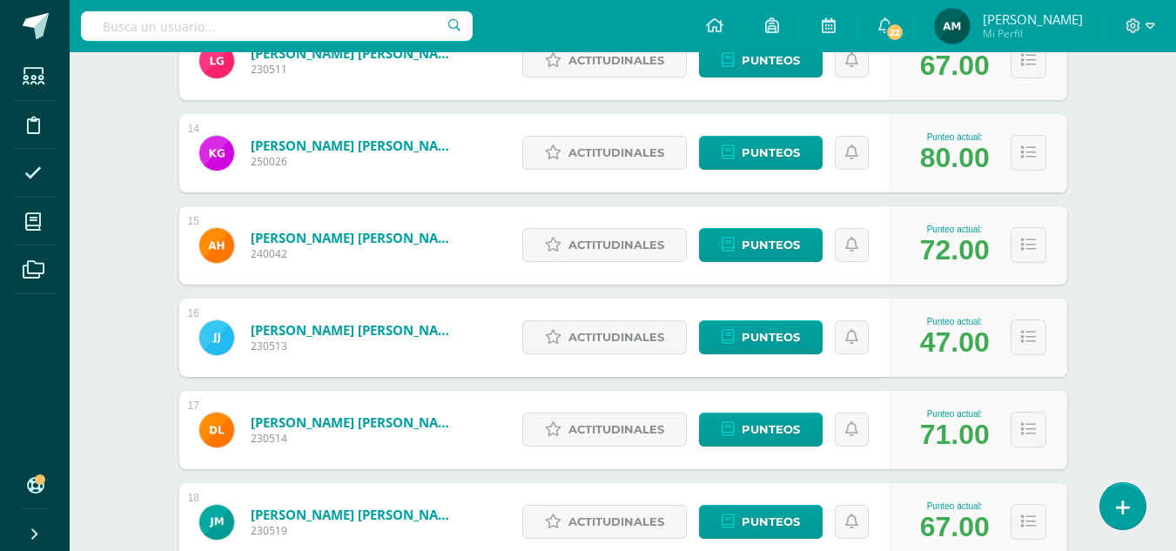
scroll to position [1468, 0]
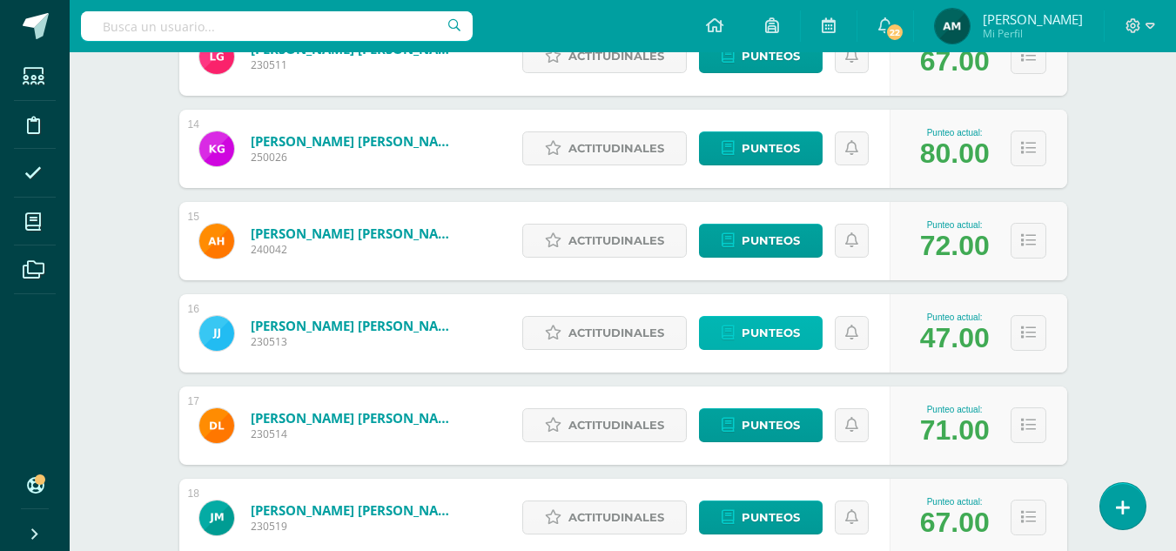
click at [778, 331] on span "Punteos" at bounding box center [771, 333] width 58 height 32
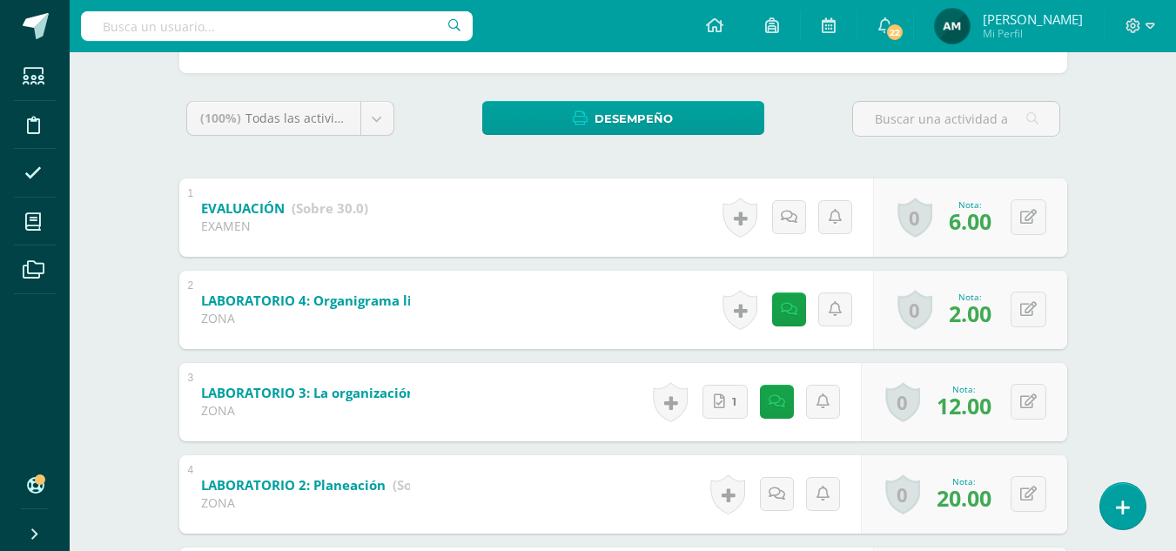
scroll to position [98, 0]
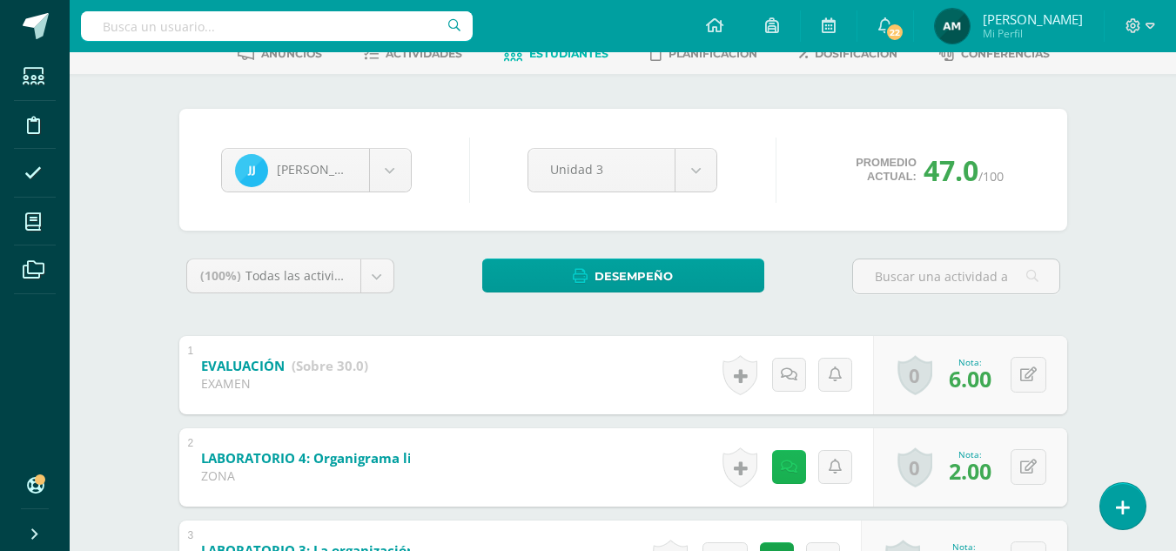
click at [796, 473] on icon at bounding box center [789, 467] width 17 height 15
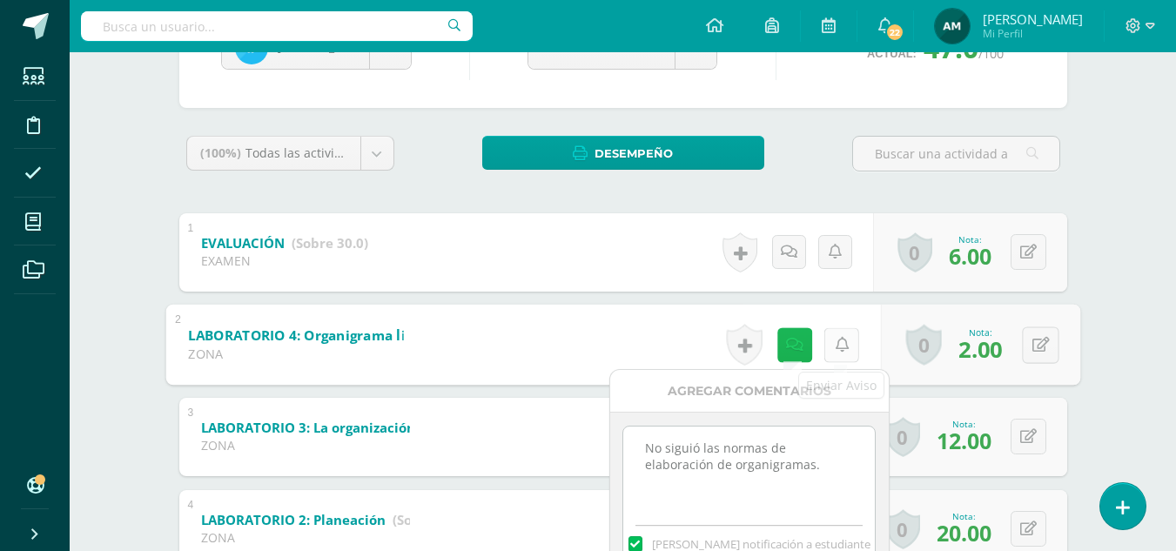
scroll to position [272, 0]
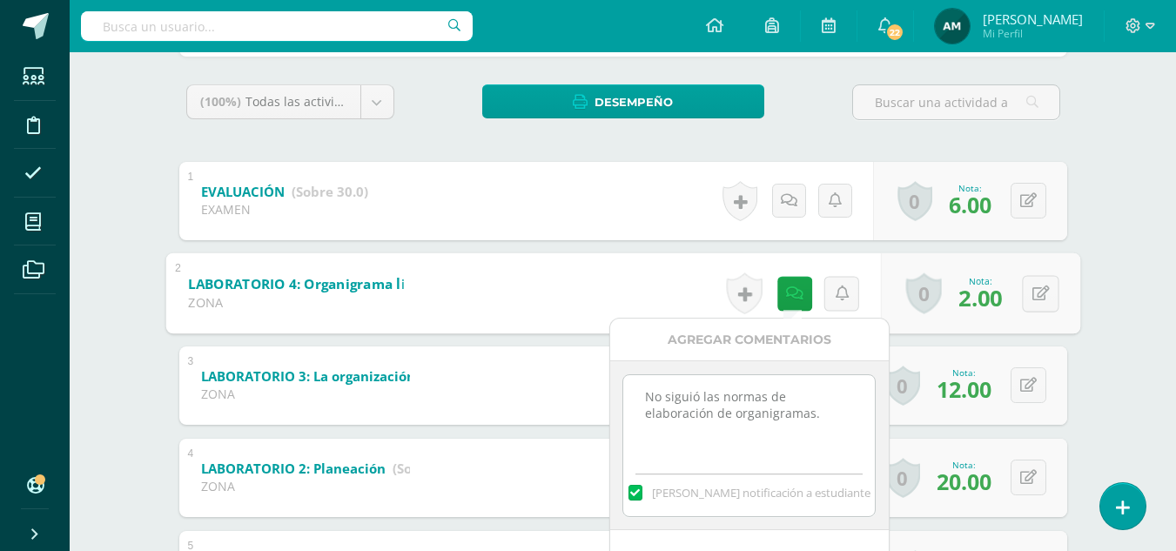
click at [1094, 289] on div "José Juárez Maria Afre Sophia Alvarado Gabriela Cantillo Paula Carrascoza Kiara…" at bounding box center [622, 312] width 957 height 825
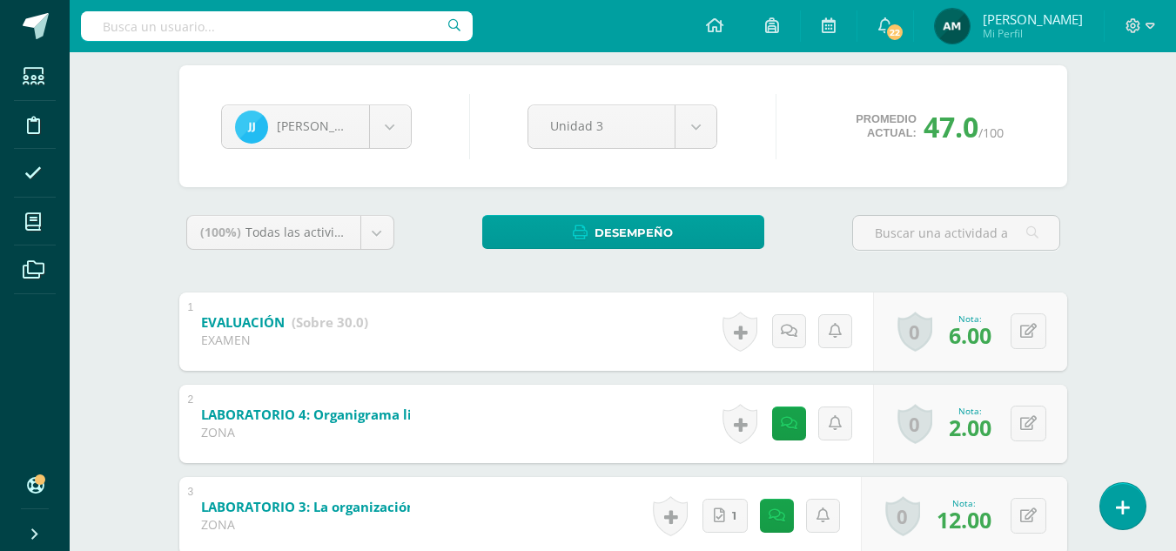
scroll to position [71, 0]
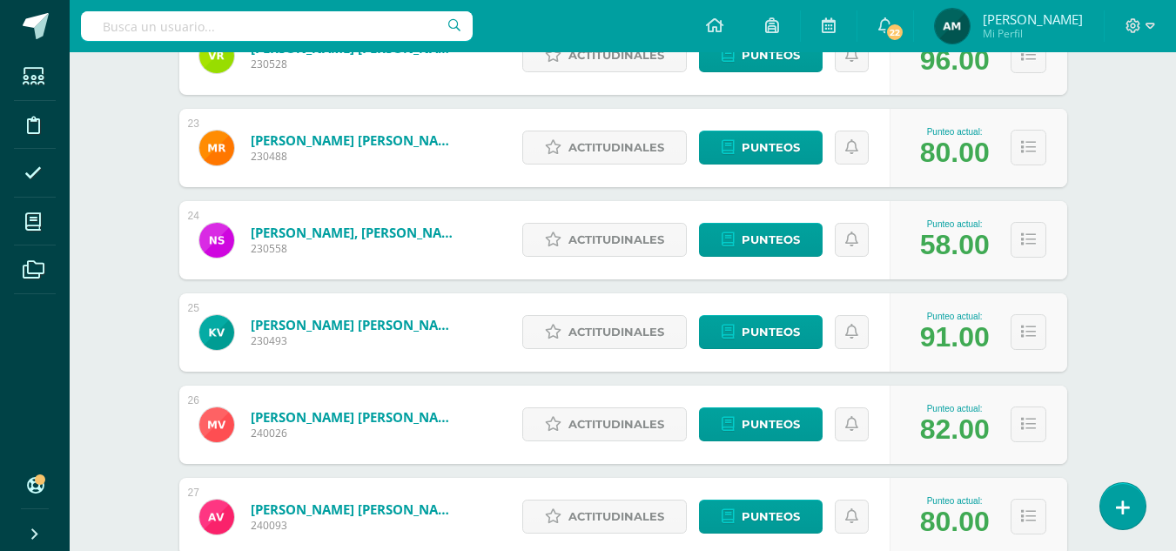
scroll to position [2294, 0]
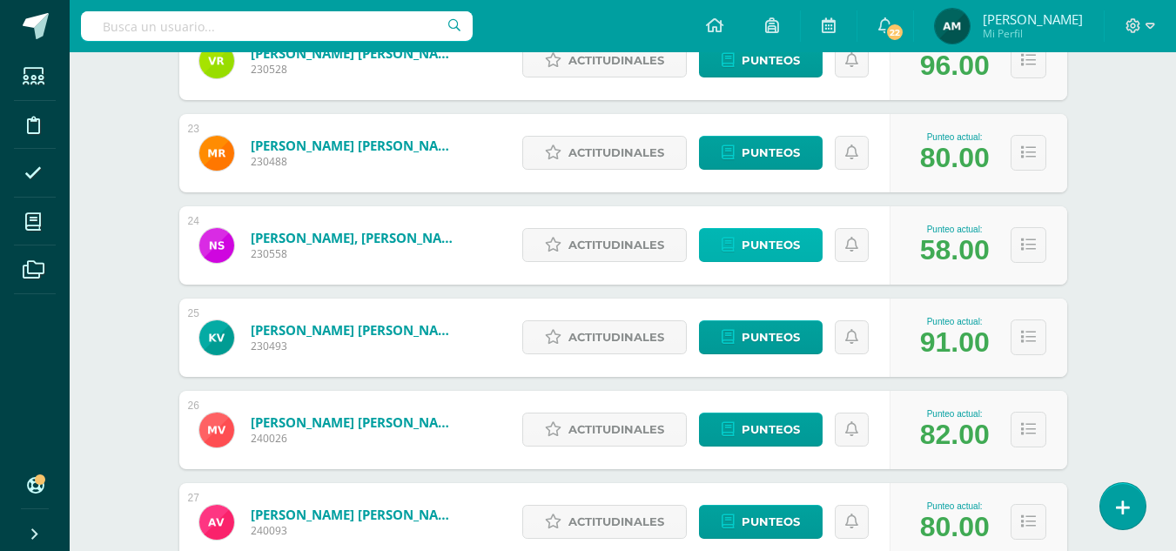
click at [782, 248] on span "Punteos" at bounding box center [771, 245] width 58 height 32
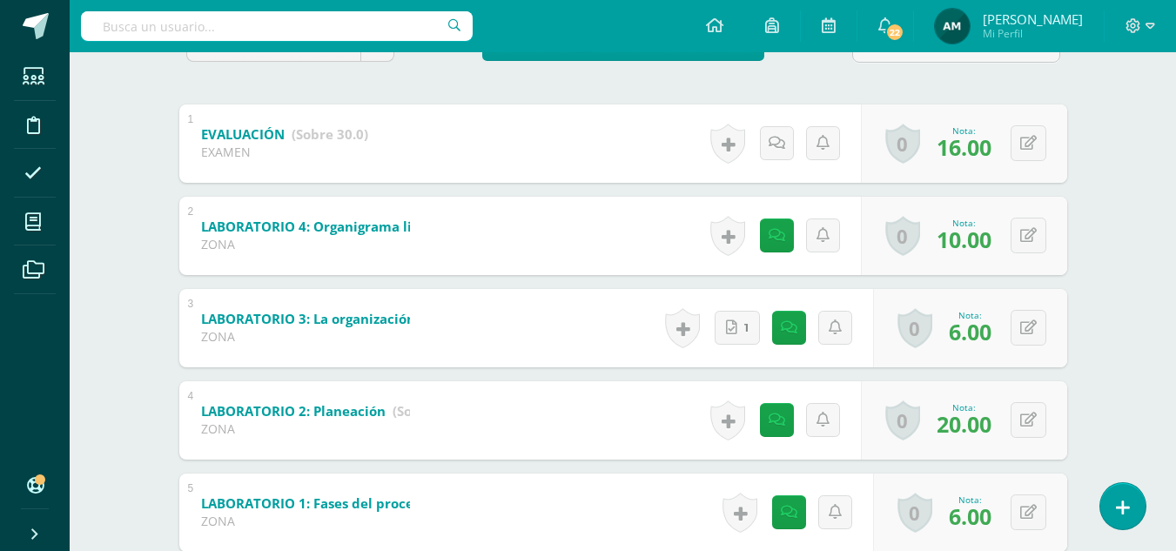
scroll to position [331, 0]
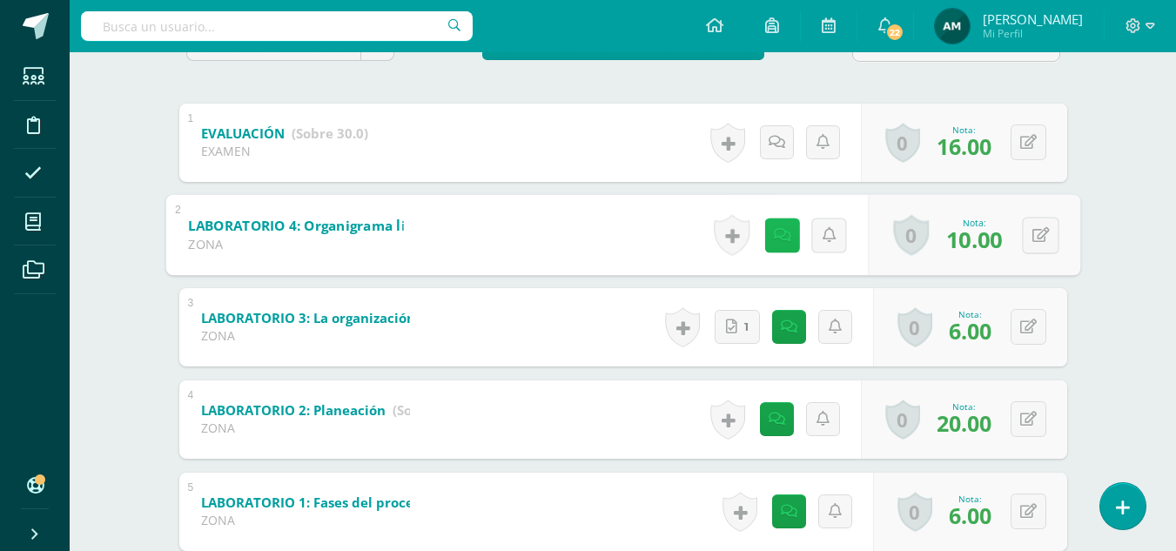
click at [779, 243] on link at bounding box center [781, 235] width 35 height 35
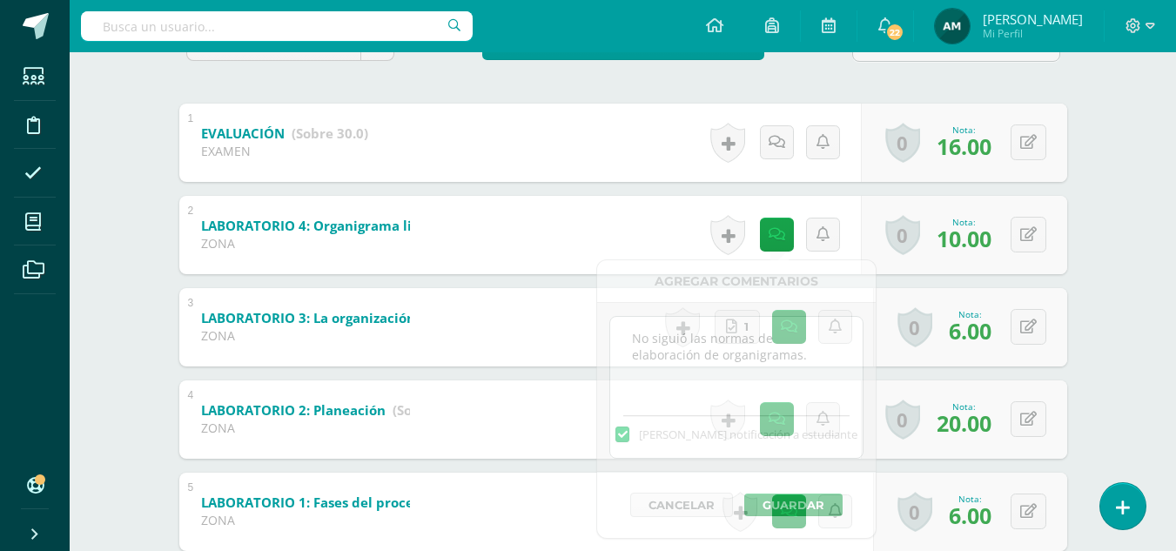
click at [1131, 292] on div "Elaboración y Gestión de proyectos Cuarto Bach. CCLL "A" Herramientas Detalle d…" at bounding box center [623, 193] width 1106 height 945
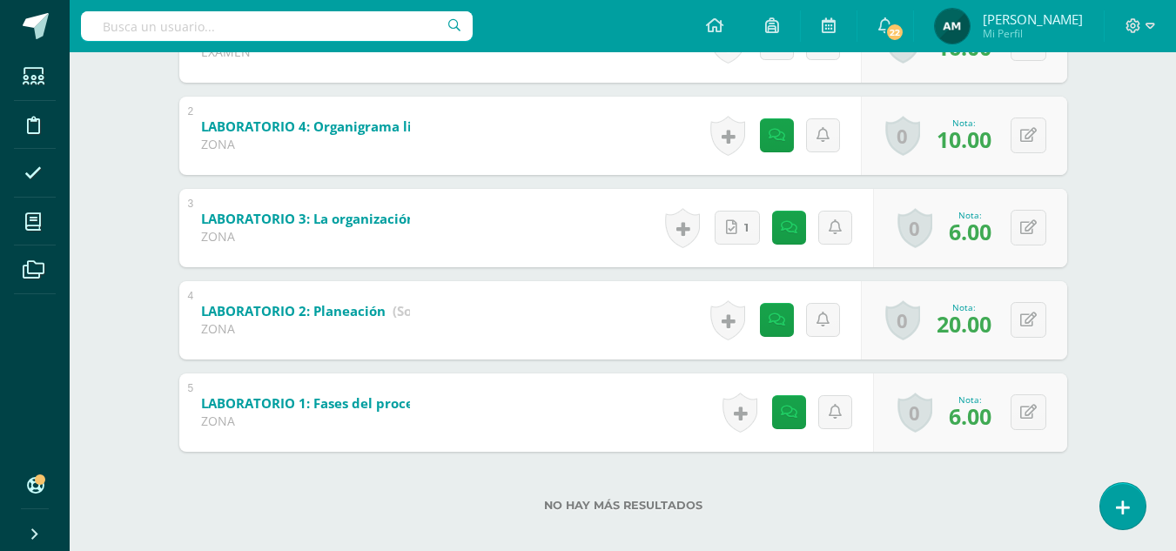
scroll to position [447, 0]
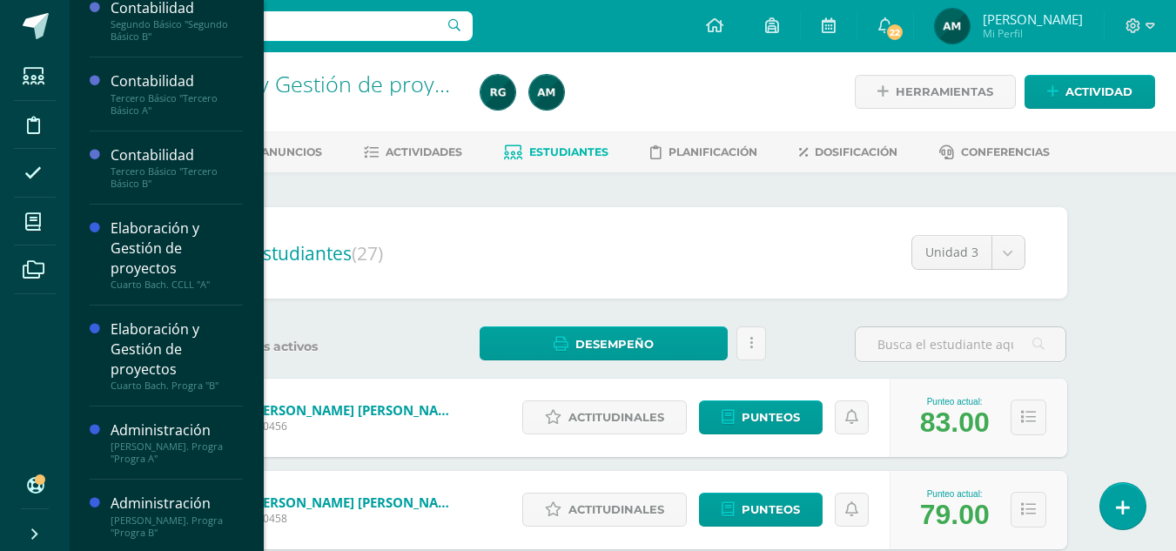
scroll to position [236, 0]
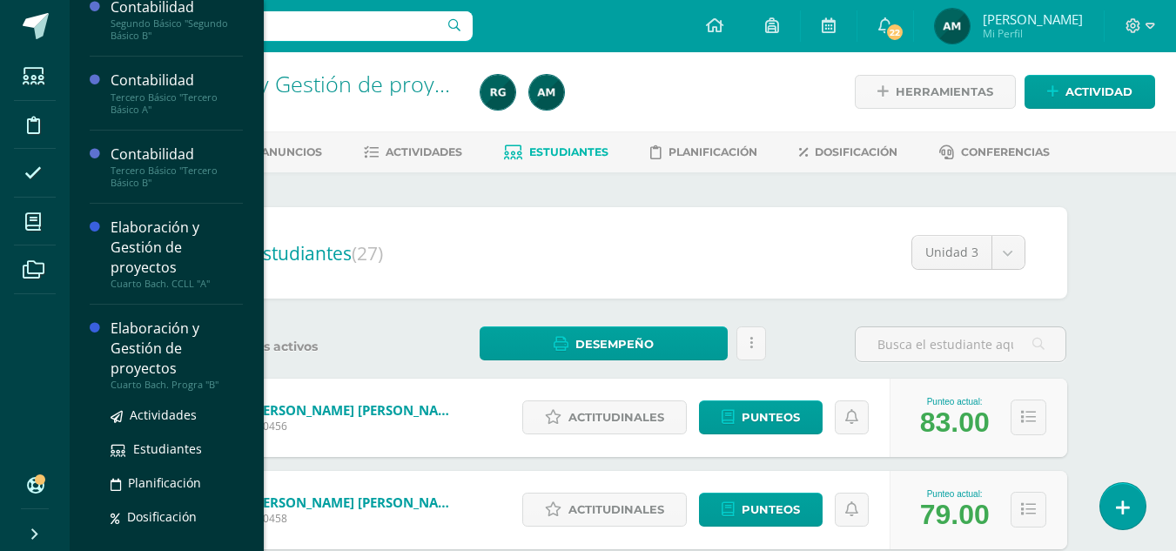
click at [137, 370] on div "Elaboración y Gestión de proyectos" at bounding box center [177, 349] width 132 height 60
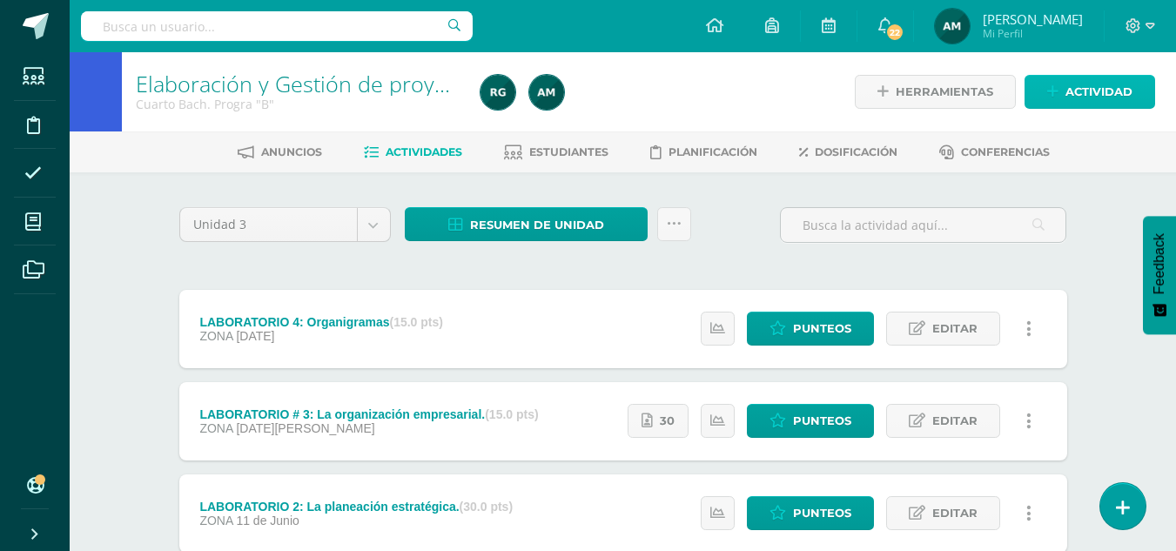
click at [1097, 83] on span "Actividad" at bounding box center [1098, 92] width 67 height 32
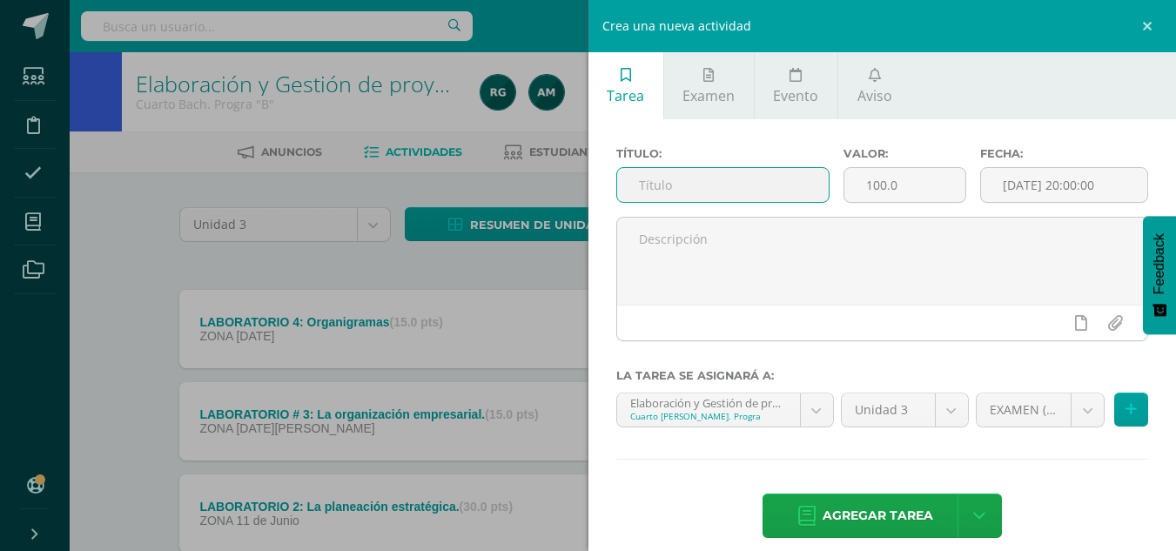
click at [682, 170] on input "text" at bounding box center [723, 185] width 212 height 34
type input "EVALUACIÓN"
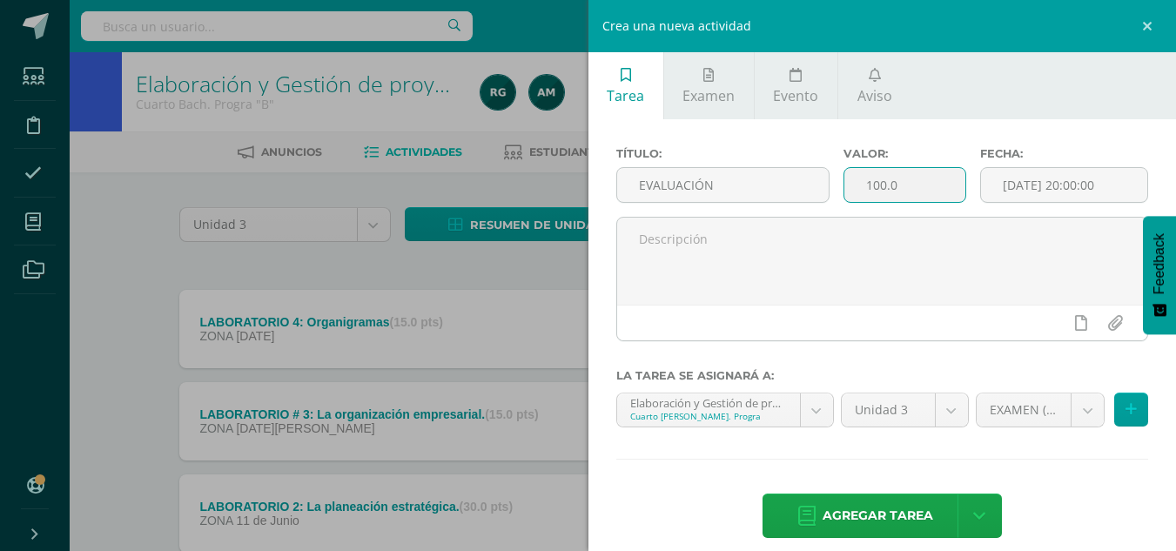
click at [858, 179] on input "100.0" at bounding box center [904, 185] width 121 height 34
type input "30.0"
click at [1068, 201] on input "[DATE] 20:00:00" at bounding box center [1064, 185] width 166 height 34
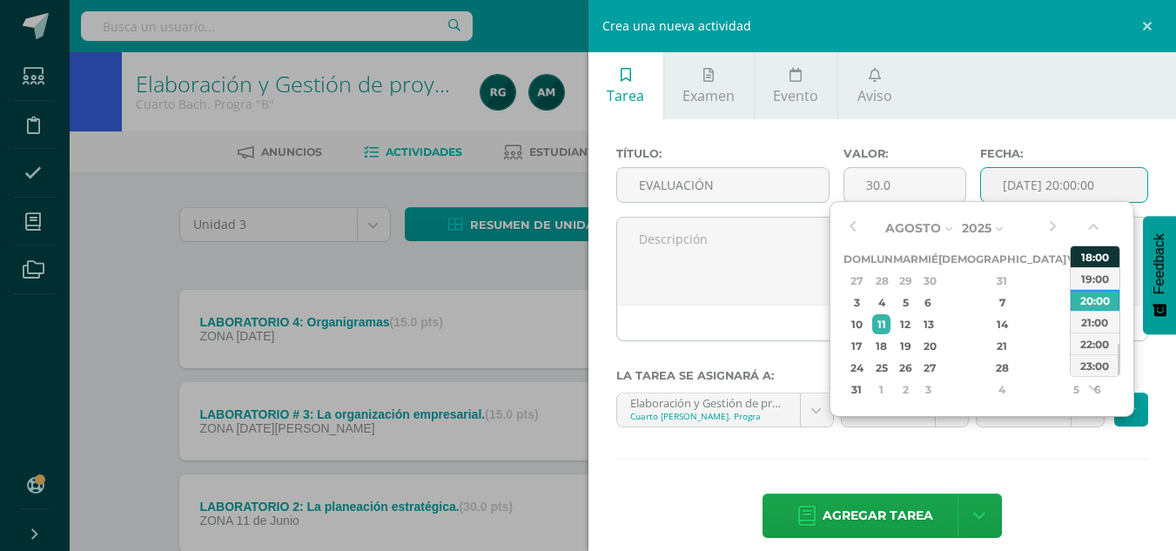
click at [1087, 257] on div "18:00" at bounding box center [1095, 256] width 49 height 22
type input "2025-08-11 18:00"
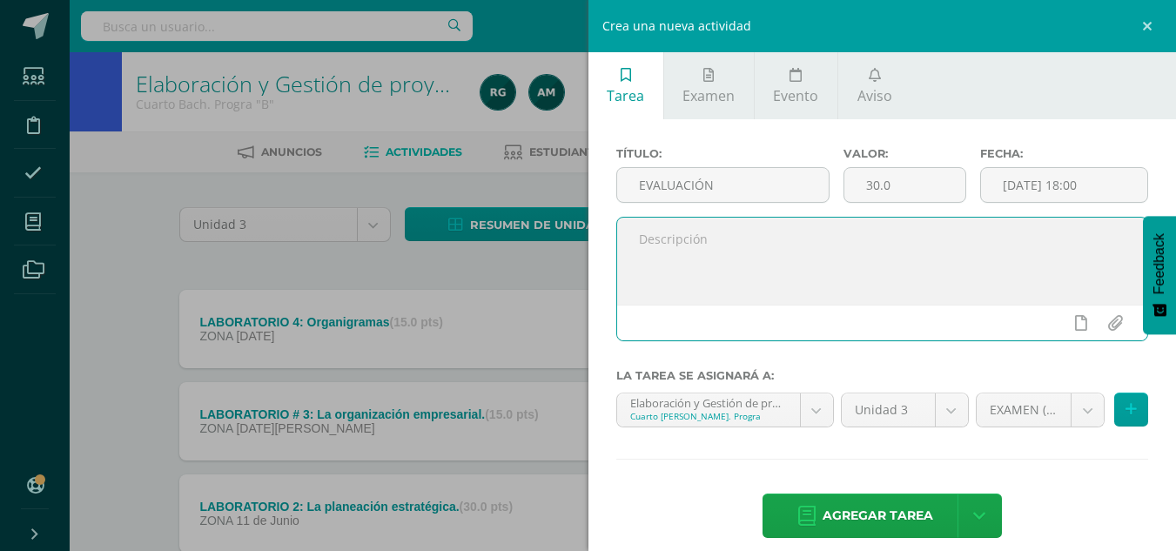
click at [960, 254] on textarea at bounding box center [882, 261] width 531 height 87
type textarea "Evaluación final de unidad."
click at [879, 507] on span "Agregar tarea" at bounding box center [878, 515] width 111 height 43
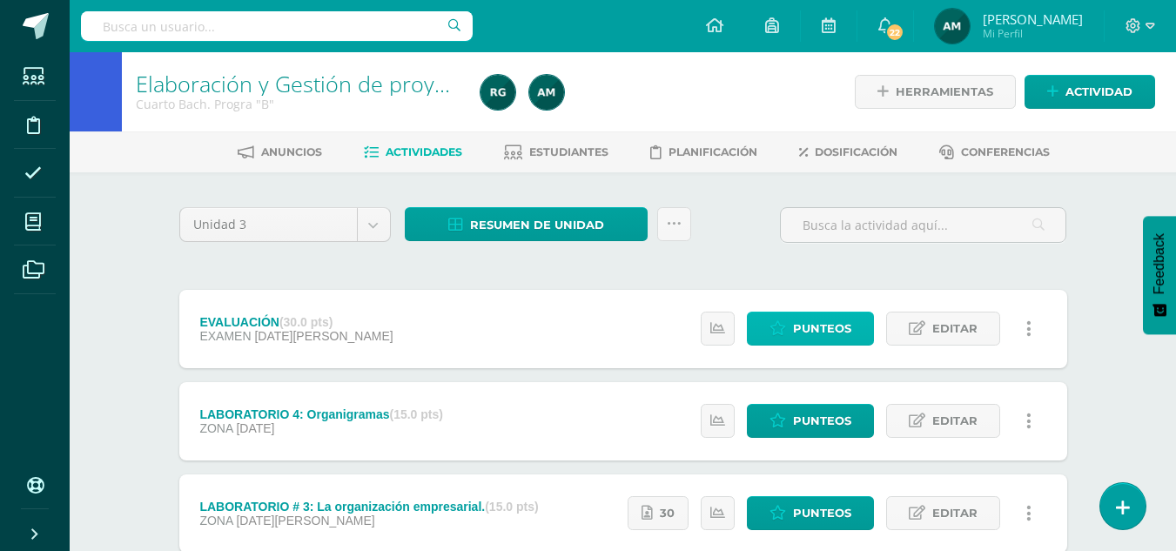
click at [835, 330] on span "Punteos" at bounding box center [822, 328] width 58 height 32
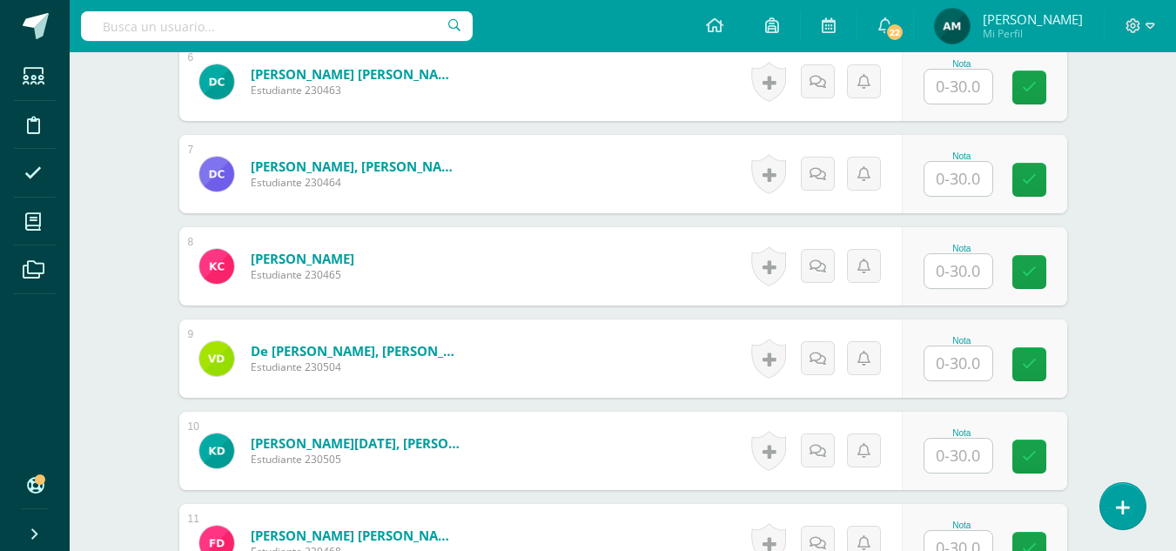
scroll to position [1135, 0]
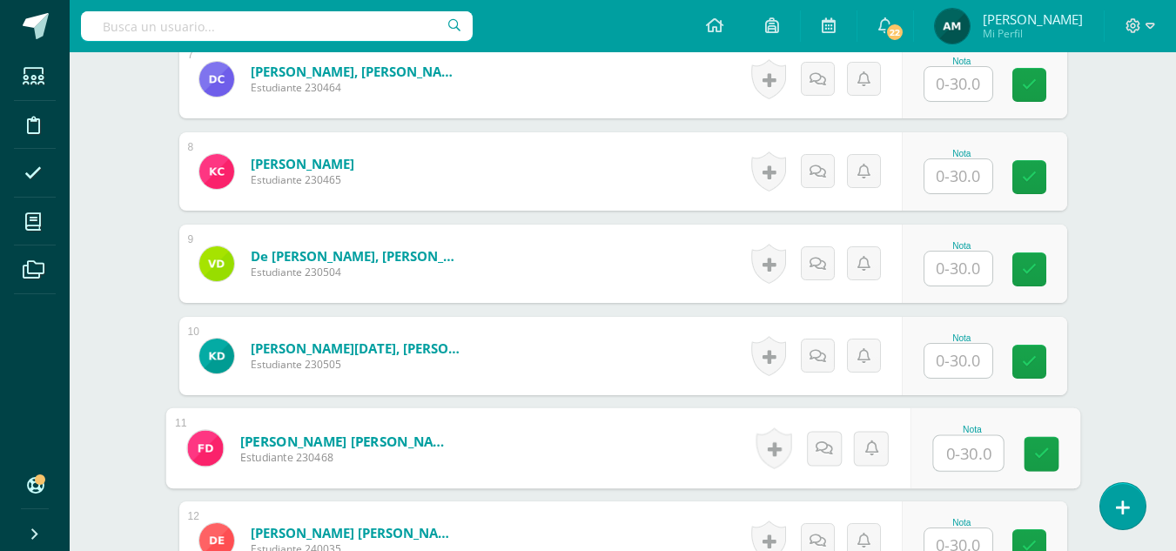
click at [944, 448] on input "text" at bounding box center [968, 453] width 70 height 35
type input "15"
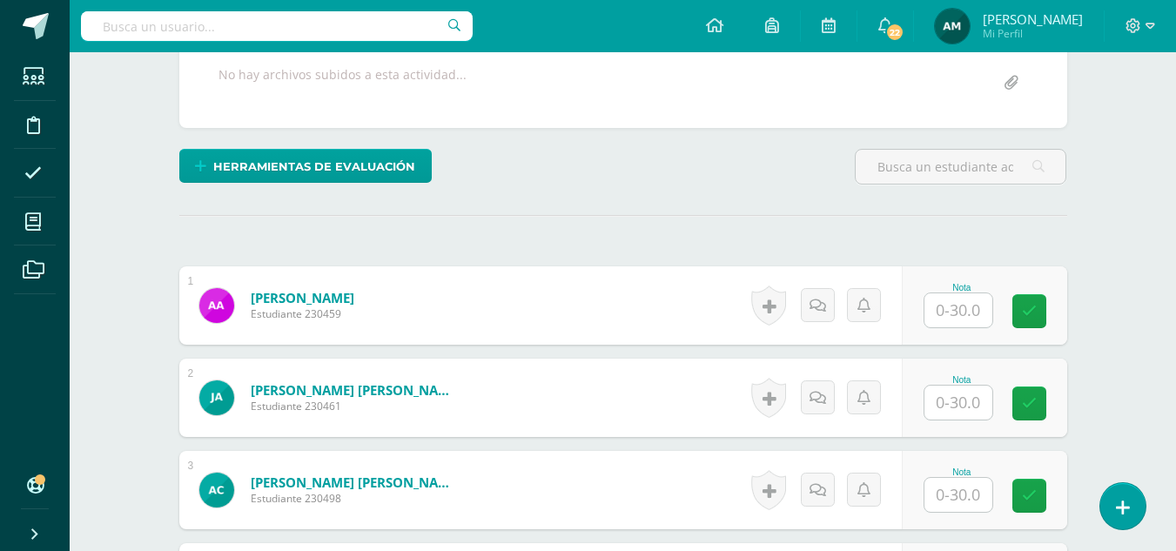
scroll to position [406, 0]
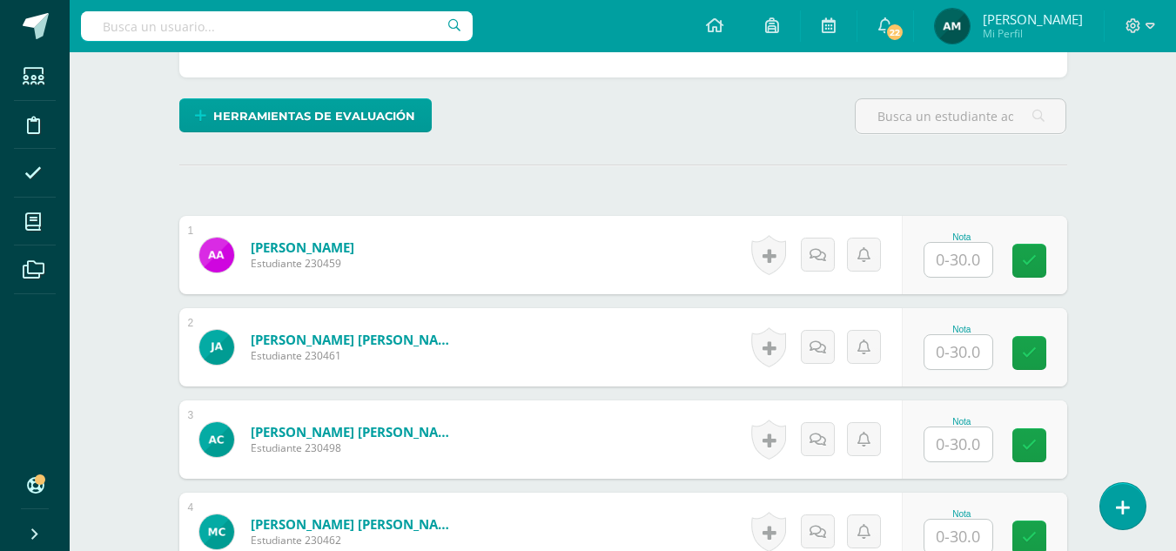
click at [951, 266] on input "text" at bounding box center [958, 260] width 68 height 34
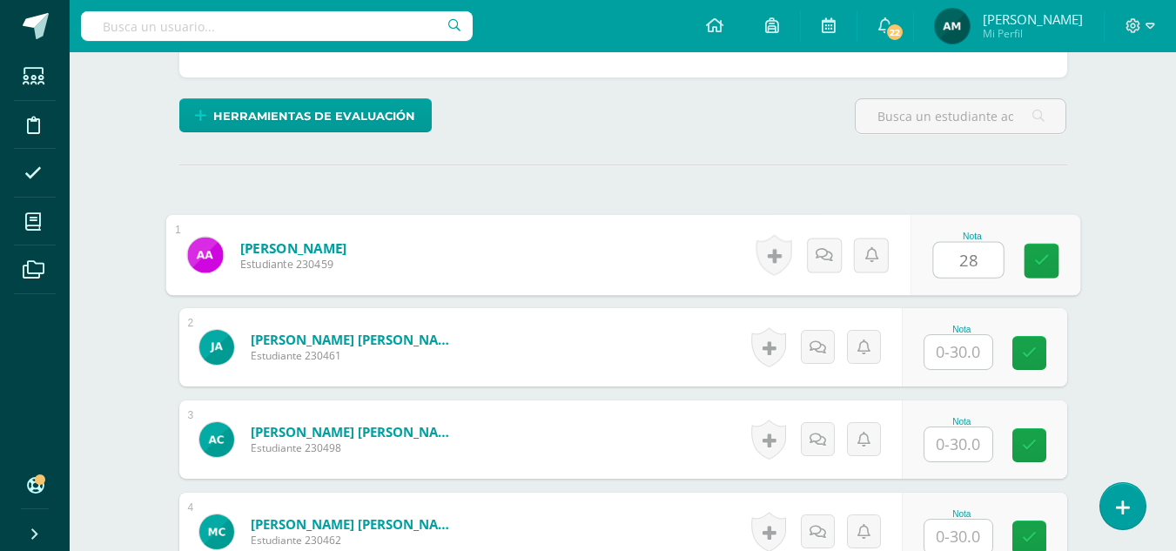
type input "28"
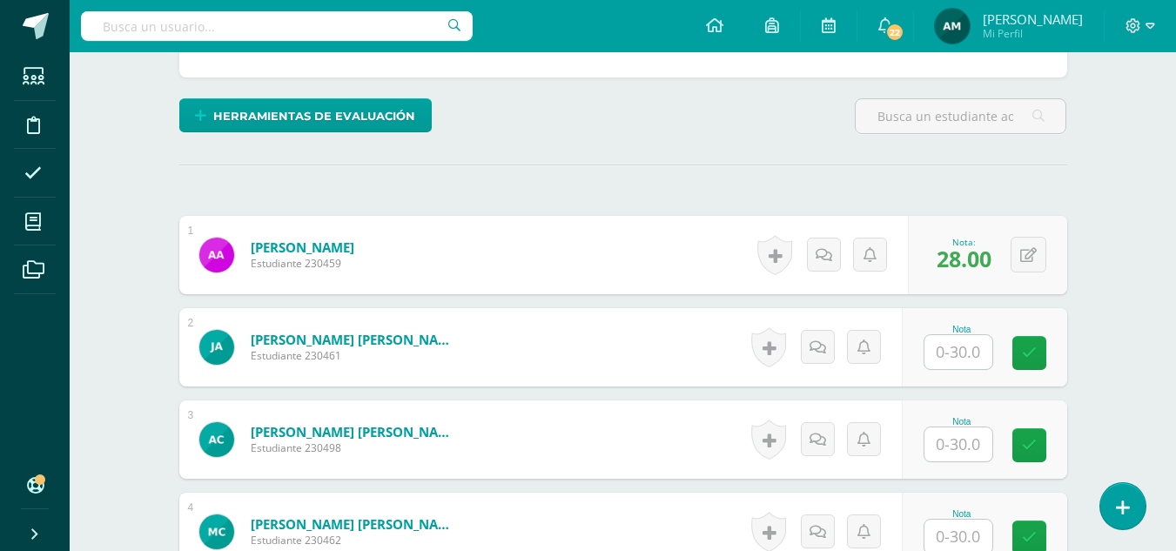
click at [949, 353] on input "text" at bounding box center [958, 352] width 68 height 34
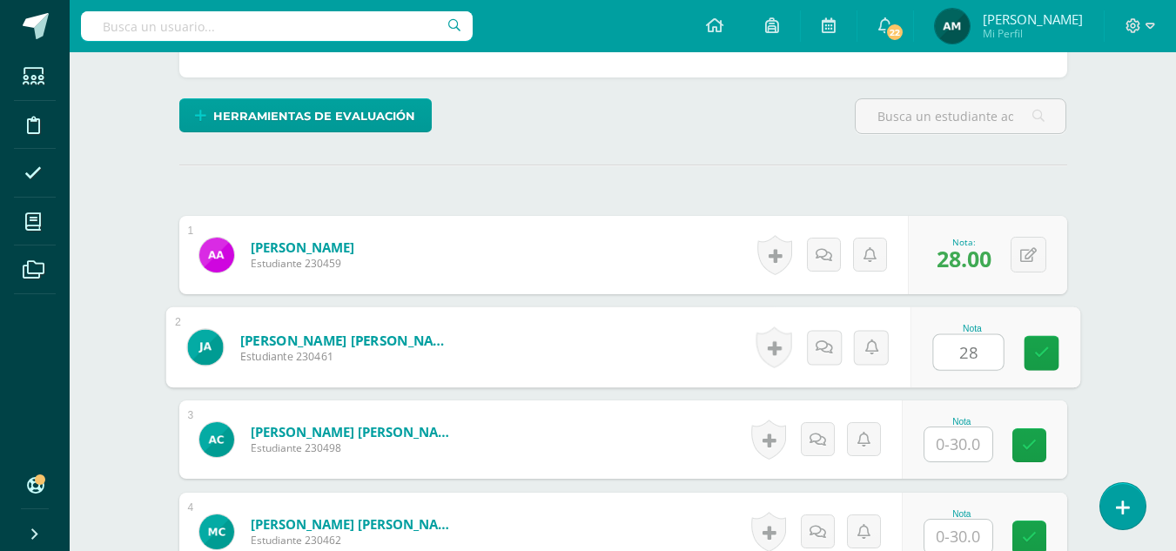
type input "28"
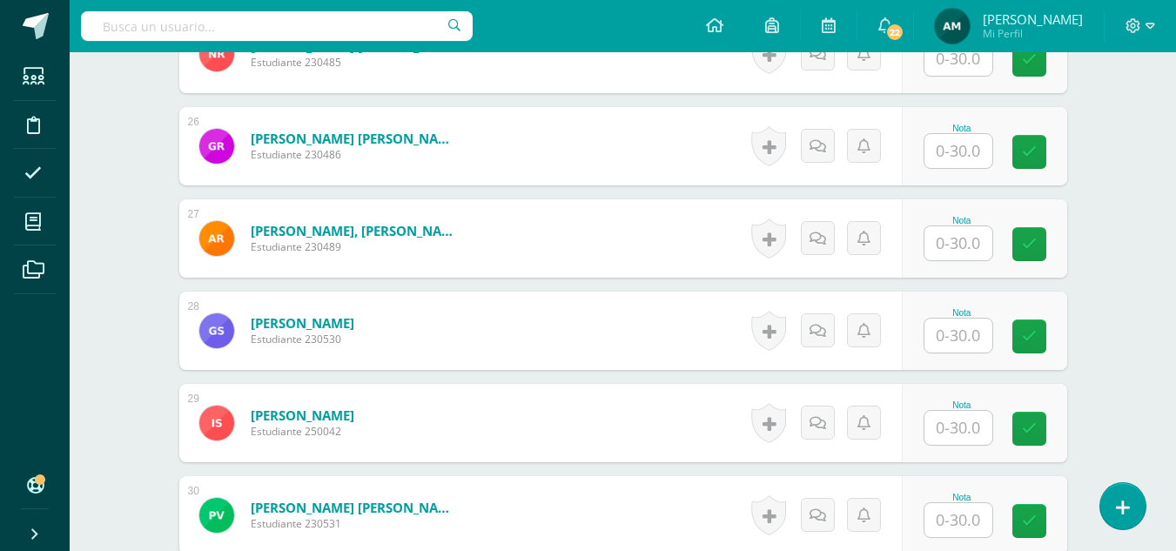
scroll to position [2840, 0]
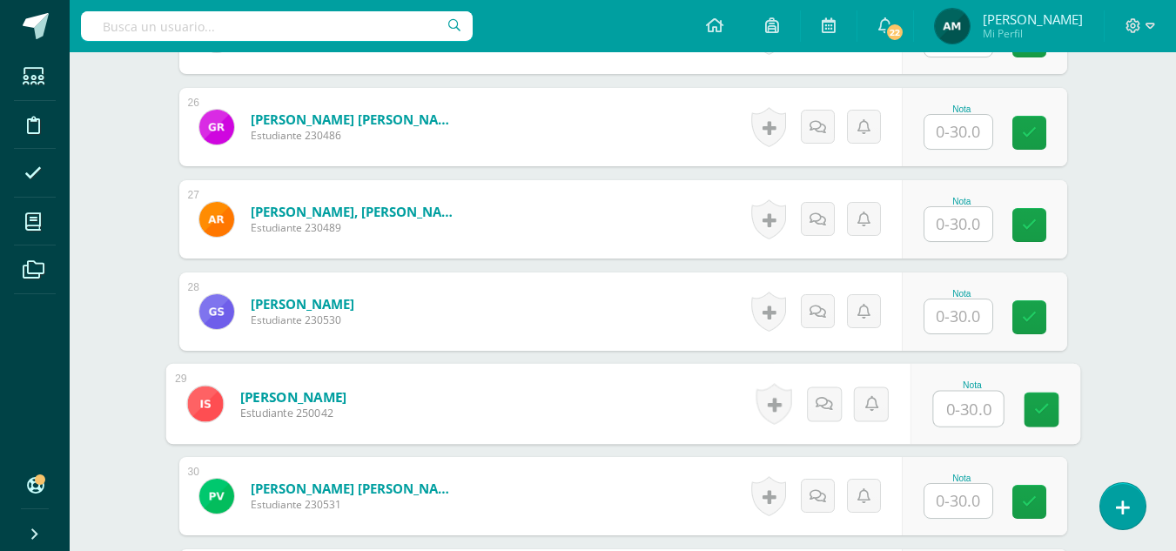
click at [957, 411] on input "text" at bounding box center [968, 409] width 70 height 35
type input "27"
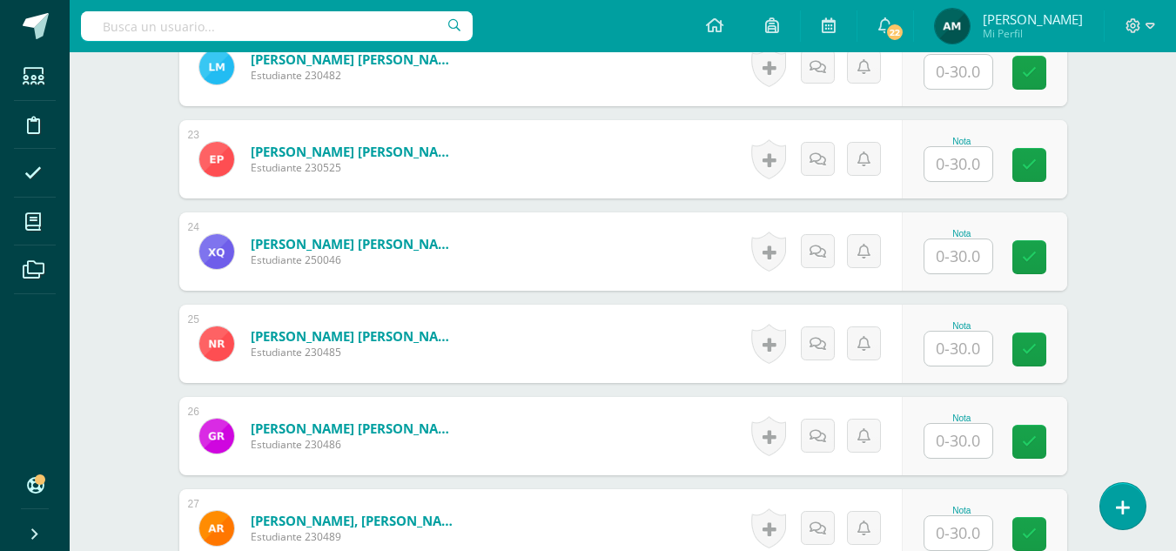
scroll to position [2481, 0]
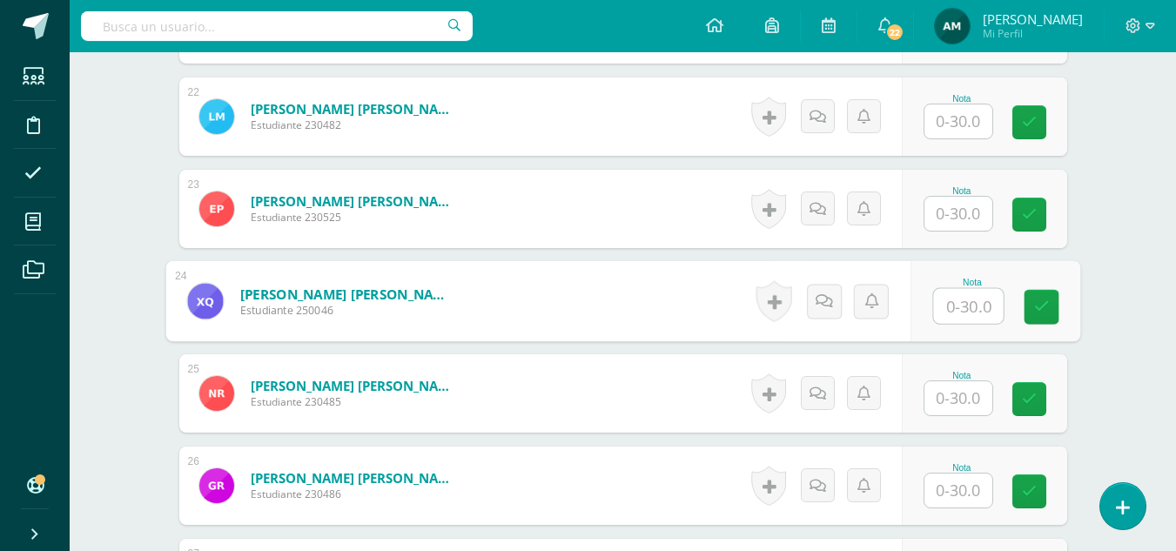
click at [960, 306] on input "text" at bounding box center [968, 306] width 70 height 35
type input "18"
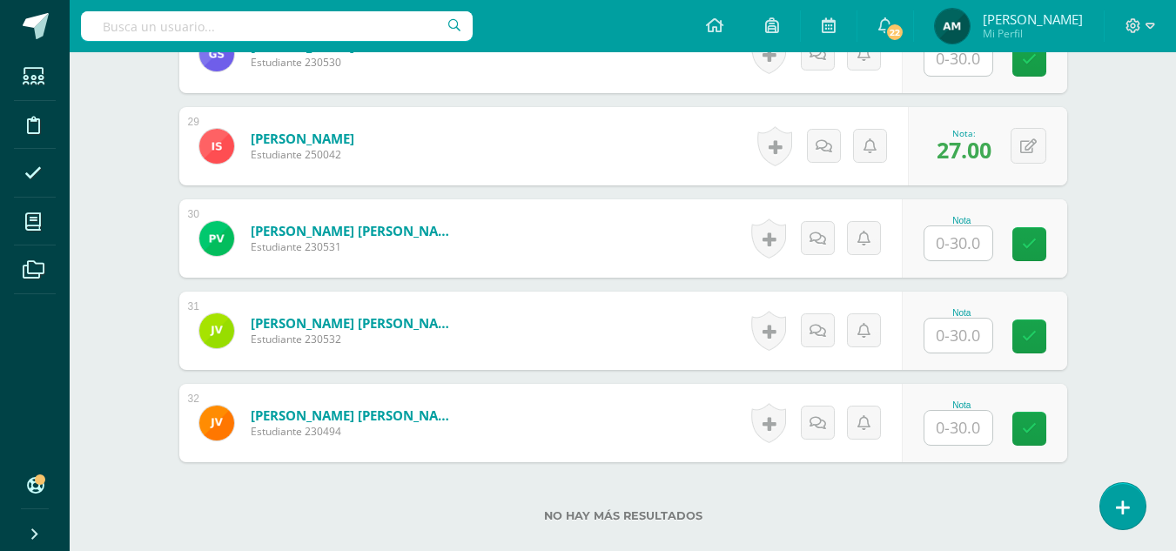
scroll to position [3110, 0]
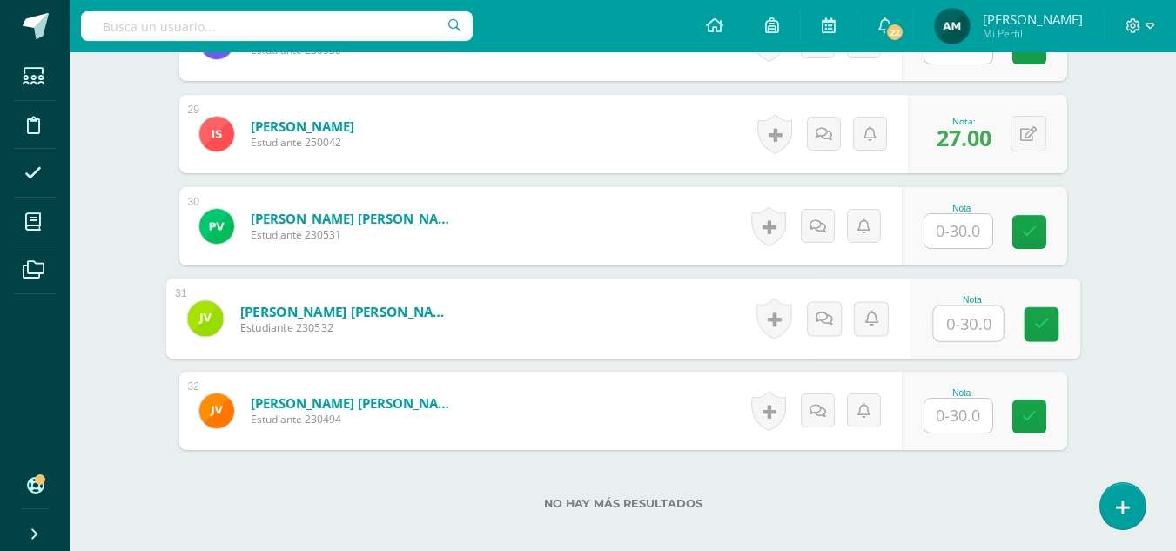
click at [951, 321] on input "text" at bounding box center [968, 323] width 70 height 35
click at [957, 414] on input "text" at bounding box center [958, 416] width 68 height 34
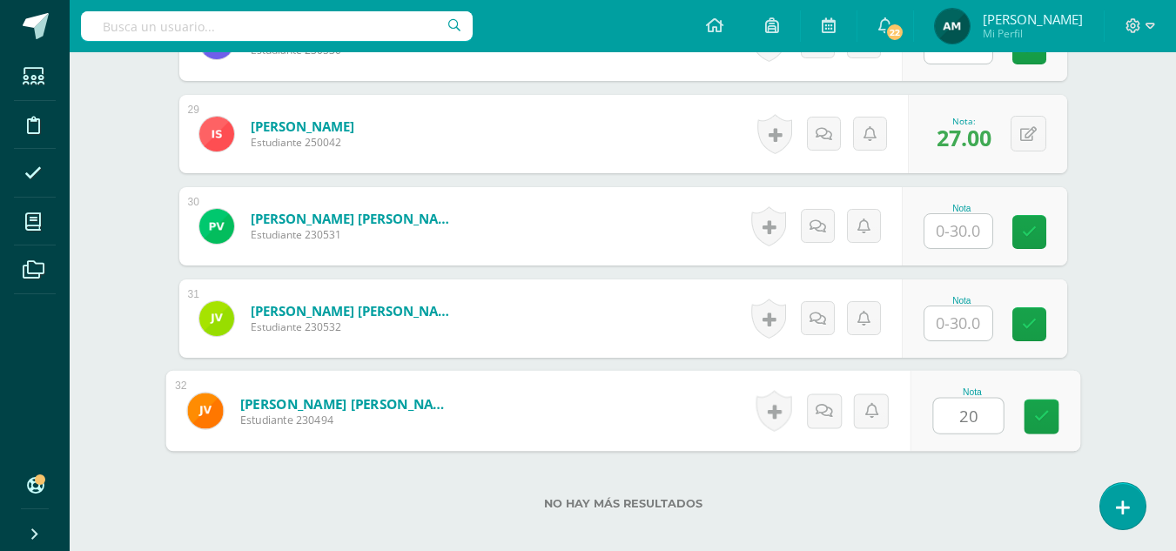
type input "20"
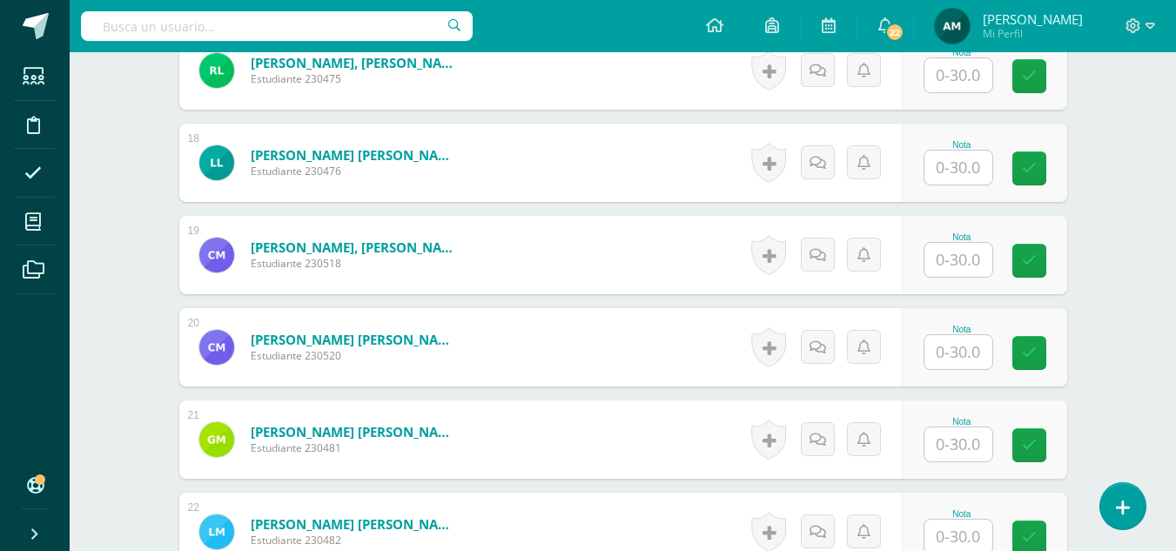
scroll to position [2053, 0]
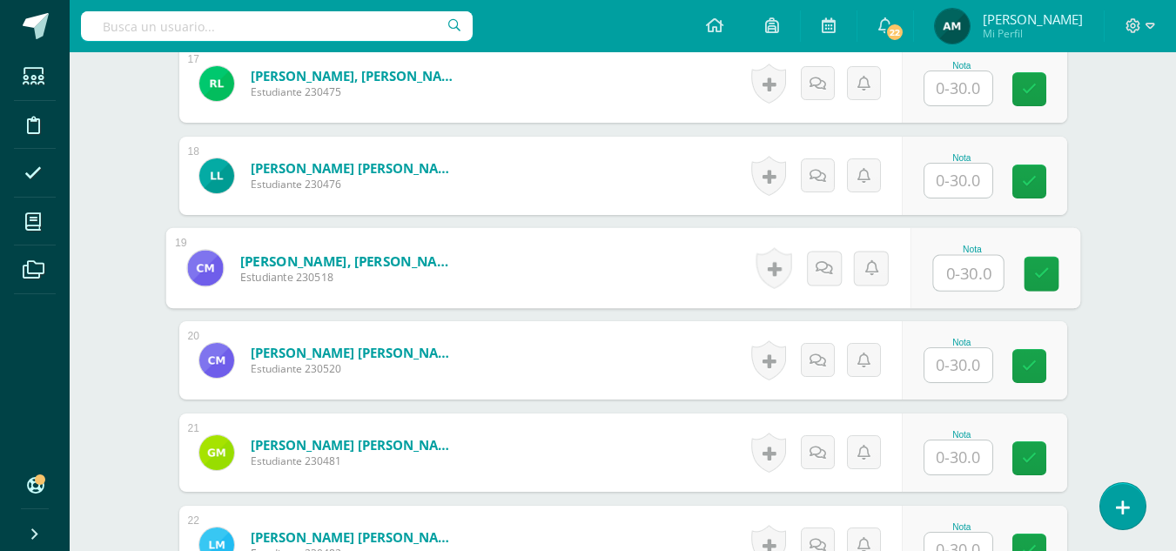
click at [960, 276] on input "text" at bounding box center [968, 273] width 70 height 35
type input "22"
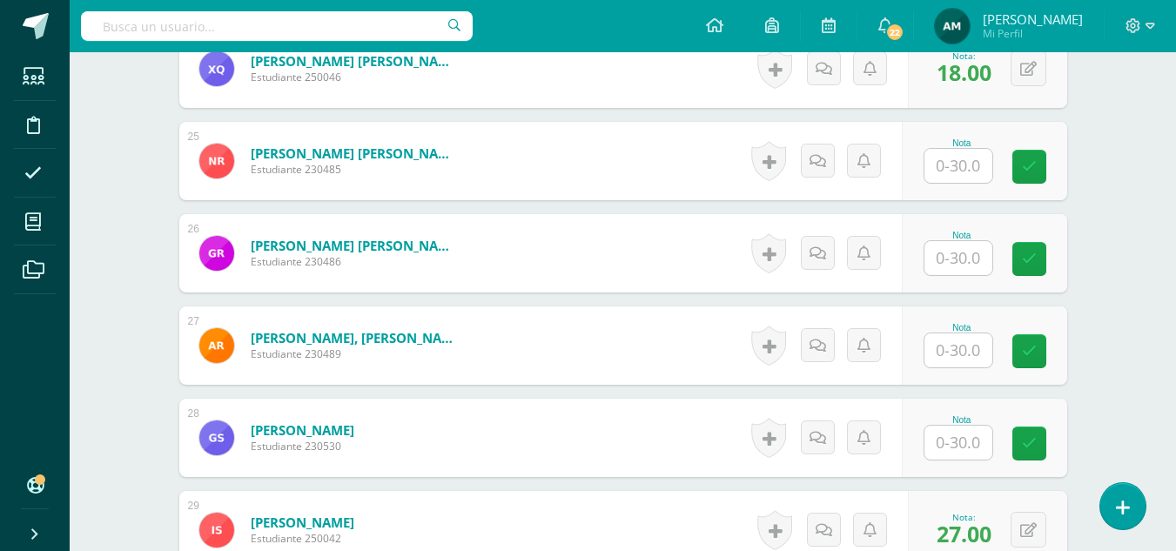
scroll to position [2669, 0]
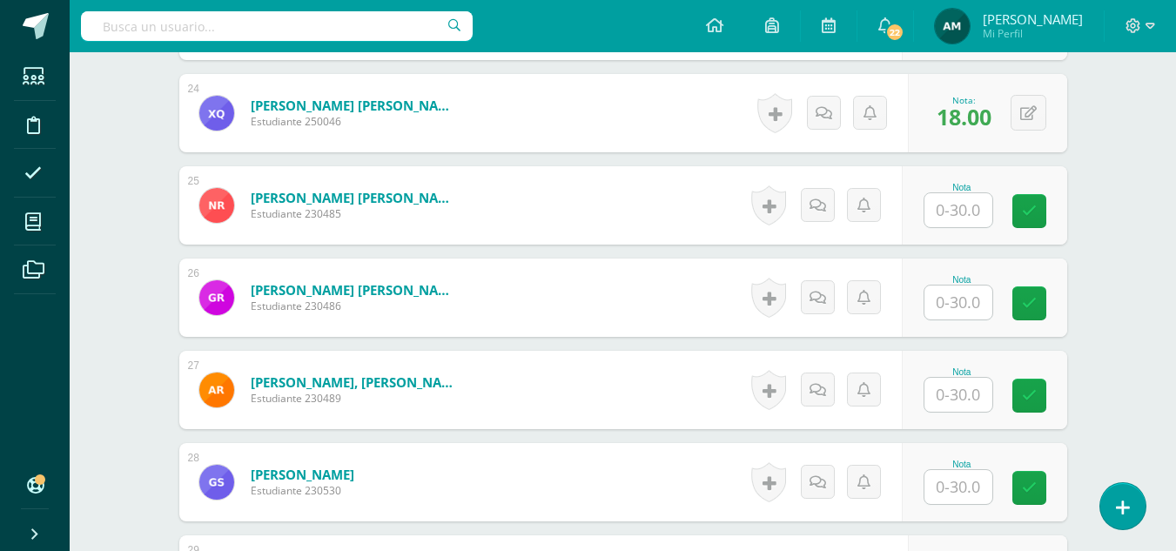
click at [950, 211] on input "text" at bounding box center [958, 210] width 68 height 34
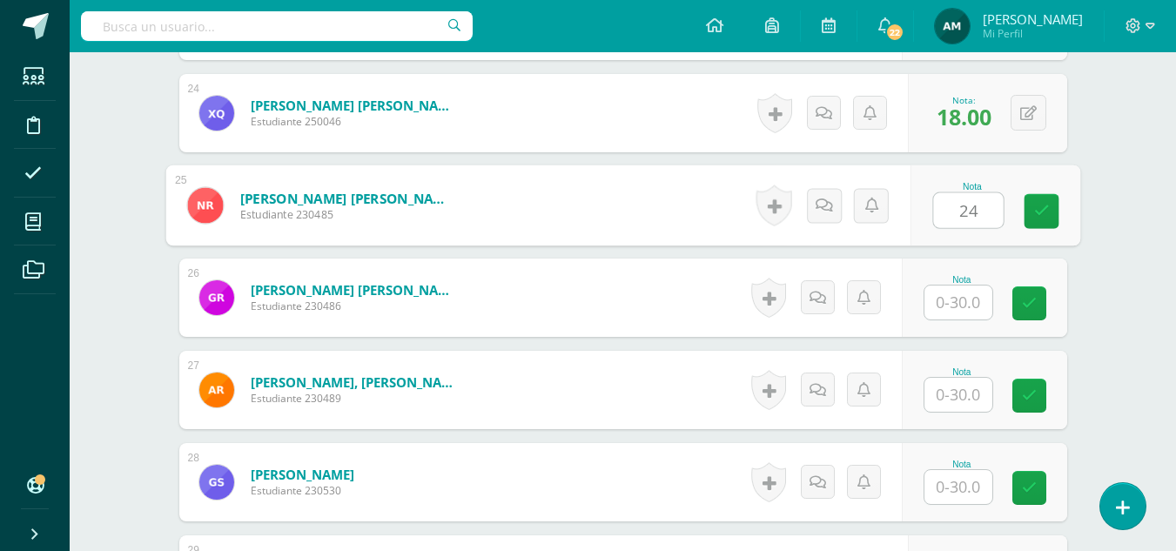
type input "24"
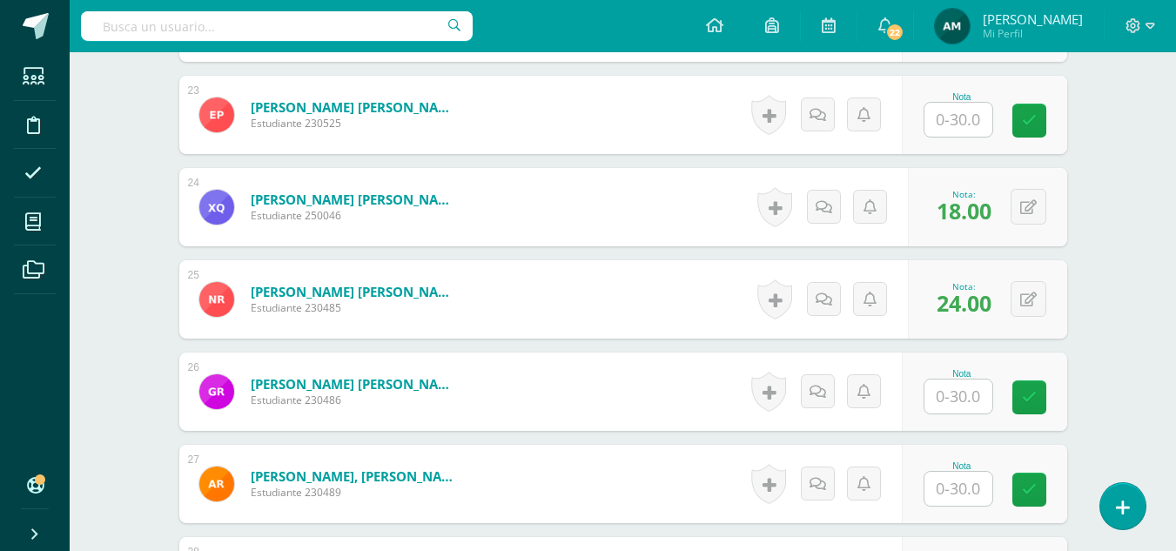
scroll to position [2613, 0]
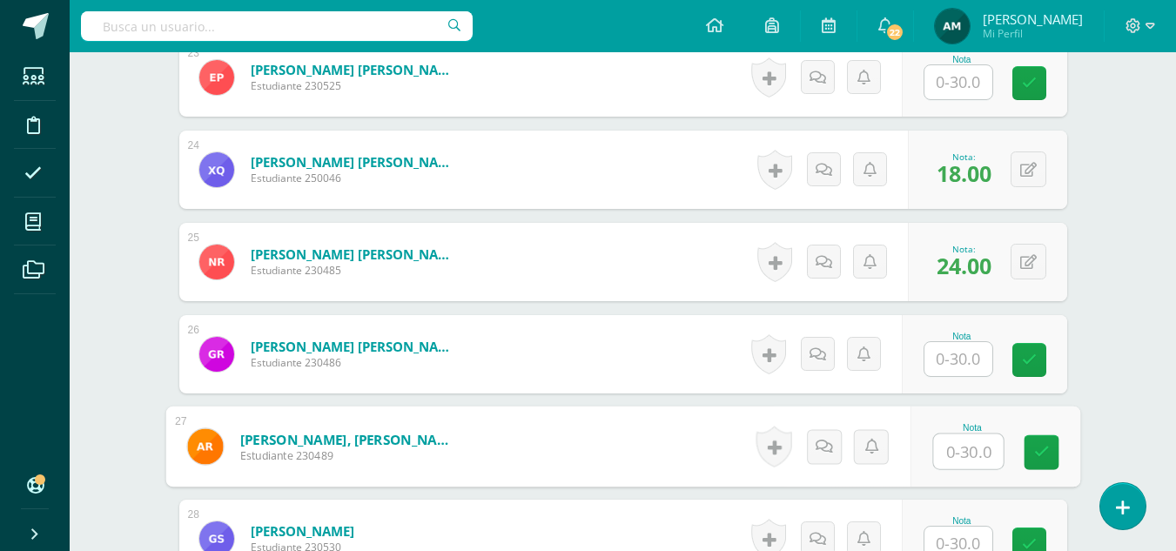
click at [950, 451] on input "text" at bounding box center [968, 451] width 70 height 35
type input "20"
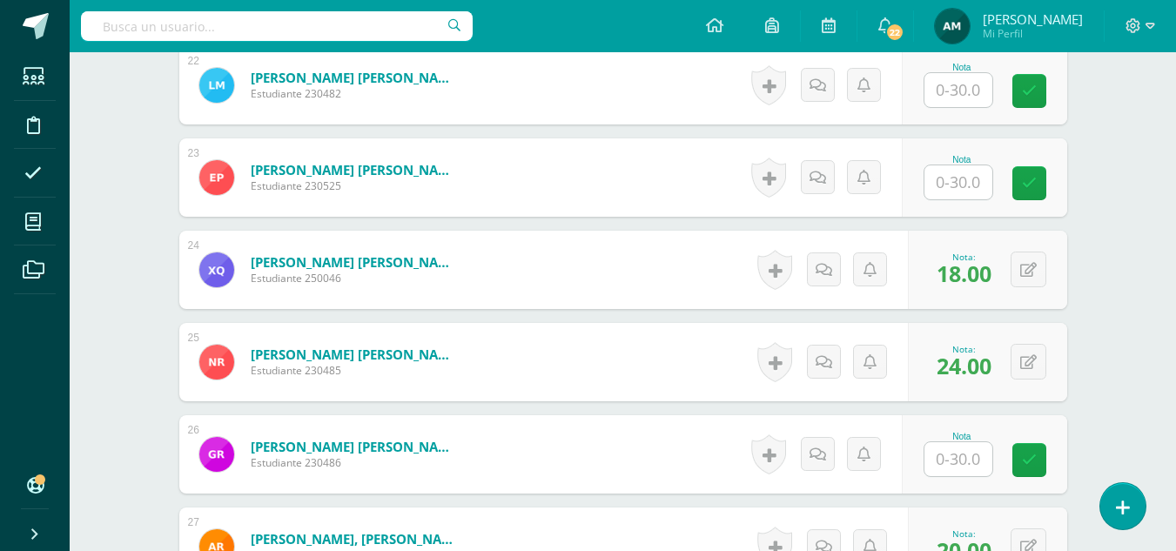
scroll to position [2500, 0]
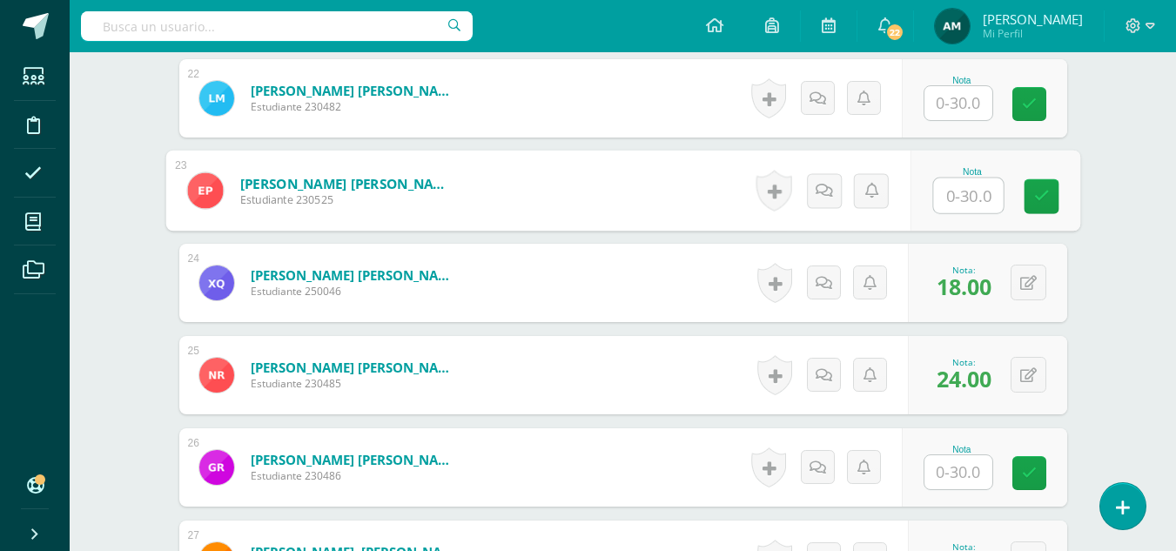
click at [952, 195] on input "text" at bounding box center [968, 195] width 70 height 35
type input "18"
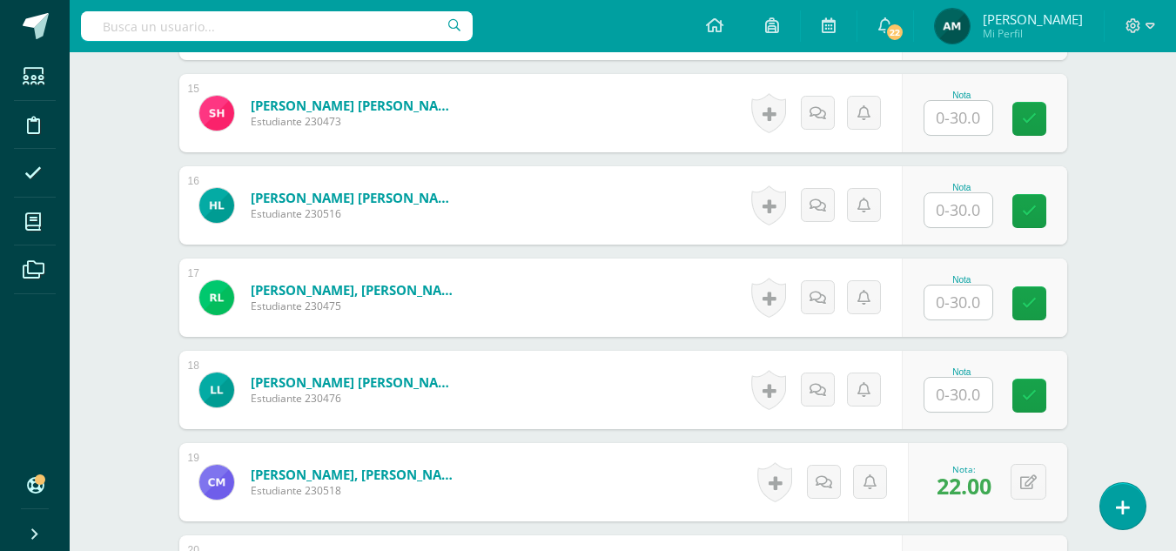
scroll to position [1833, 0]
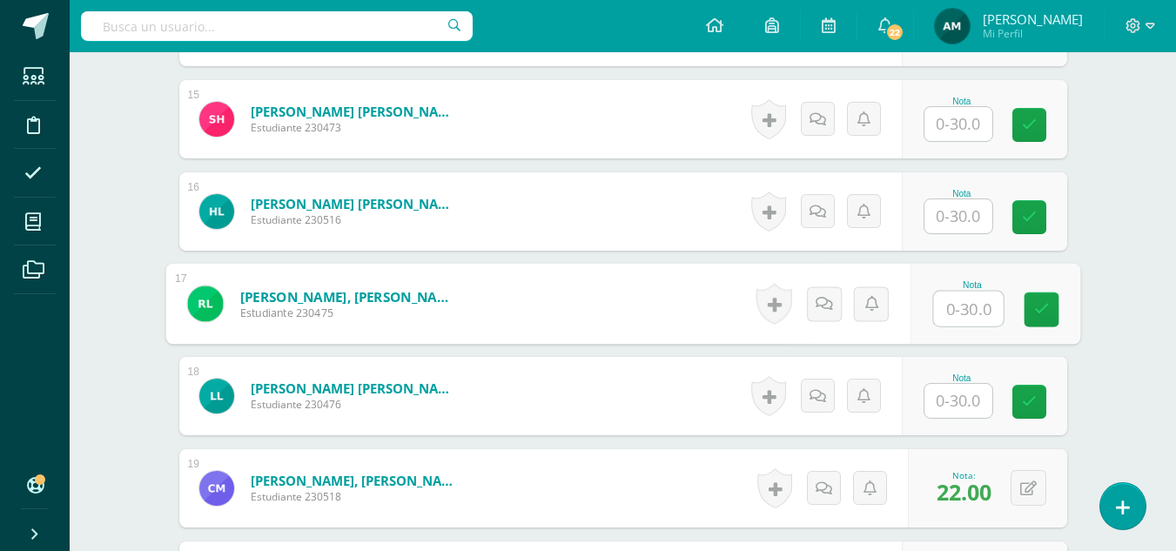
click at [950, 311] on input "text" at bounding box center [968, 309] width 70 height 35
type input "24"
click at [1110, 306] on div "Elaboración y Gestión de proyectos Cuarto Bach. Progra "B" Herramientas Detalle…" at bounding box center [623, 72] width 1106 height 3707
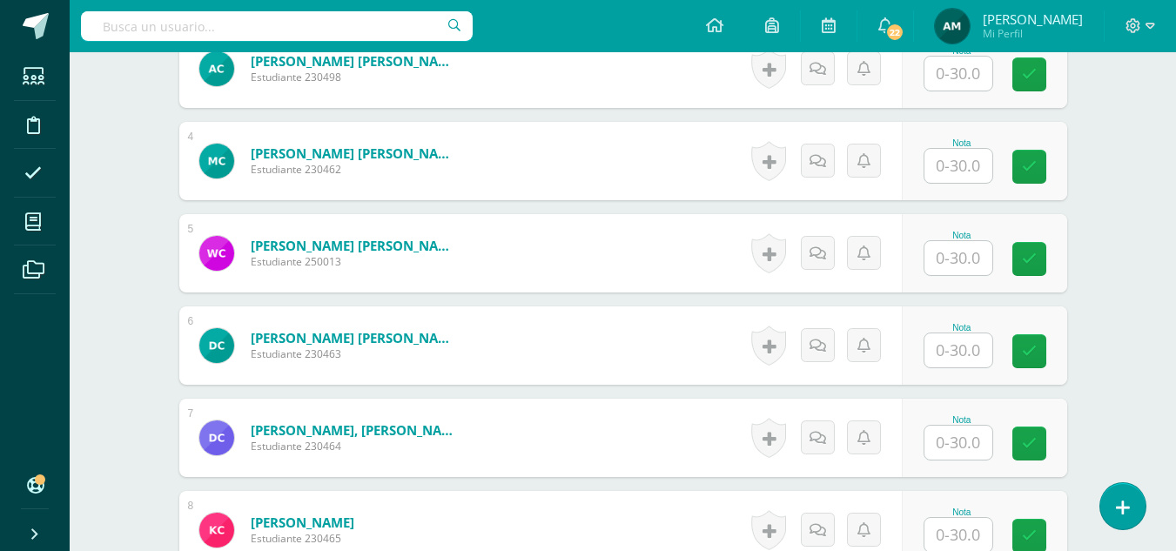
scroll to position [770, 0]
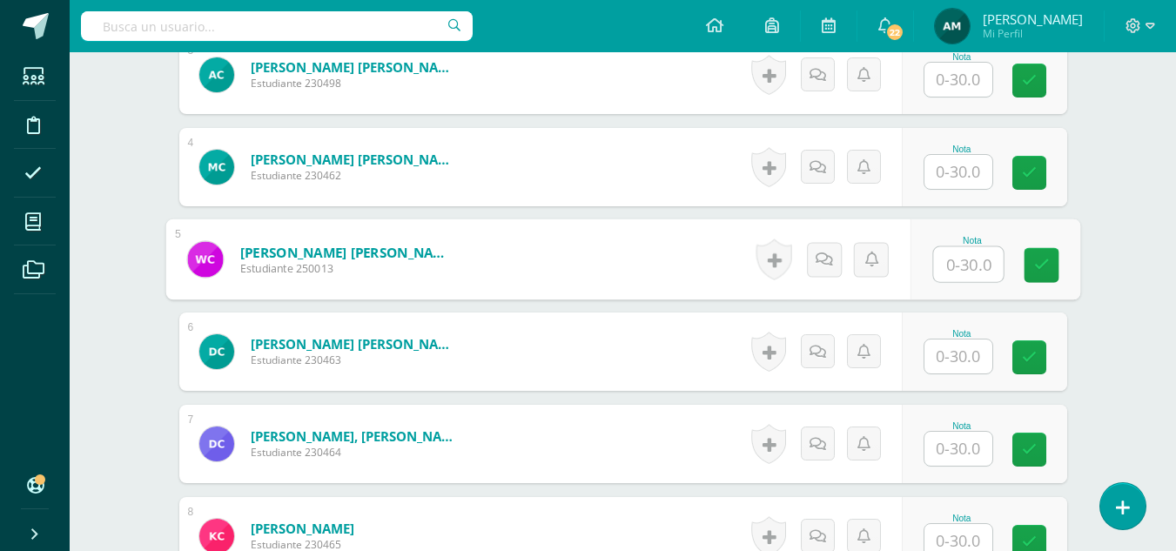
click at [950, 267] on input "text" at bounding box center [968, 264] width 70 height 35
type input "26"
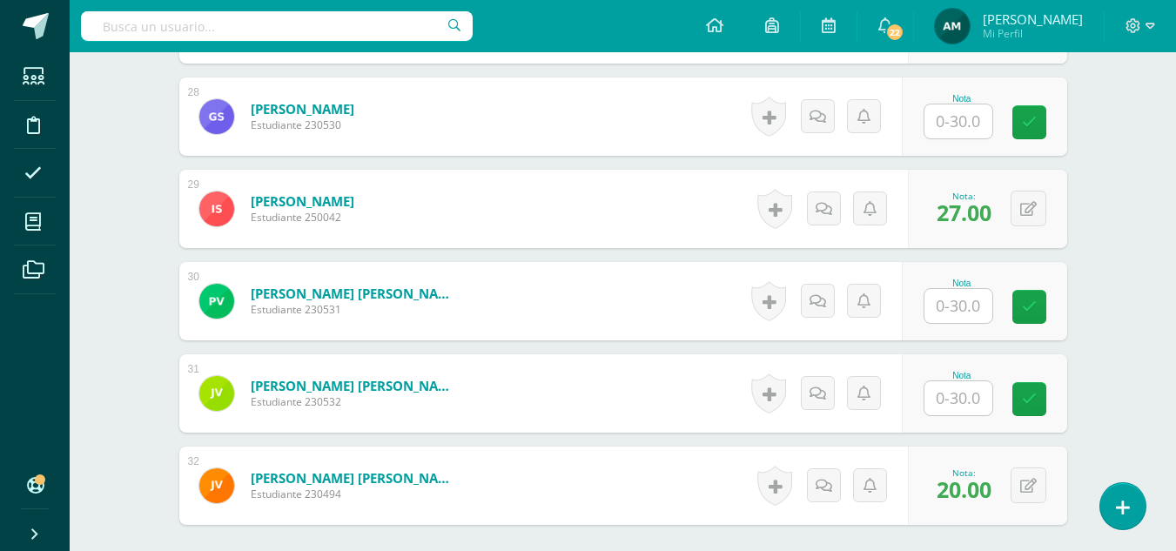
scroll to position [3010, 0]
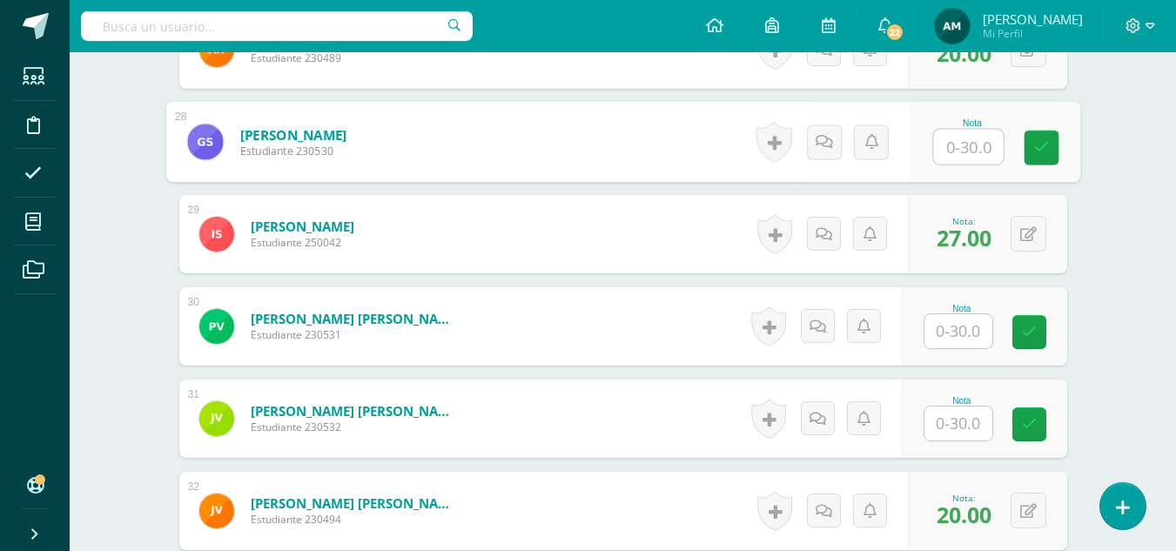
click at [951, 142] on input "text" at bounding box center [968, 147] width 70 height 35
type input "16"
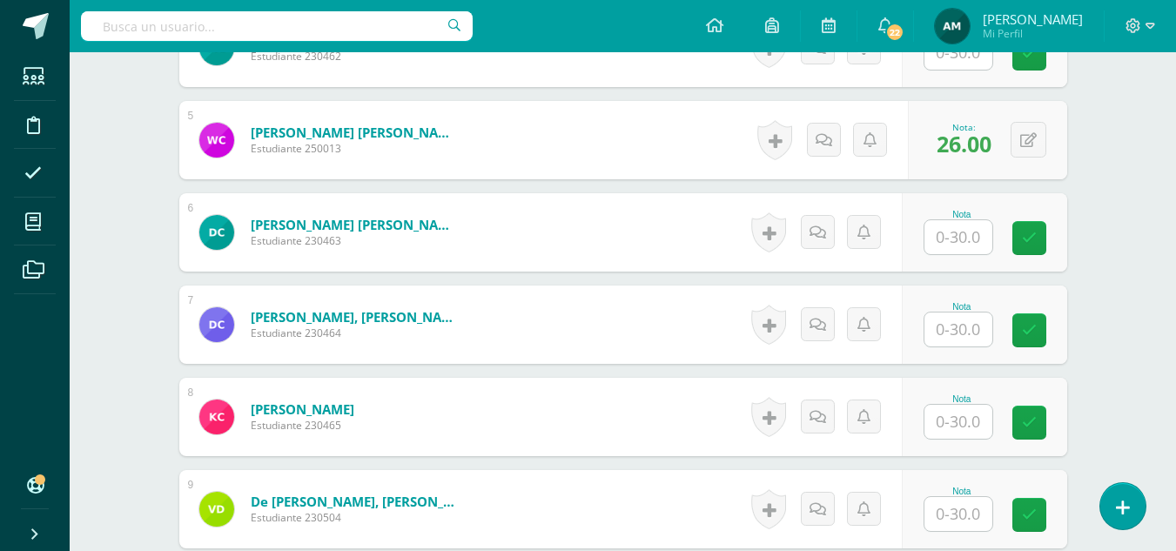
scroll to position [927, 0]
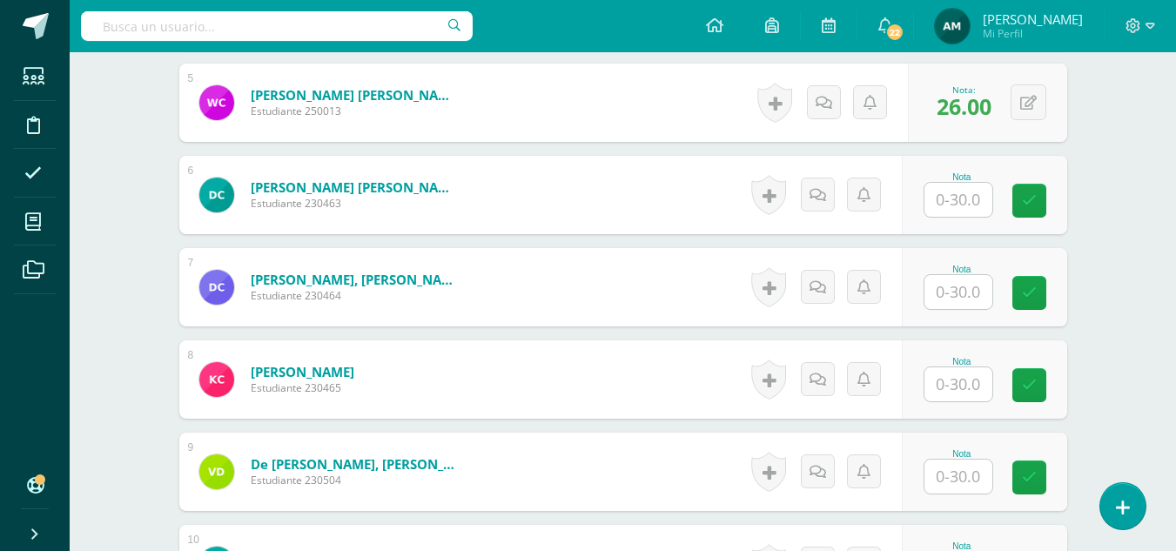
click at [949, 393] on input "text" at bounding box center [958, 384] width 68 height 34
type input "24"
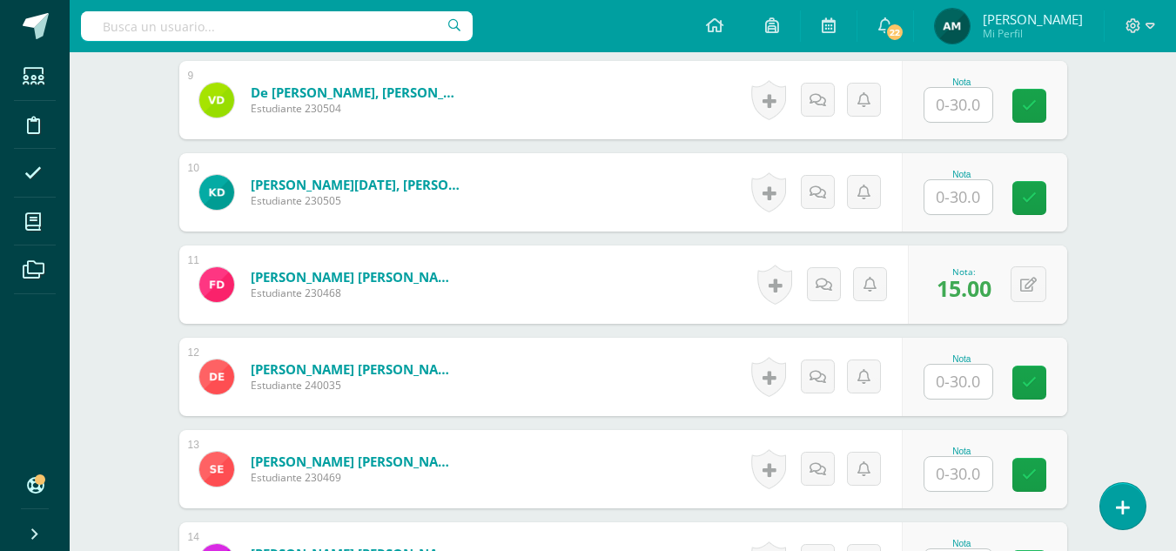
scroll to position [1311, 0]
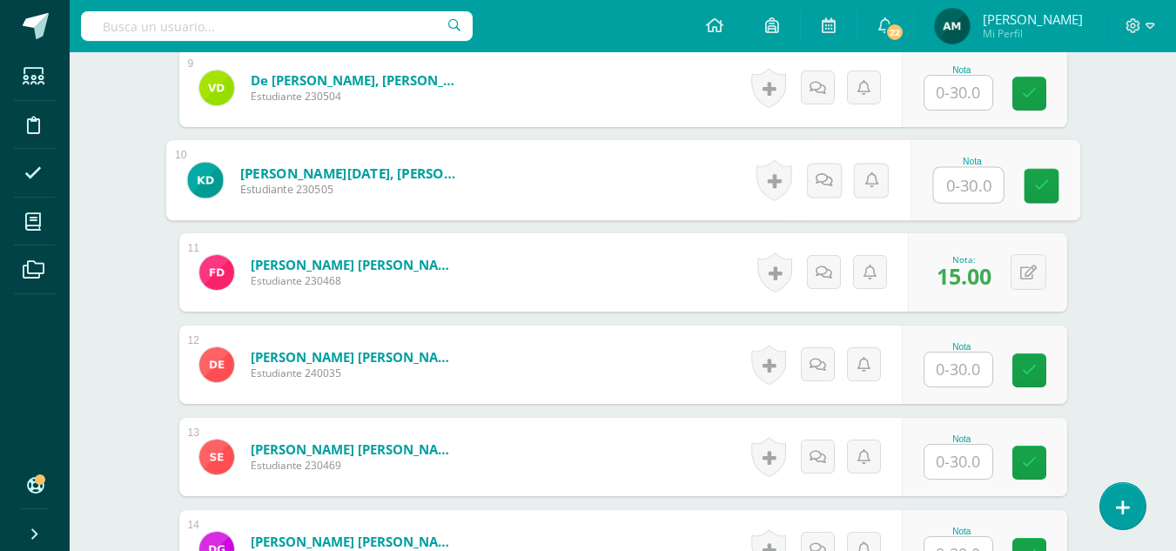
click at [957, 188] on input "text" at bounding box center [968, 185] width 70 height 35
type input "24"
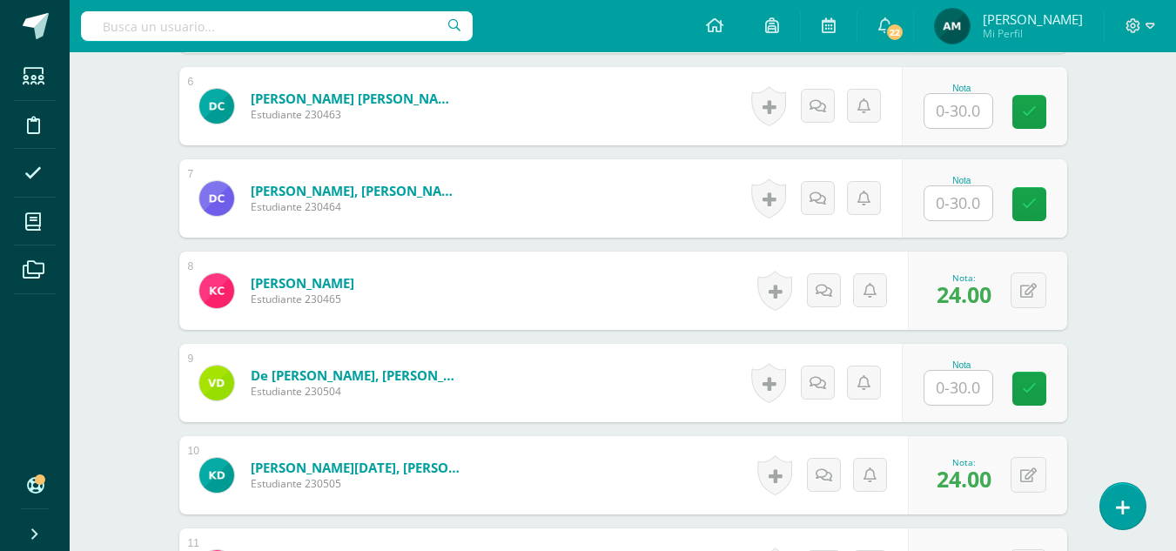
scroll to position [1009, 0]
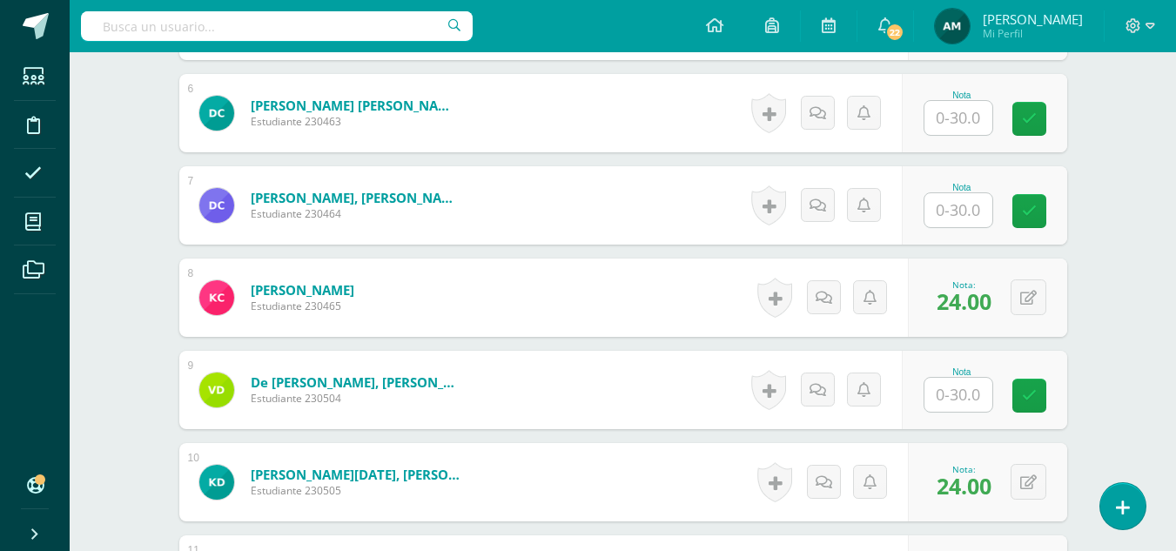
click at [955, 214] on input "text" at bounding box center [958, 210] width 68 height 34
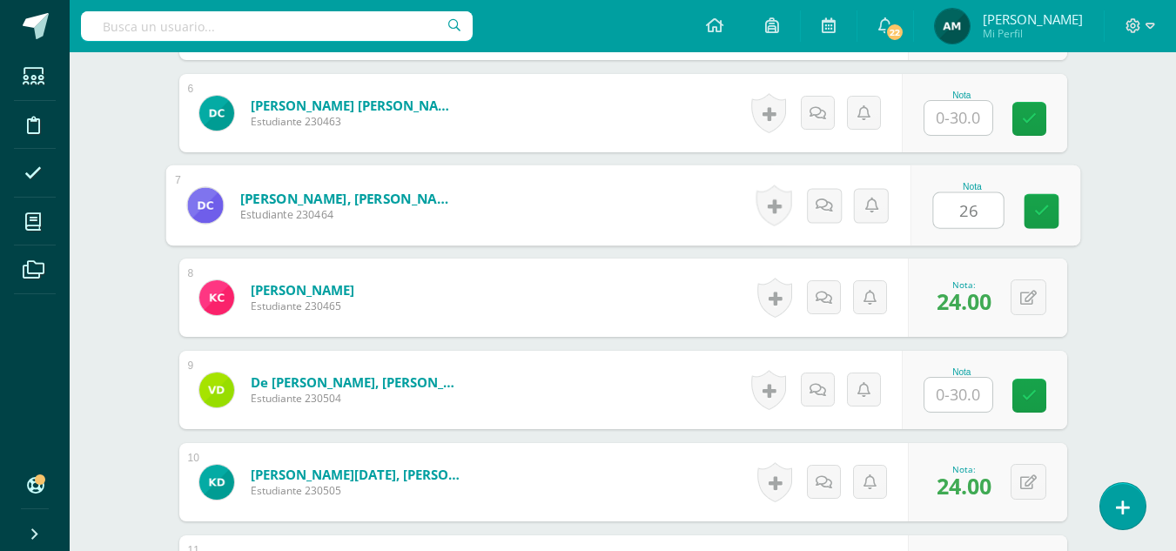
type input "26"
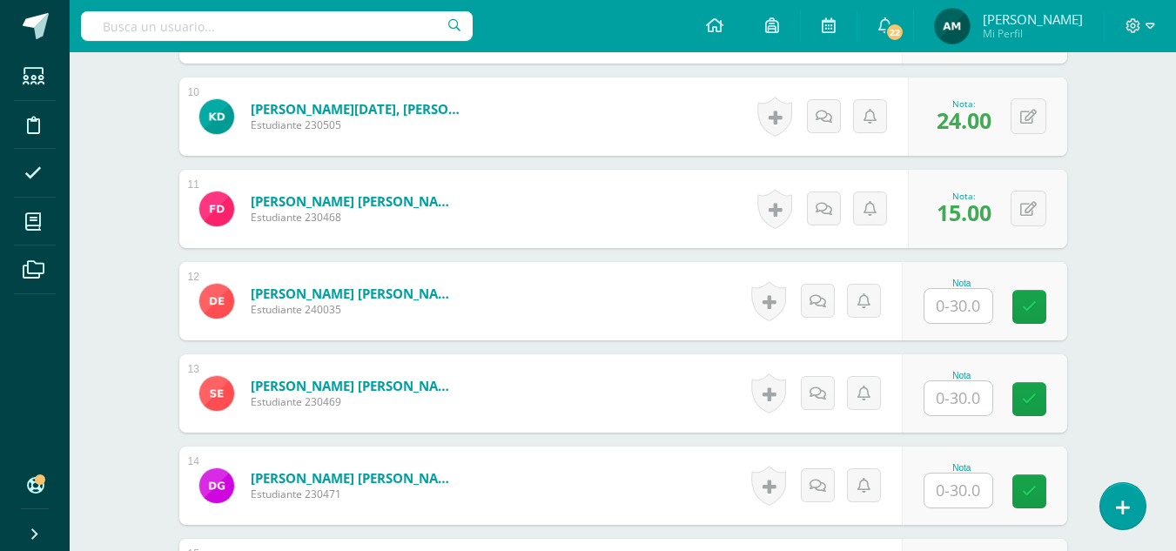
scroll to position [1367, 0]
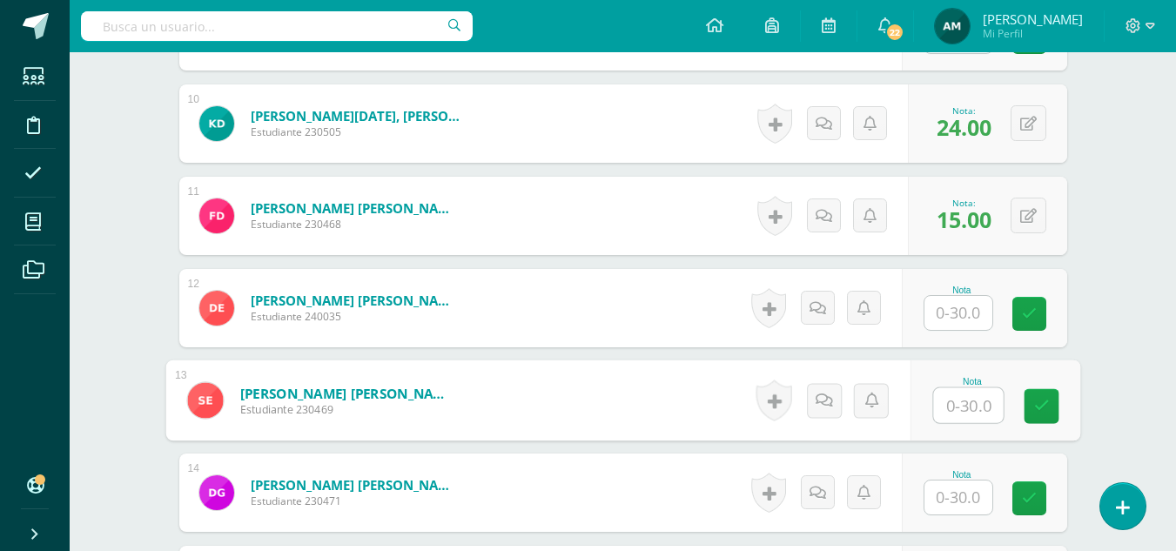
click at [959, 406] on input "text" at bounding box center [968, 405] width 70 height 35
type input "26"
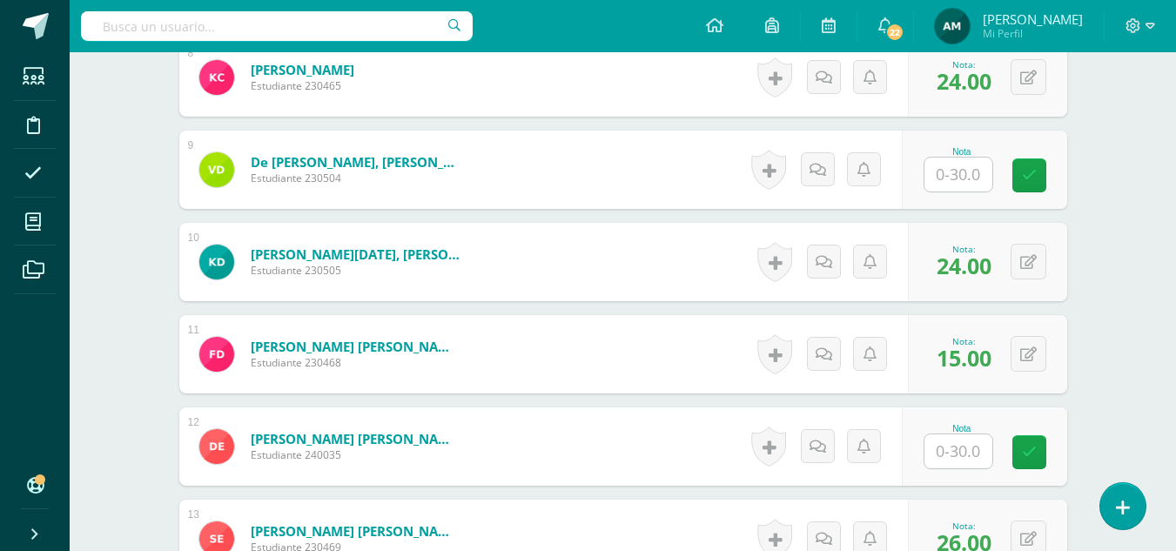
scroll to position [1217, 0]
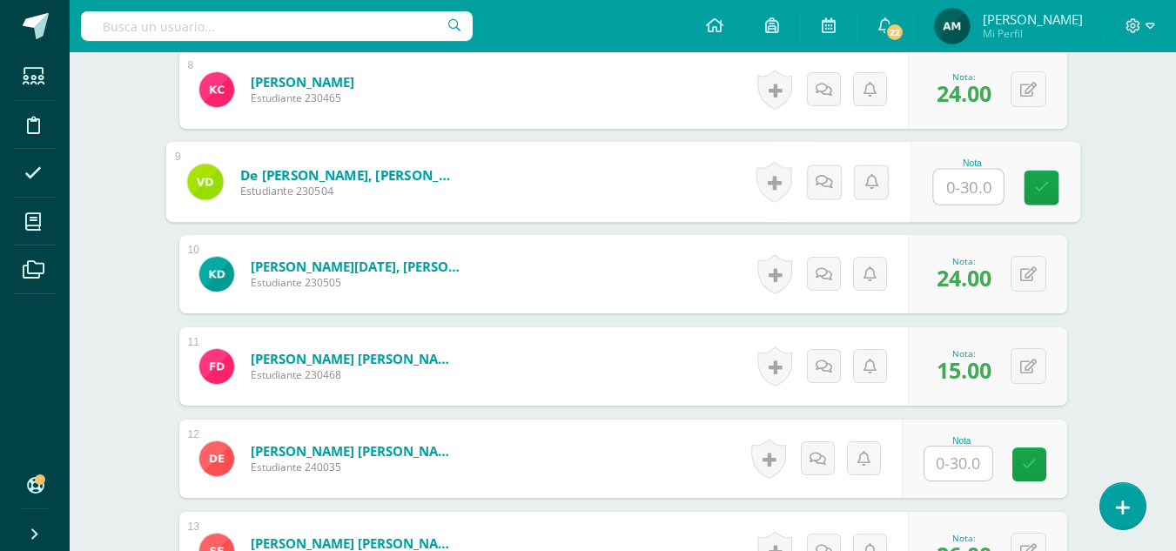
click at [956, 193] on input "text" at bounding box center [968, 187] width 70 height 35
type input "22"
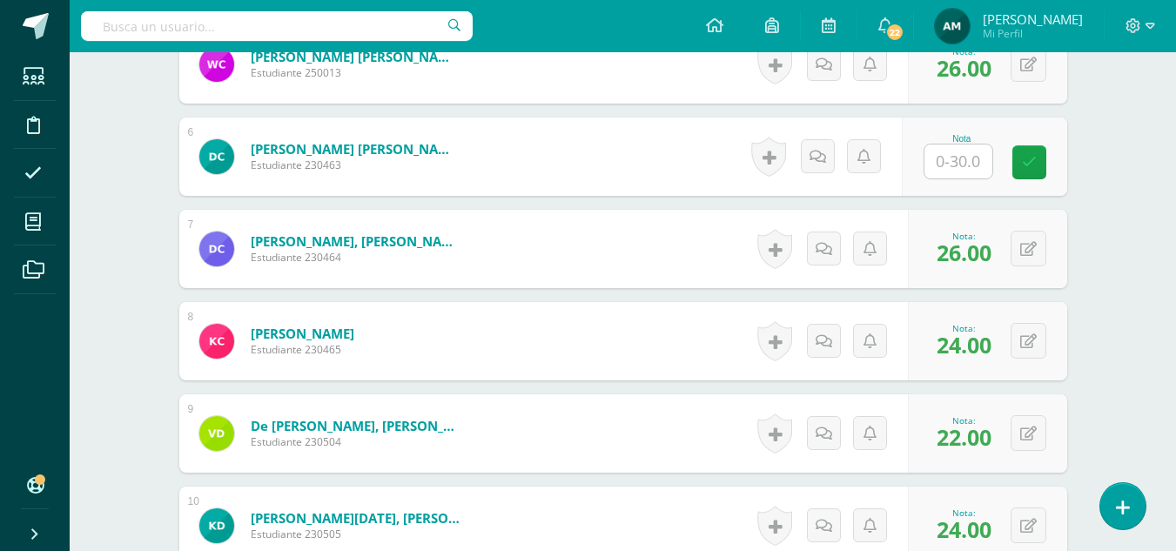
scroll to position [959, 0]
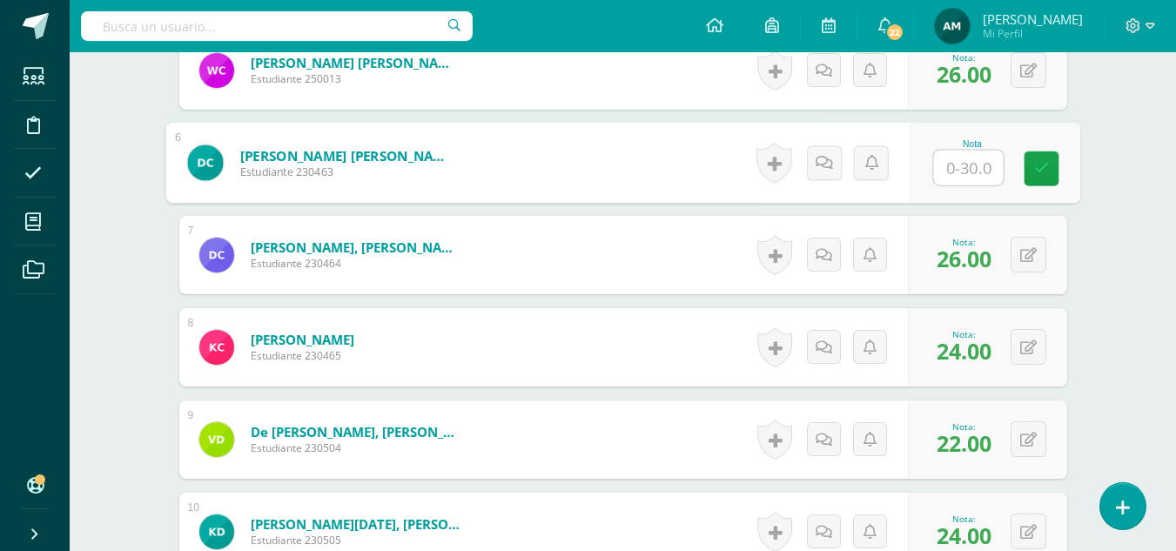
click at [951, 171] on input "text" at bounding box center [968, 168] width 70 height 35
type input "21"
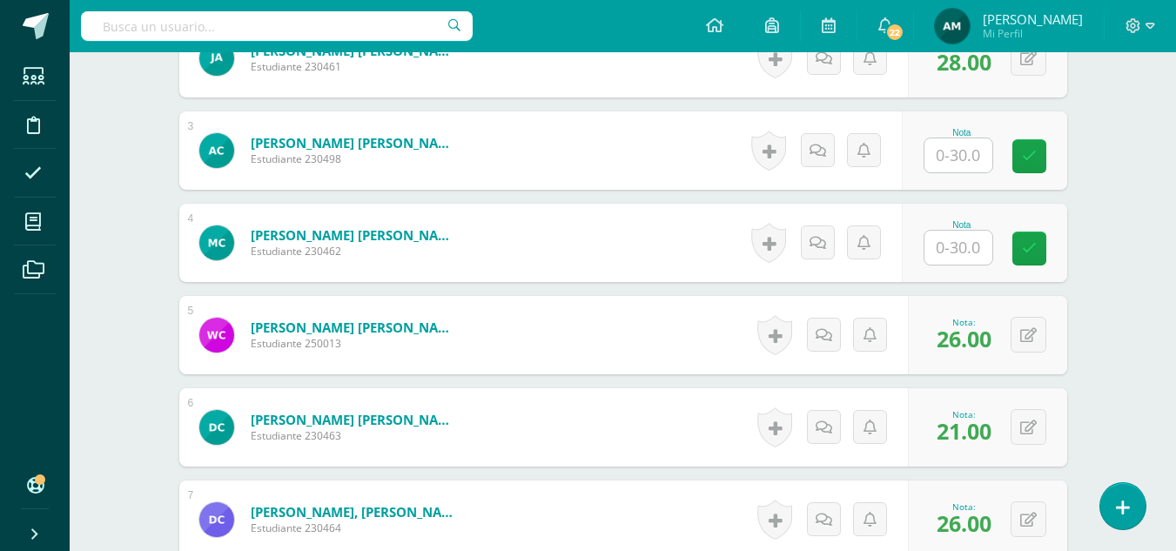
scroll to position [688, 0]
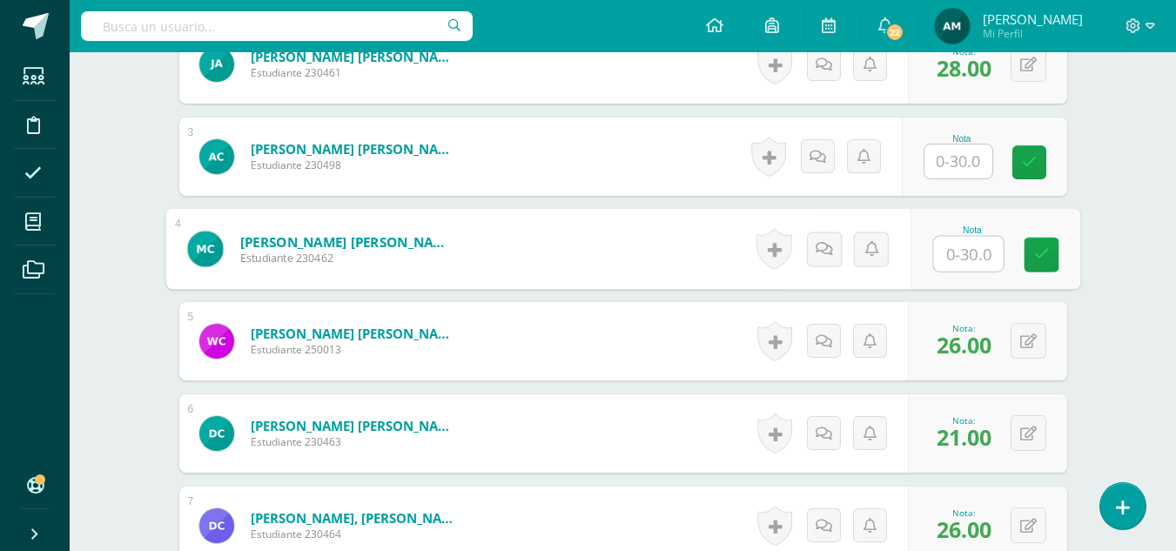
click at [960, 267] on input "text" at bounding box center [968, 254] width 70 height 35
type input "28"
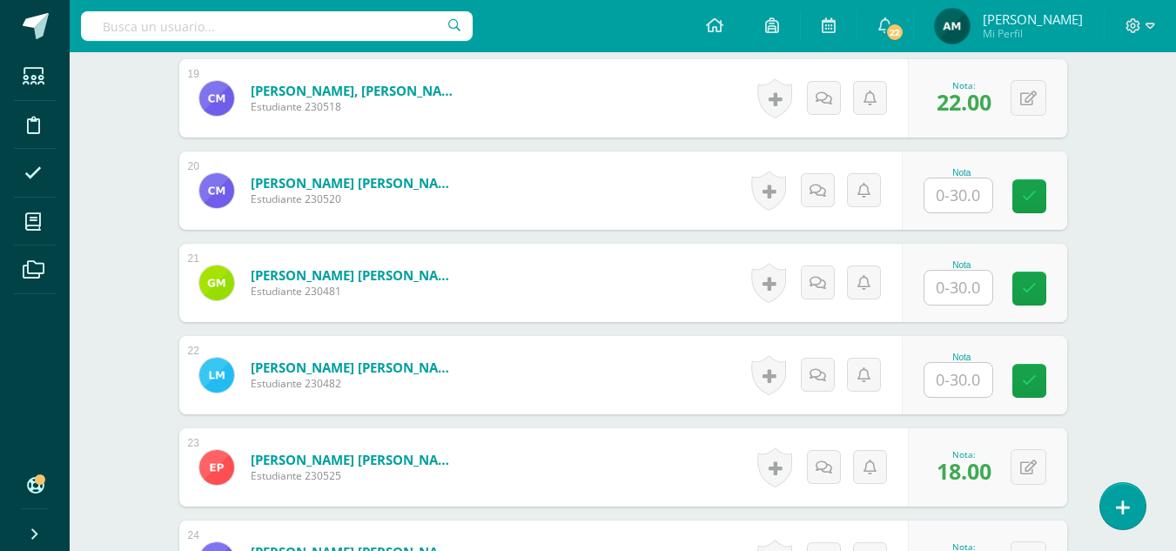
scroll to position [2242, 0]
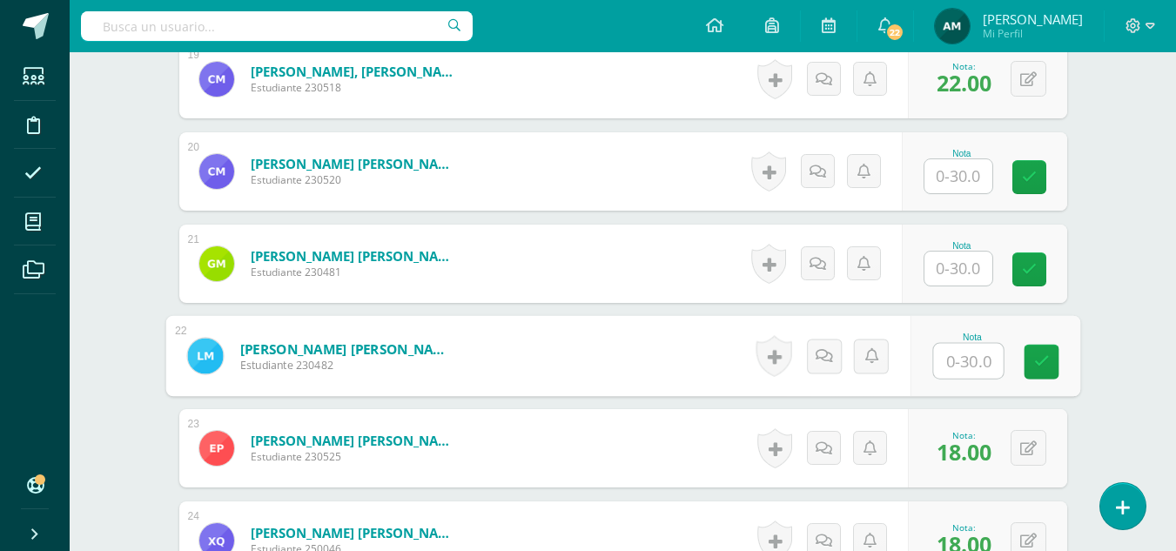
click at [957, 359] on input "text" at bounding box center [968, 361] width 70 height 35
type input "21"
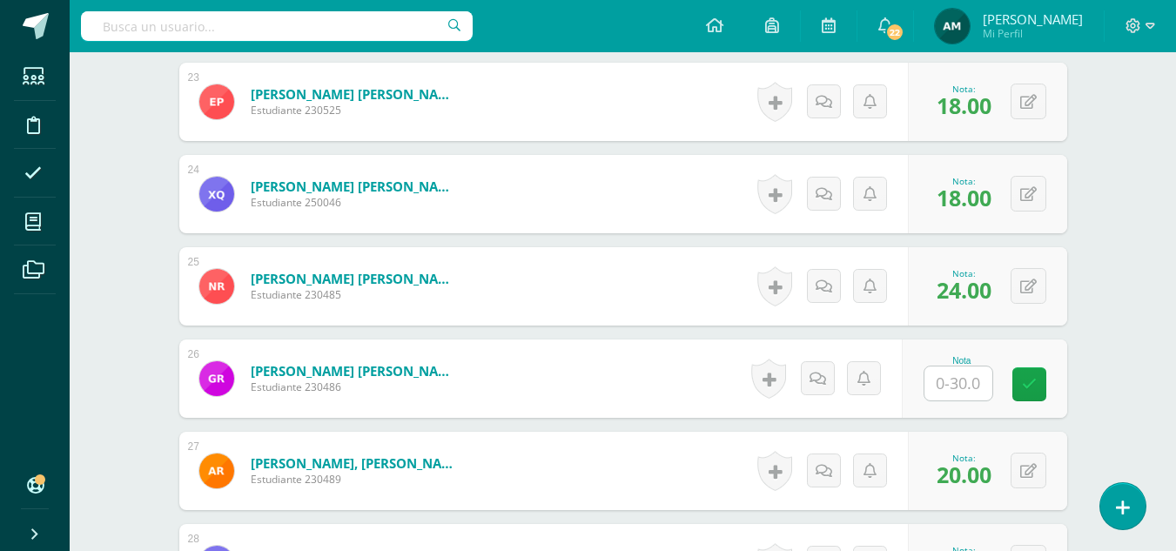
scroll to position [2601, 0]
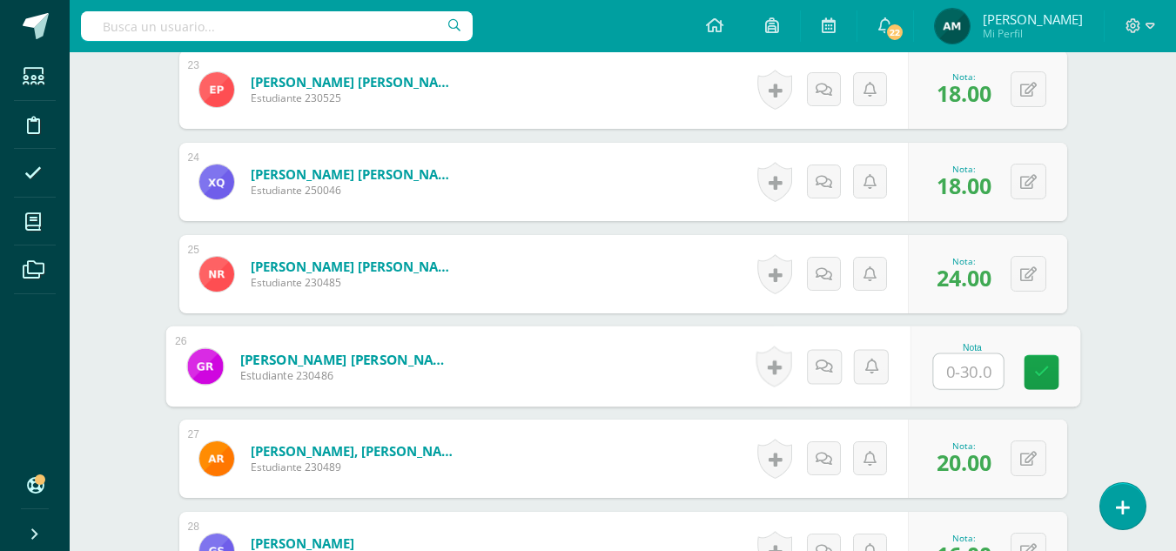
click at [958, 373] on input "text" at bounding box center [968, 371] width 70 height 35
type input "14"
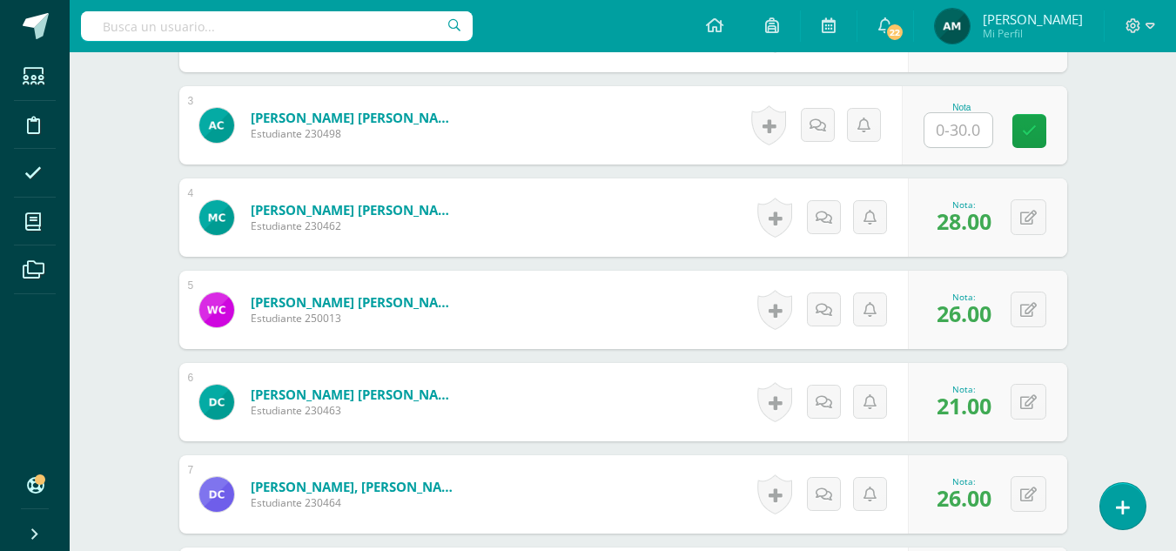
scroll to position [695, 0]
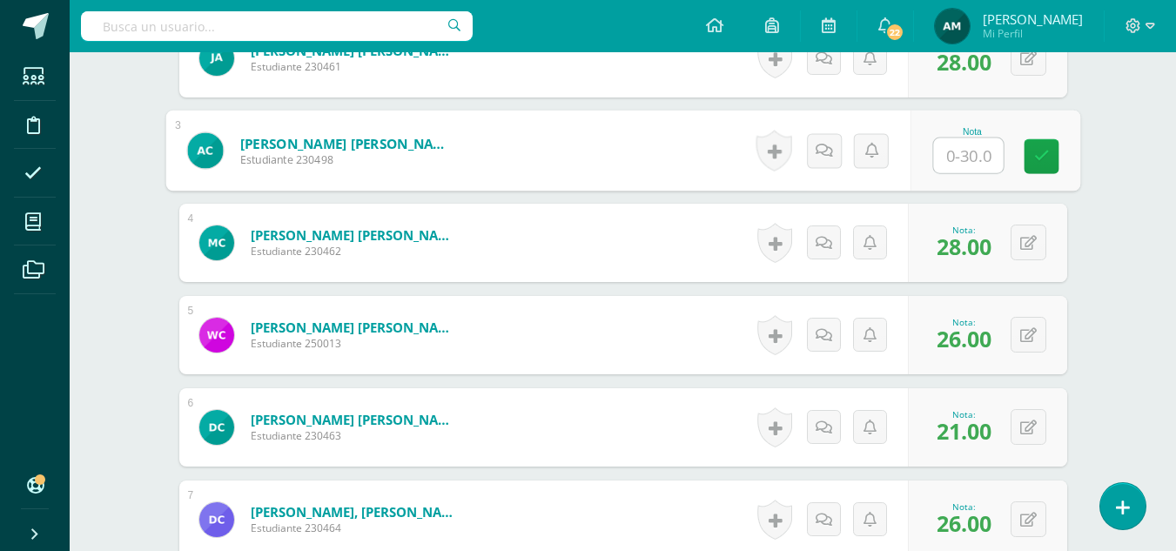
click at [944, 152] on input "text" at bounding box center [968, 155] width 70 height 35
type input "17"
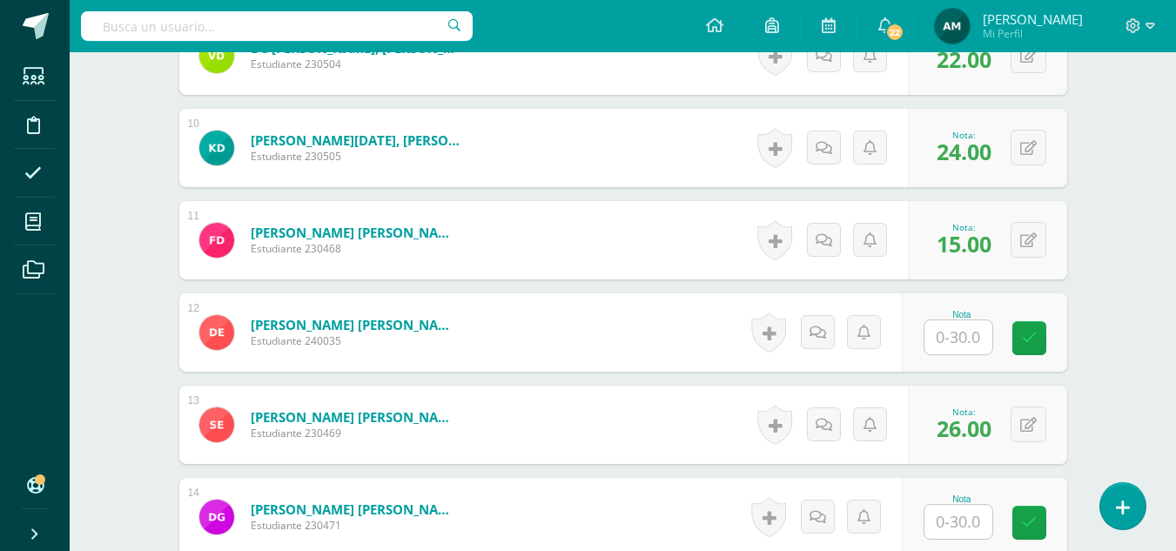
scroll to position [1406, 0]
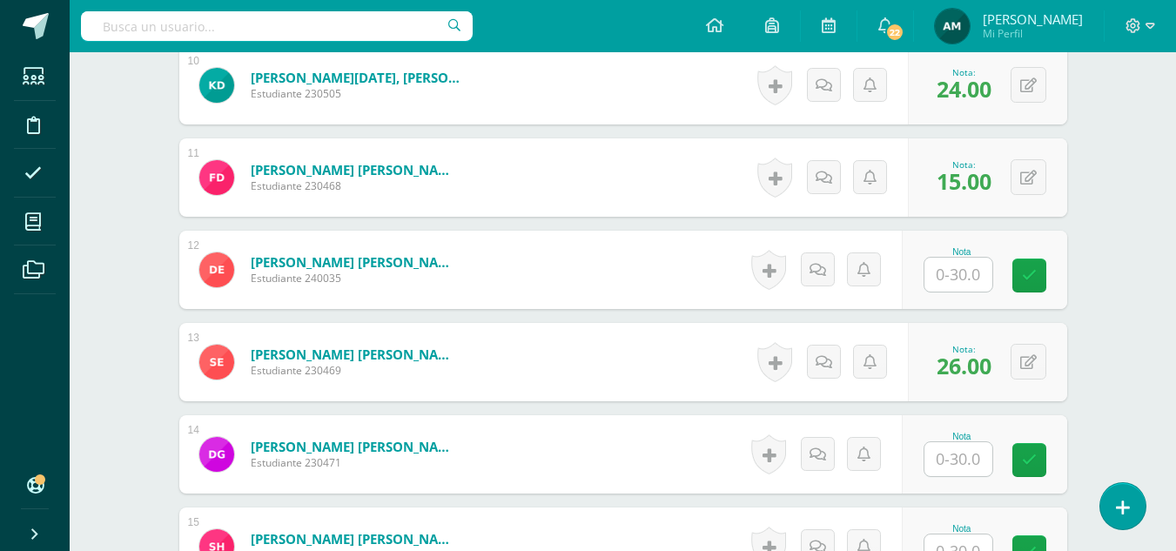
click at [963, 274] on input "text" at bounding box center [958, 275] width 68 height 34
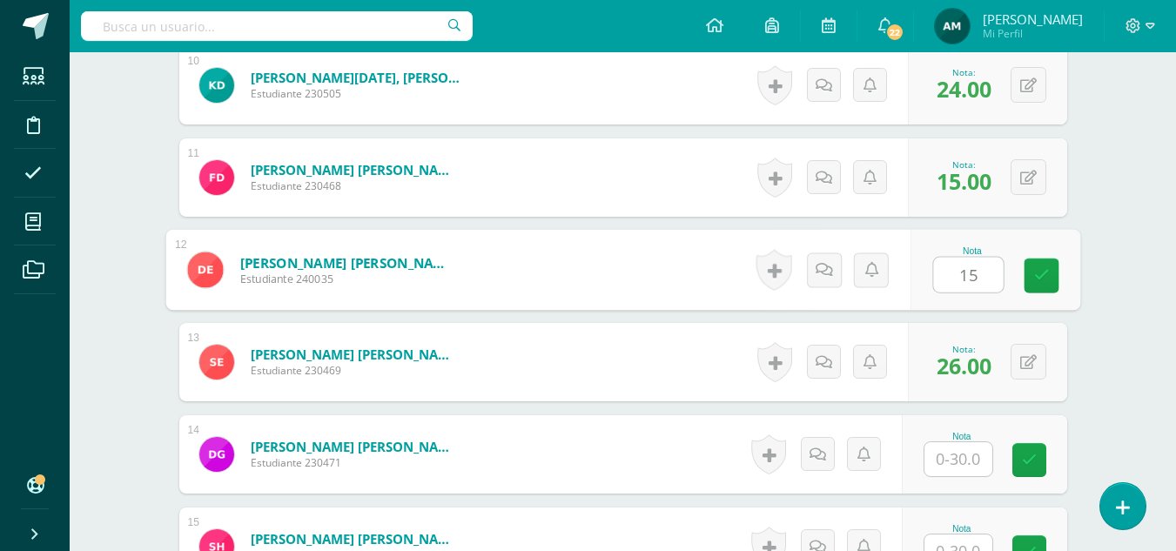
type input "15"
click at [957, 460] on input "text" at bounding box center [958, 459] width 68 height 34
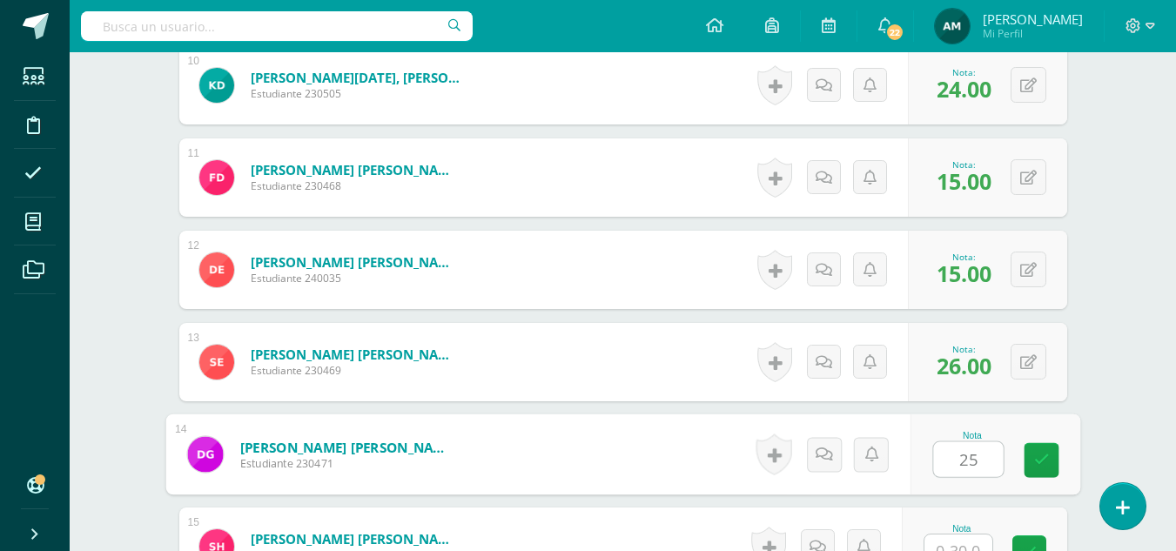
type input "25"
click at [1100, 409] on div "¿Estás seguro que quieres eliminar esta actividad? Esto borrará la actividad y …" at bounding box center [622, 560] width 957 height 3587
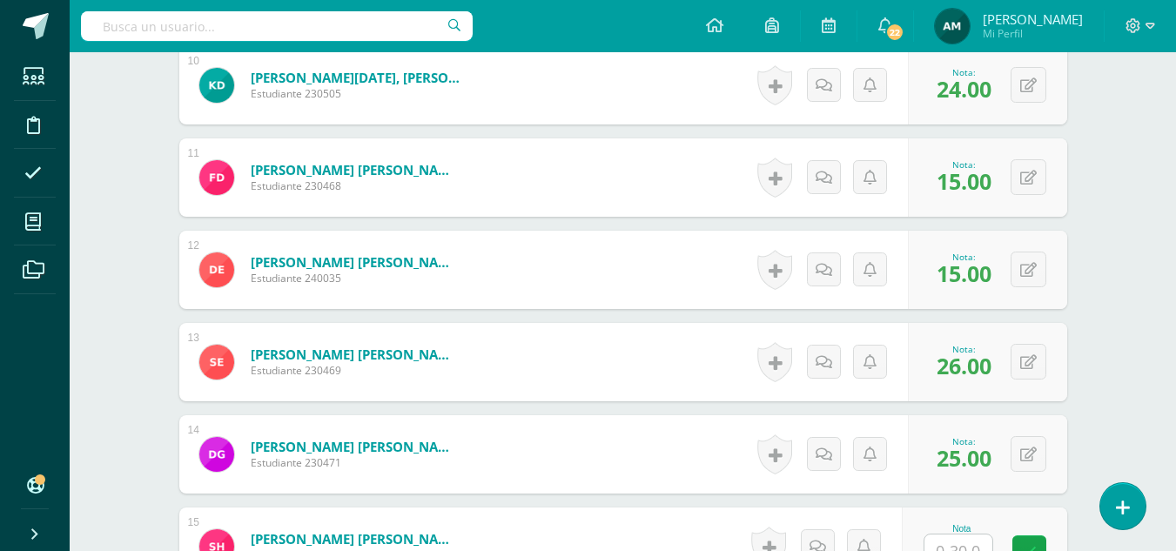
scroll to position [1754, 0]
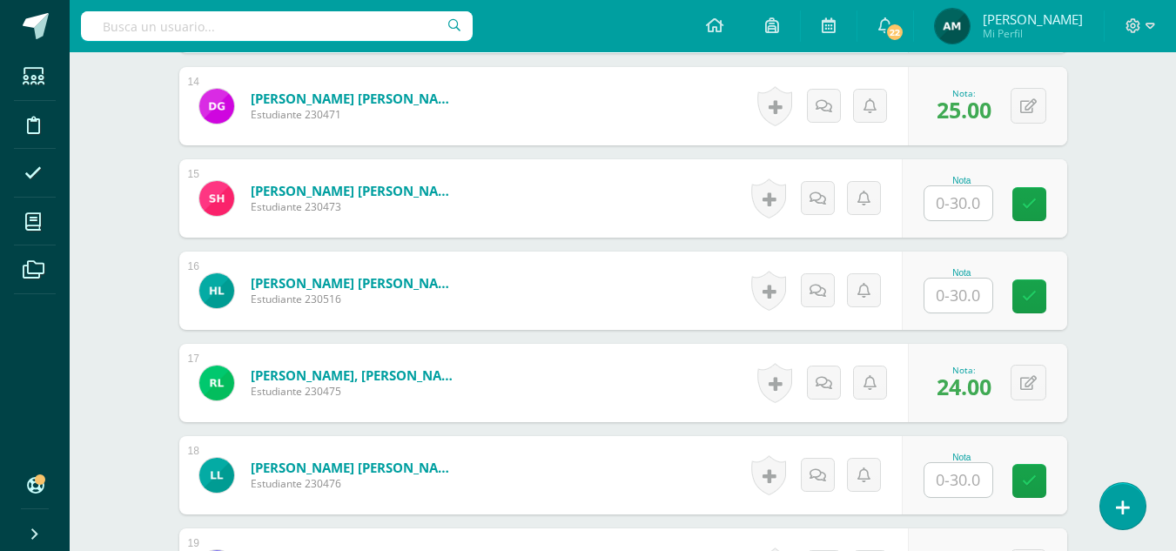
click at [957, 216] on input "text" at bounding box center [958, 203] width 68 height 34
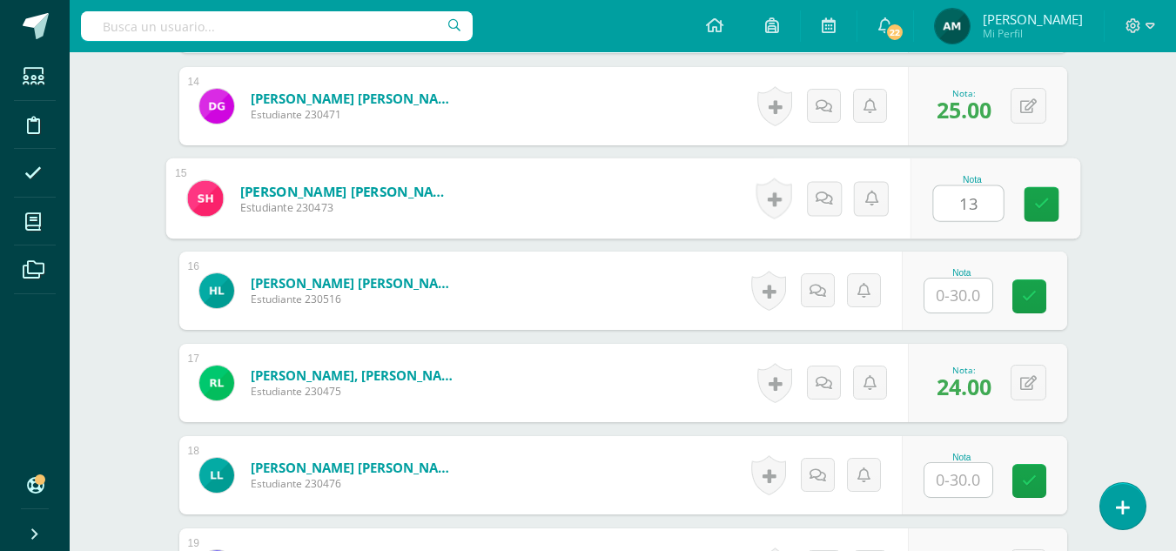
type input "13"
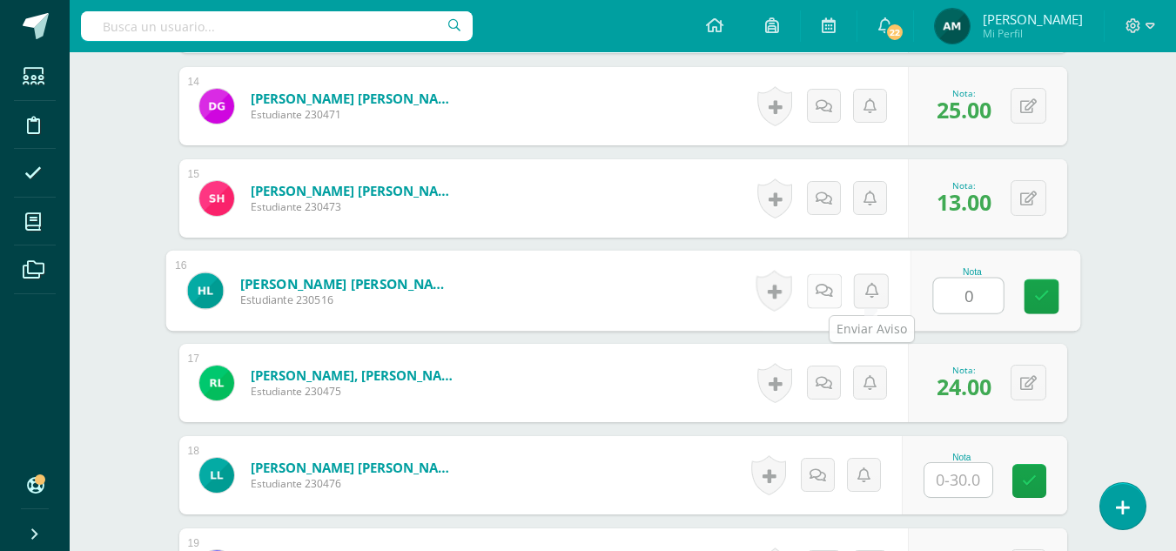
type input "0"
click at [822, 293] on icon at bounding box center [823, 290] width 17 height 15
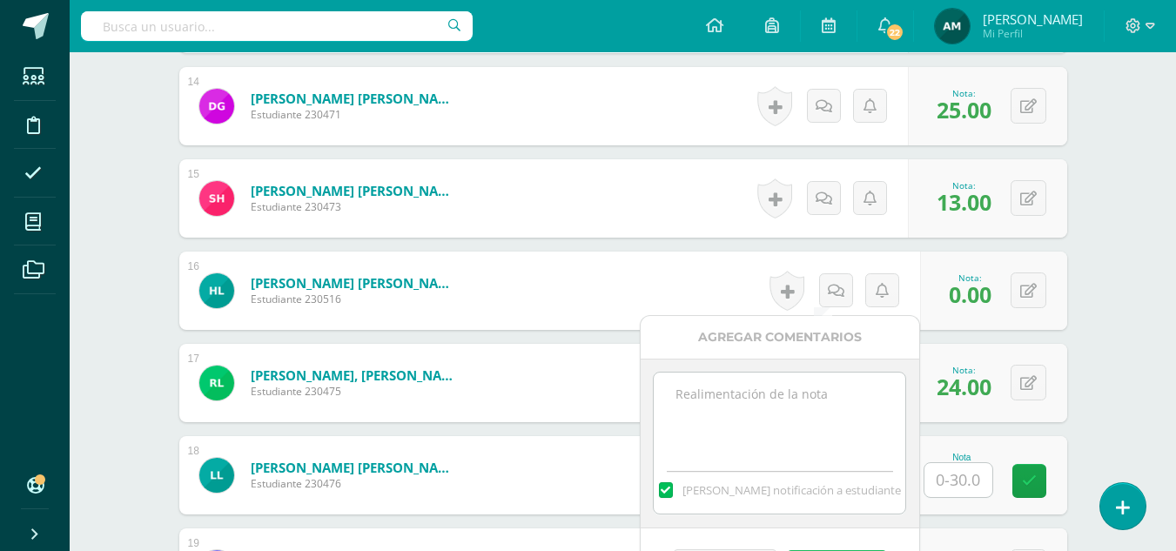
click at [806, 409] on textarea at bounding box center [780, 416] width 252 height 87
type textarea "Ausente"
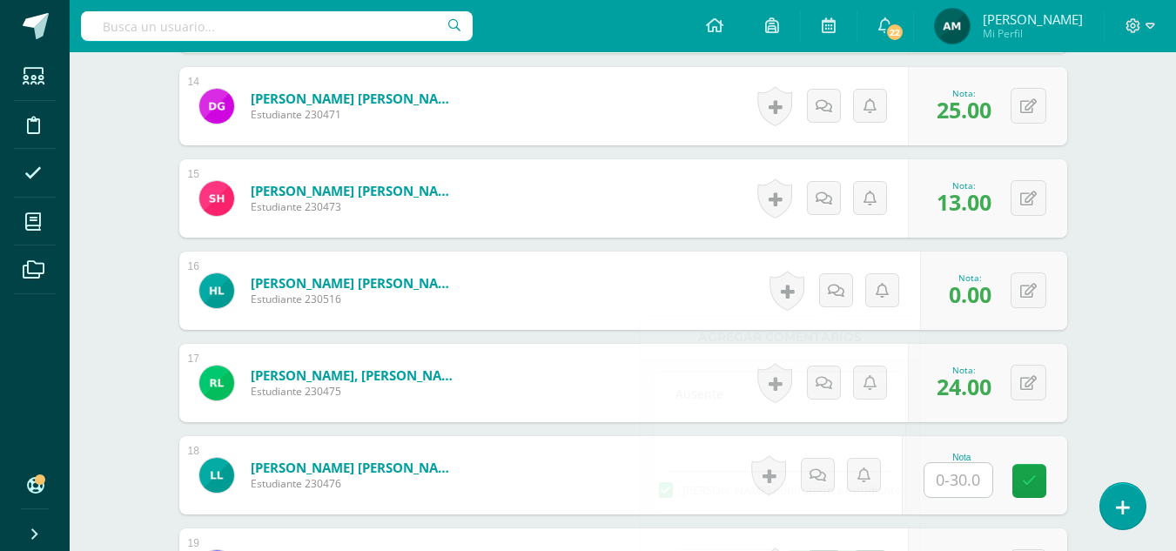
click at [1127, 361] on div "Elaboración y Gestión de proyectos Cuarto Bach. Progra "B" Herramientas Detalle…" at bounding box center [623, 151] width 1106 height 3707
click at [1026, 395] on button at bounding box center [1040, 383] width 37 height 37
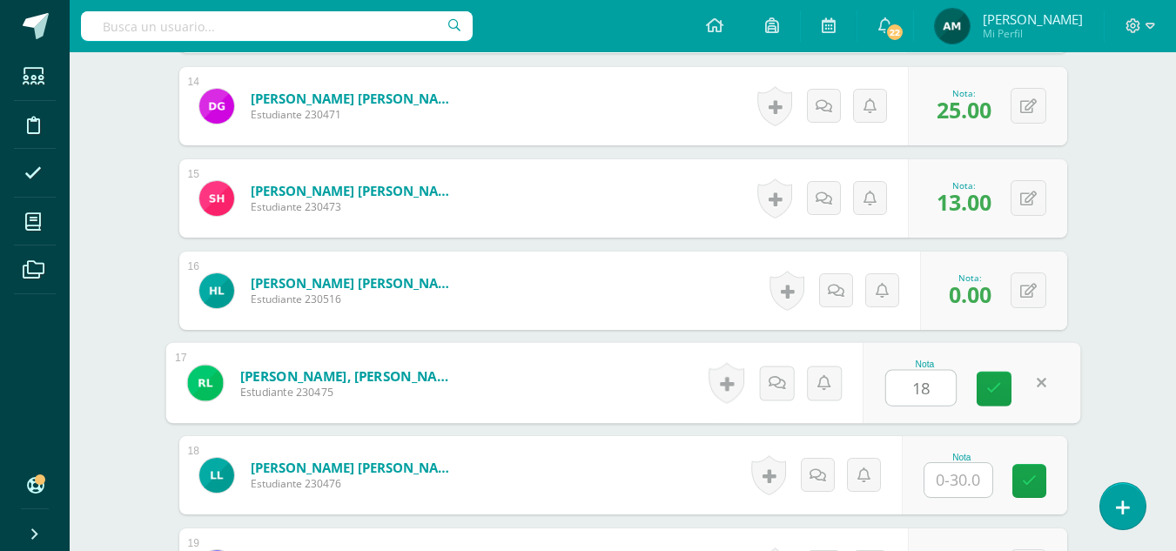
type input "18"
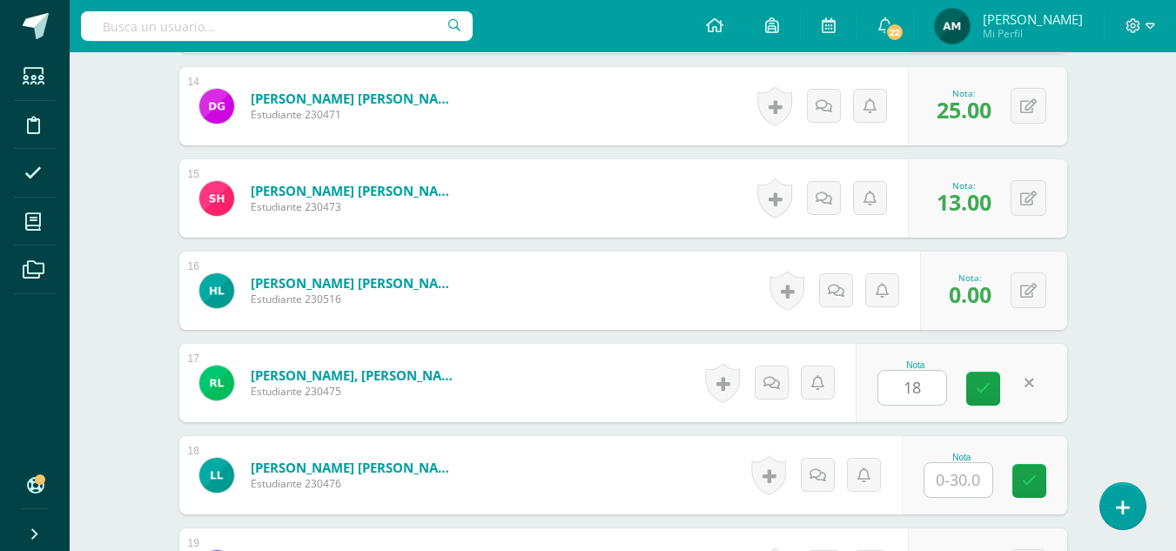
click at [1111, 357] on div "Elaboración y Gestión de proyectos Cuarto Bach. Progra "B" Herramientas Detalle…" at bounding box center [623, 151] width 1106 height 3707
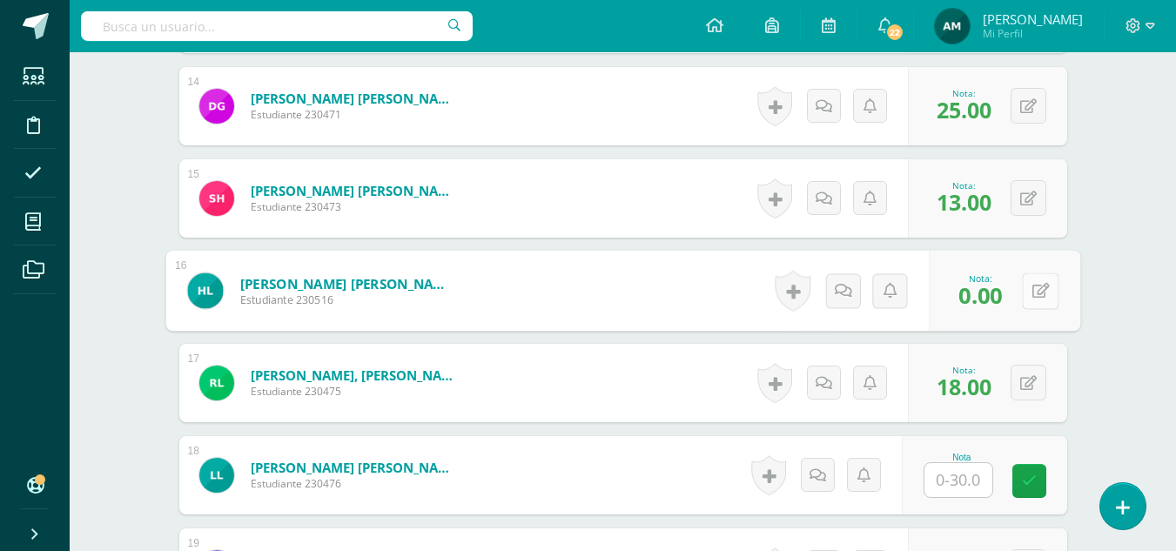
click at [1026, 292] on button at bounding box center [1040, 290] width 37 height 37
type input "24"
click at [1136, 306] on div "Elaboración y Gestión de proyectos Cuarto Bach. Progra "B" Herramientas Detalle…" at bounding box center [623, 151] width 1106 height 3707
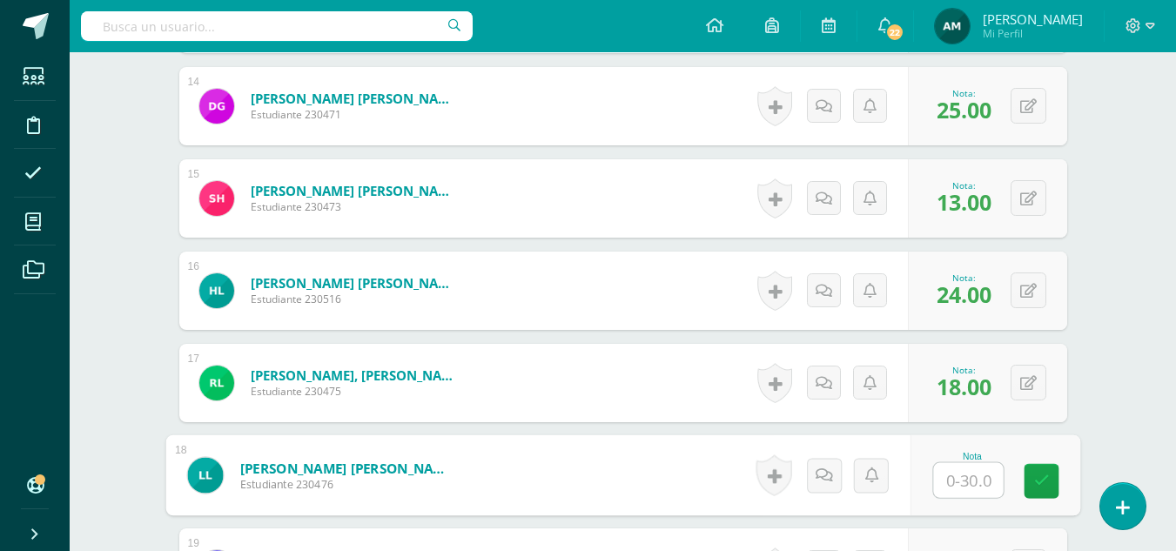
click at [969, 482] on input "text" at bounding box center [968, 480] width 70 height 35
type input "23"
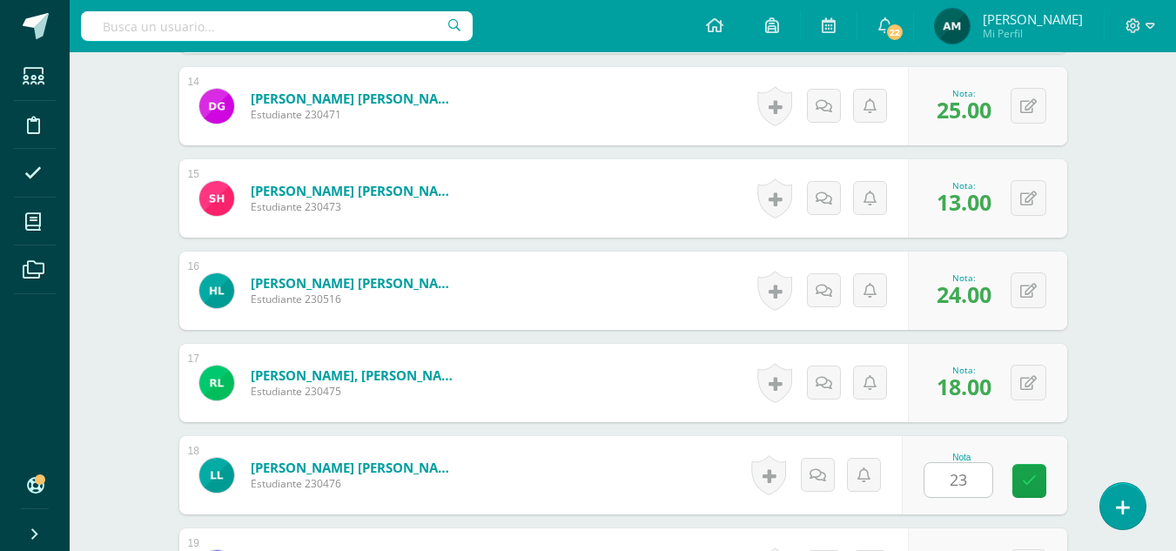
click at [1078, 446] on div "¿Estás seguro que quieres eliminar esta actividad? Esto borrará la actividad y …" at bounding box center [622, 212] width 957 height 3587
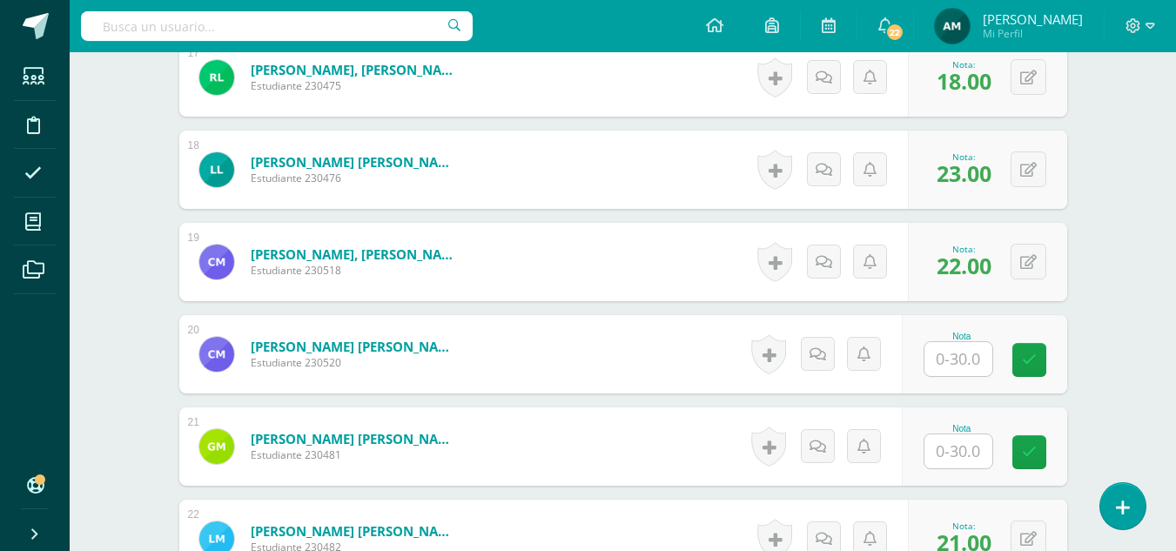
scroll to position [2102, 0]
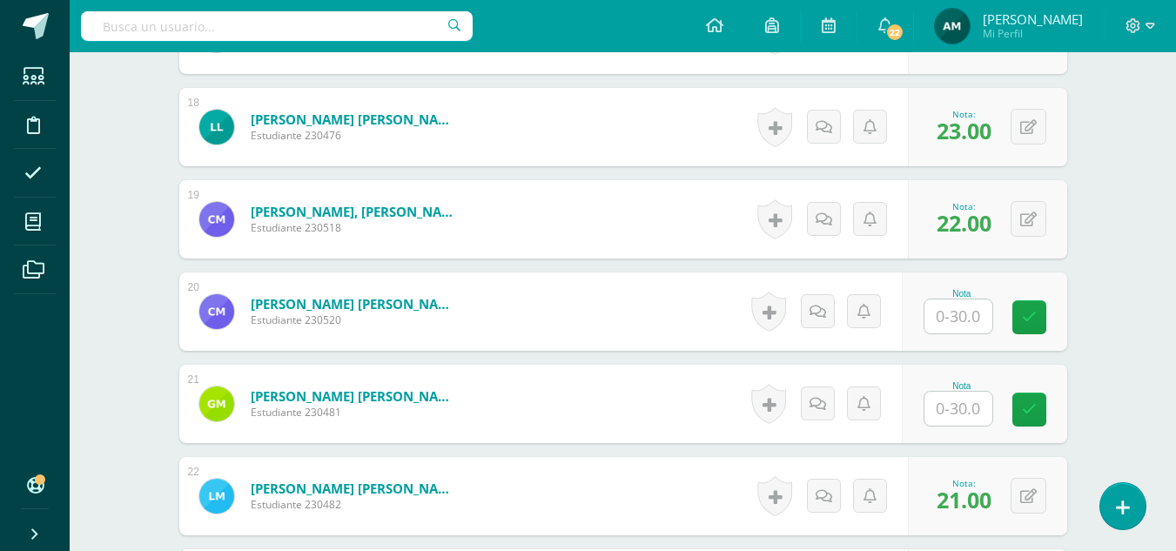
click at [954, 318] on input "text" at bounding box center [958, 316] width 68 height 34
type input "23"
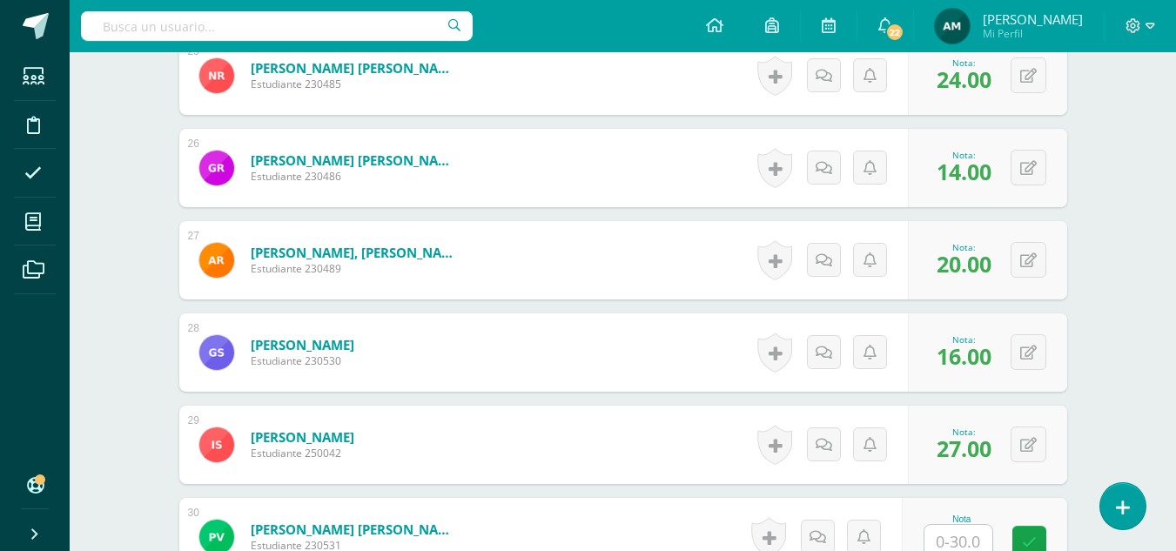
scroll to position [3147, 0]
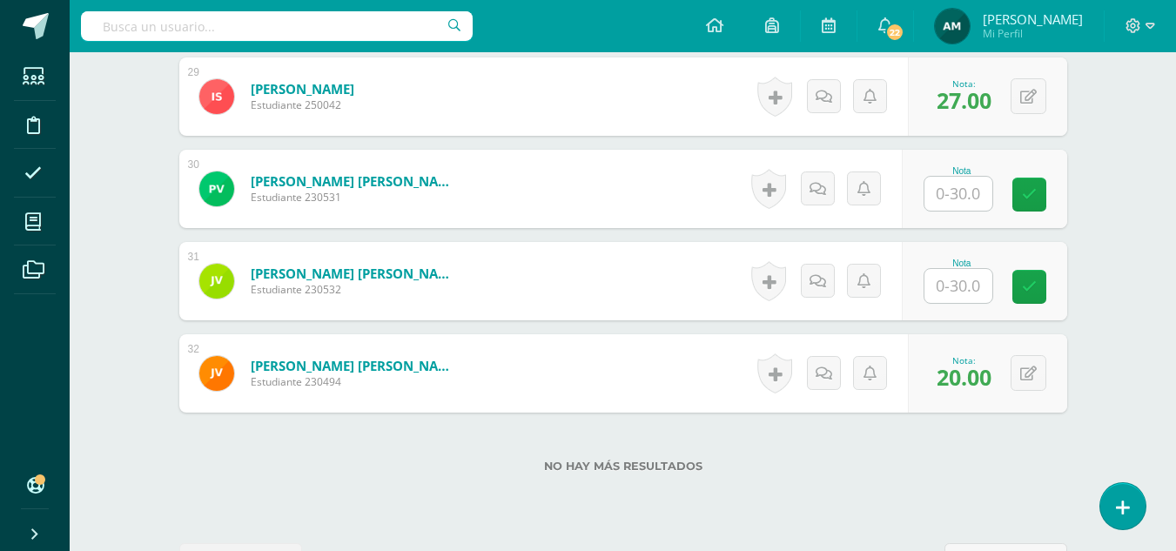
click at [963, 193] on input "text" at bounding box center [958, 194] width 68 height 34
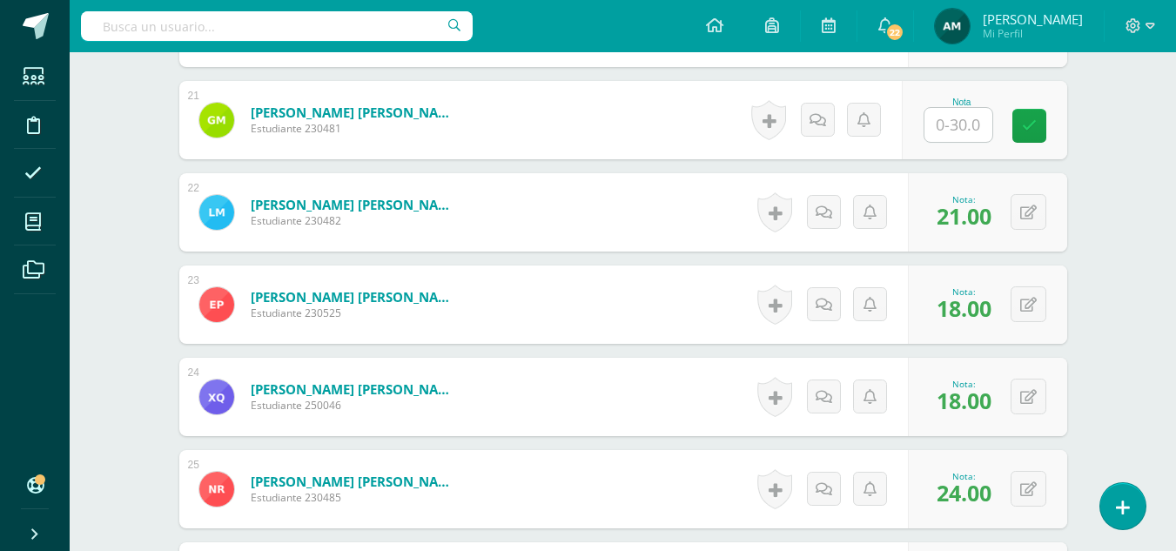
scroll to position [2280, 0]
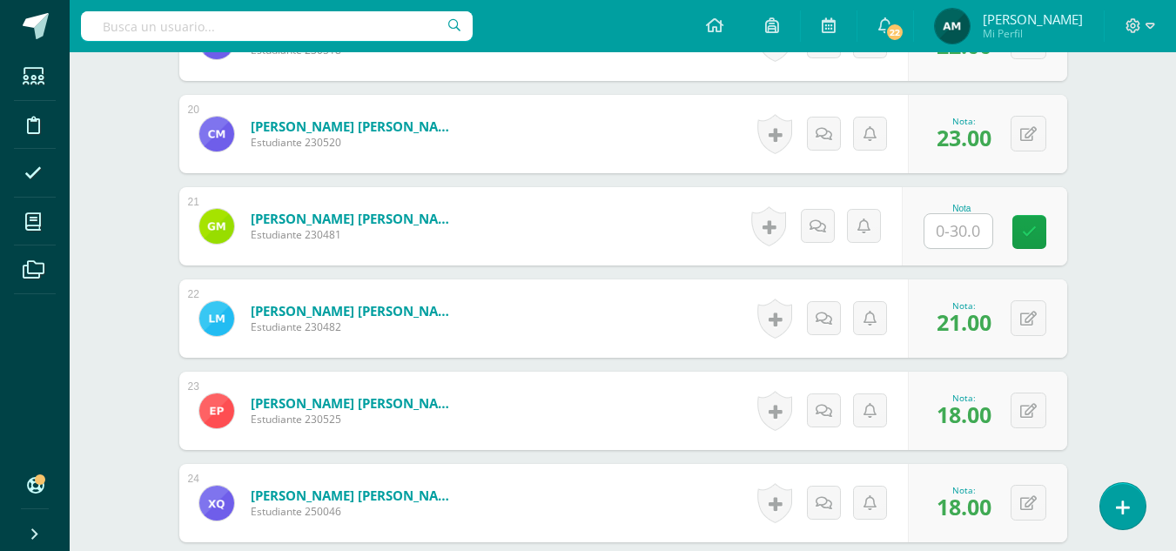
click at [947, 225] on input "text" at bounding box center [958, 231] width 68 height 34
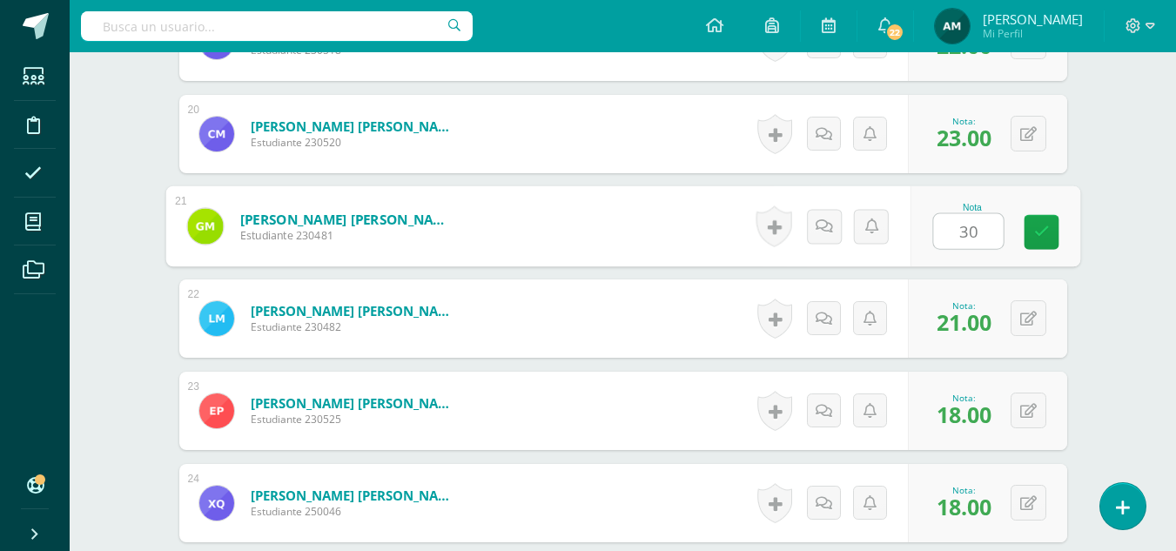
type input "30"
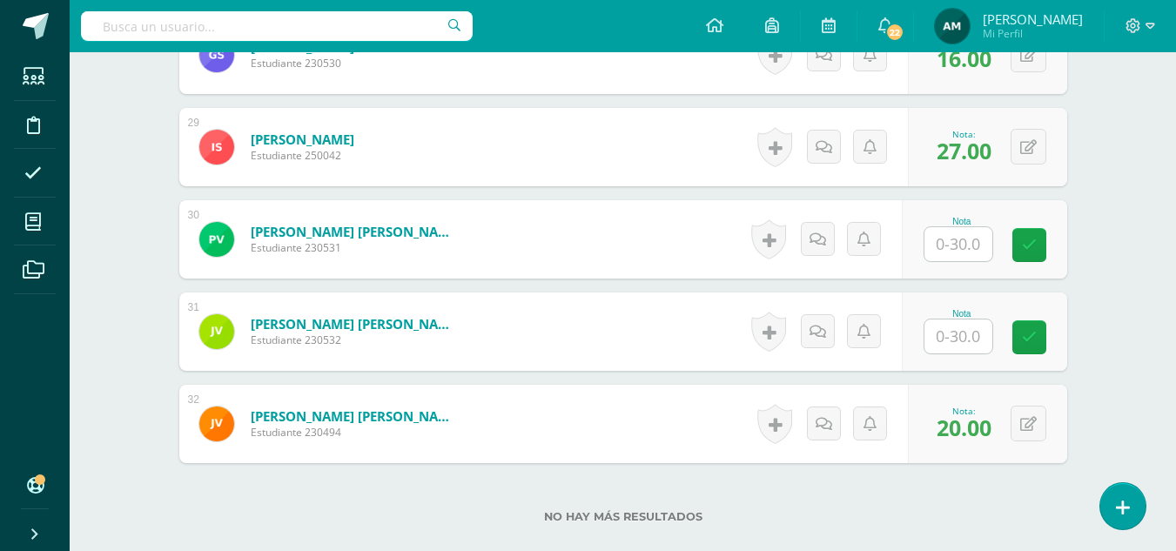
scroll to position [3122, 0]
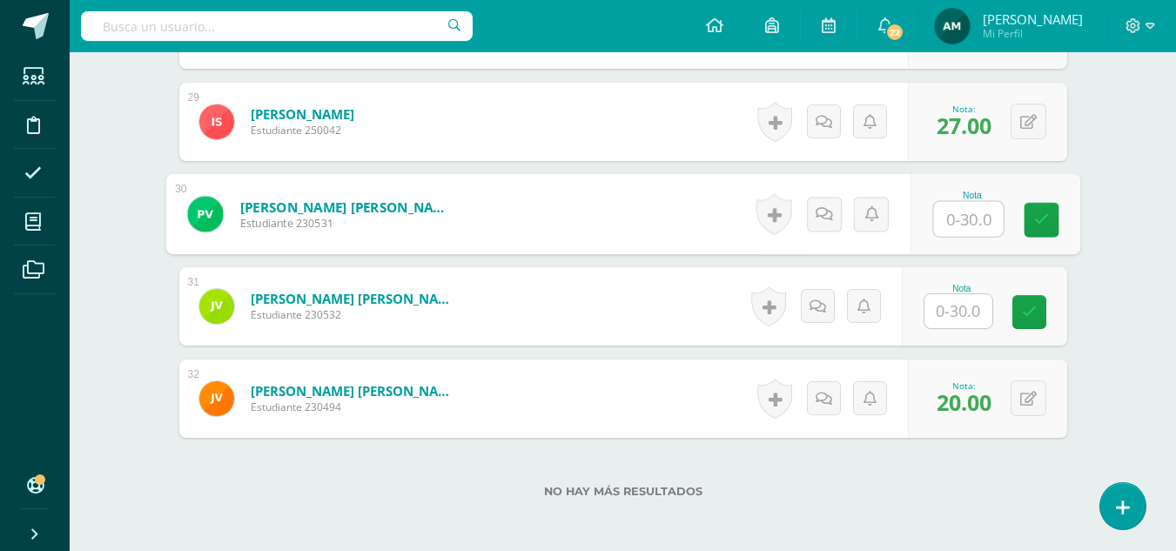
click at [957, 220] on input "text" at bounding box center [968, 219] width 70 height 35
type input "22"
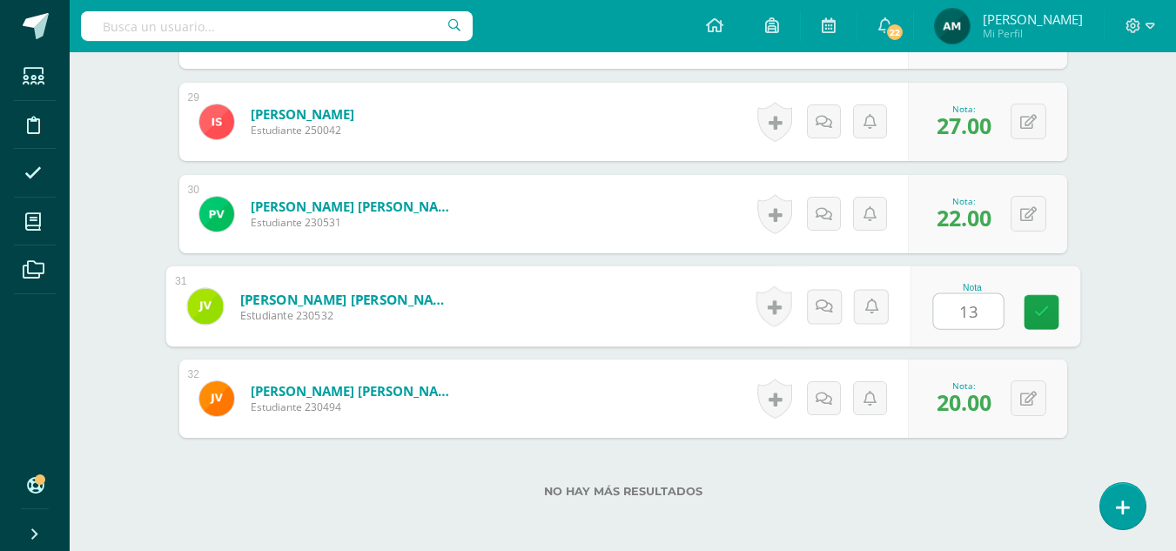
type input "13"
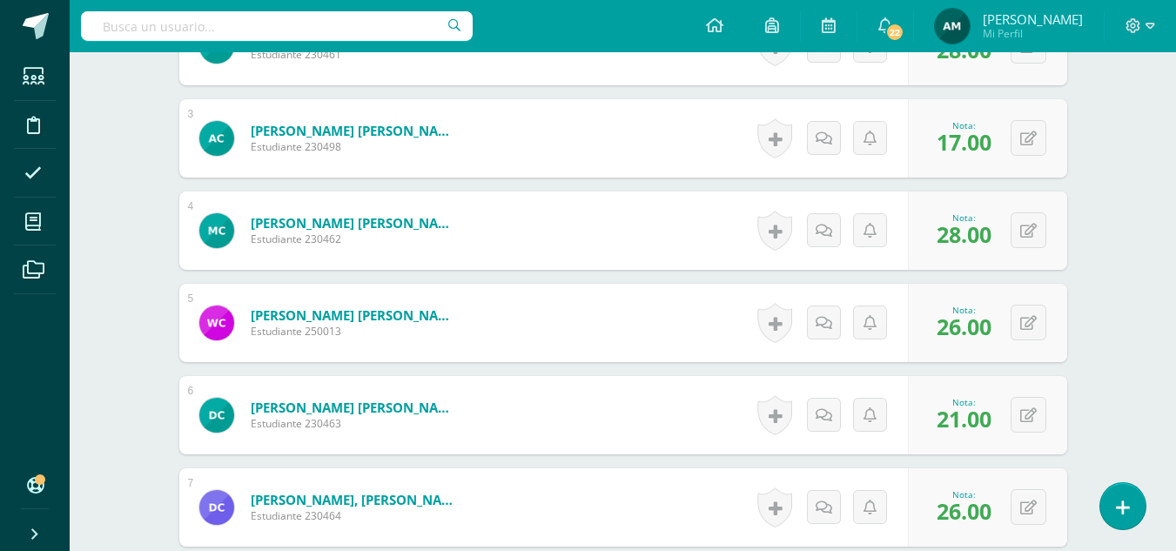
scroll to position [0, 0]
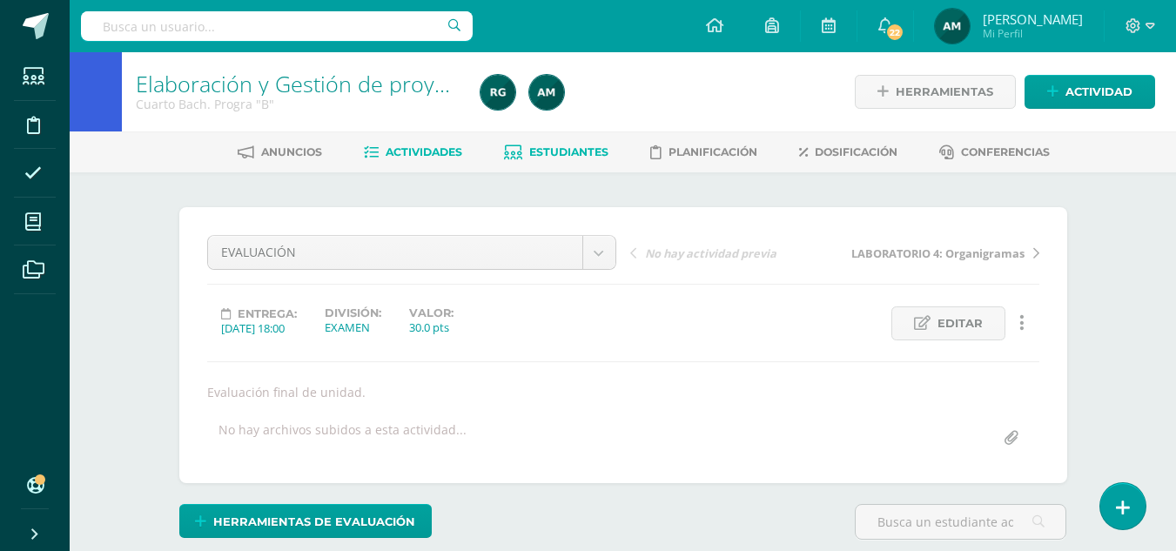
click at [556, 151] on span "Estudiantes" at bounding box center [568, 151] width 79 height 13
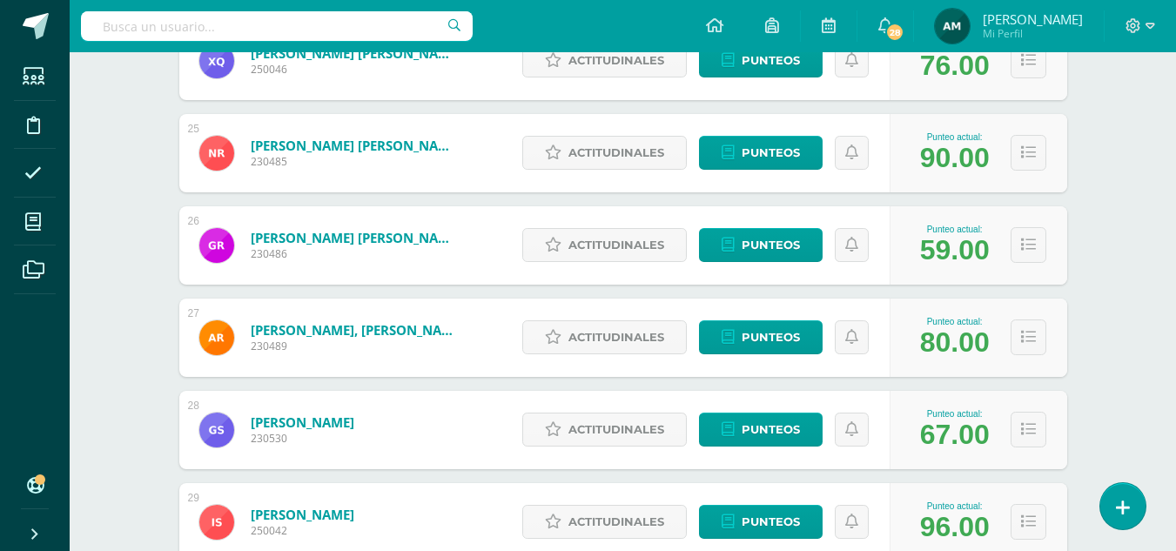
scroll to position [2461, 0]
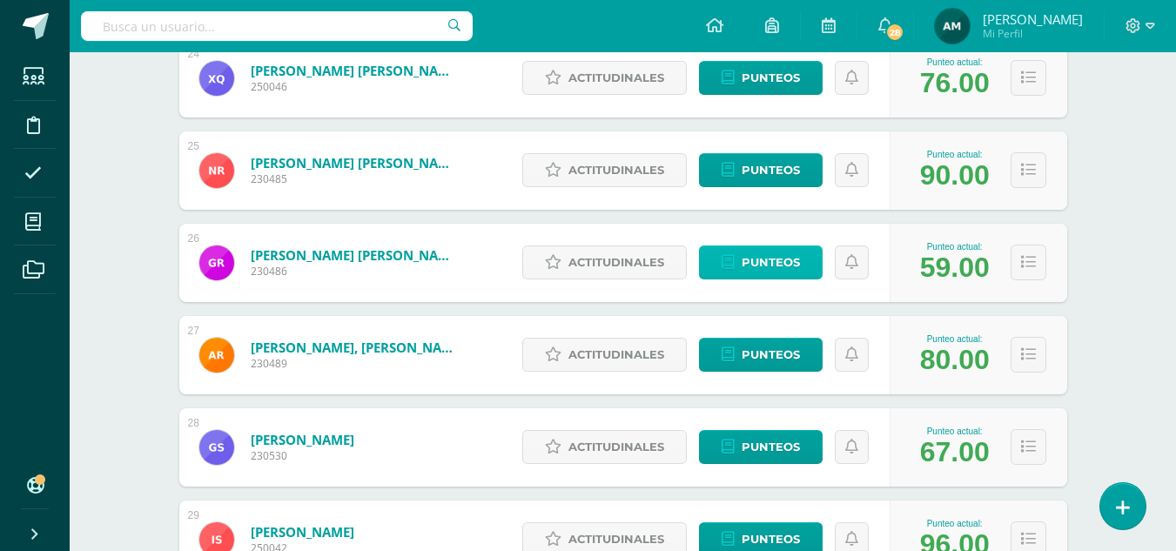
click at [781, 265] on span "Punteos" at bounding box center [771, 262] width 58 height 32
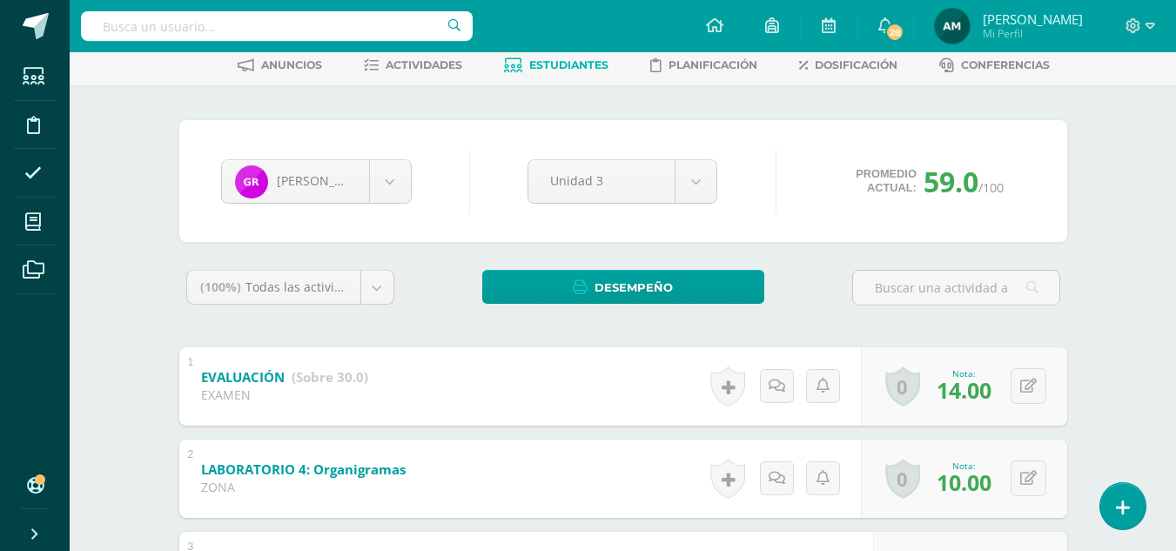
scroll to position [447, 0]
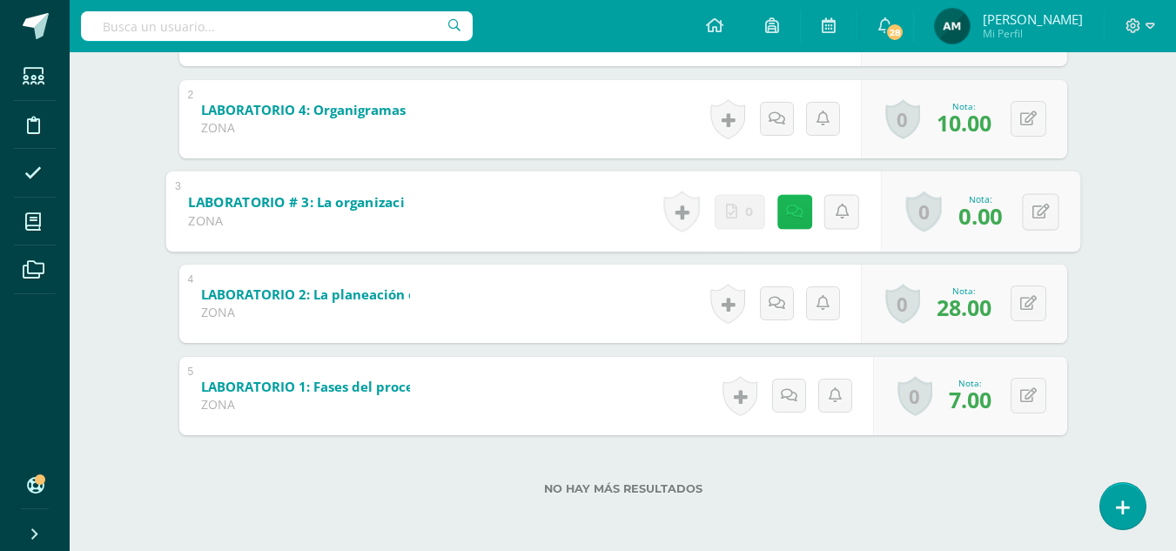
click at [795, 214] on icon at bounding box center [793, 211] width 17 height 15
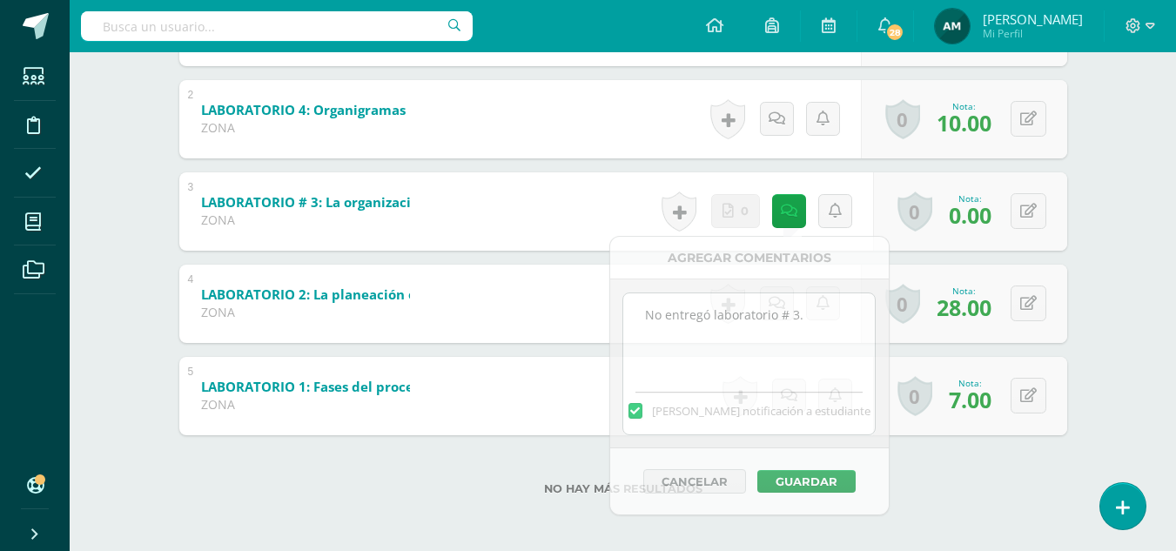
click at [1100, 285] on div "Gerardo Rivera Alice Alvarez Javier Archila Ana Cabrera Marcos Campos Wendy Car…" at bounding box center [622, 138] width 957 height 825
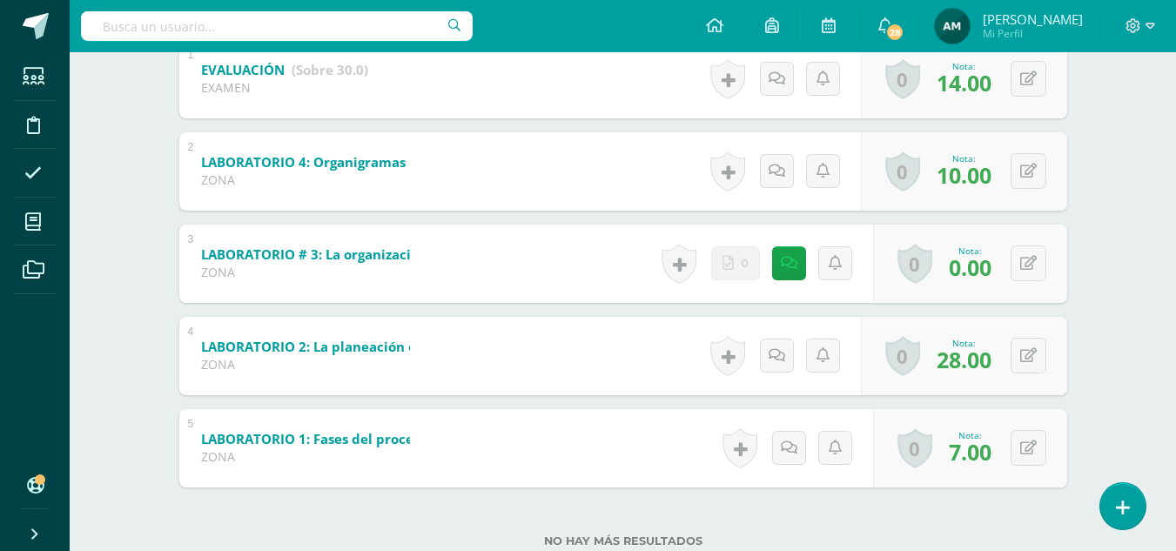
scroll to position [396, 0]
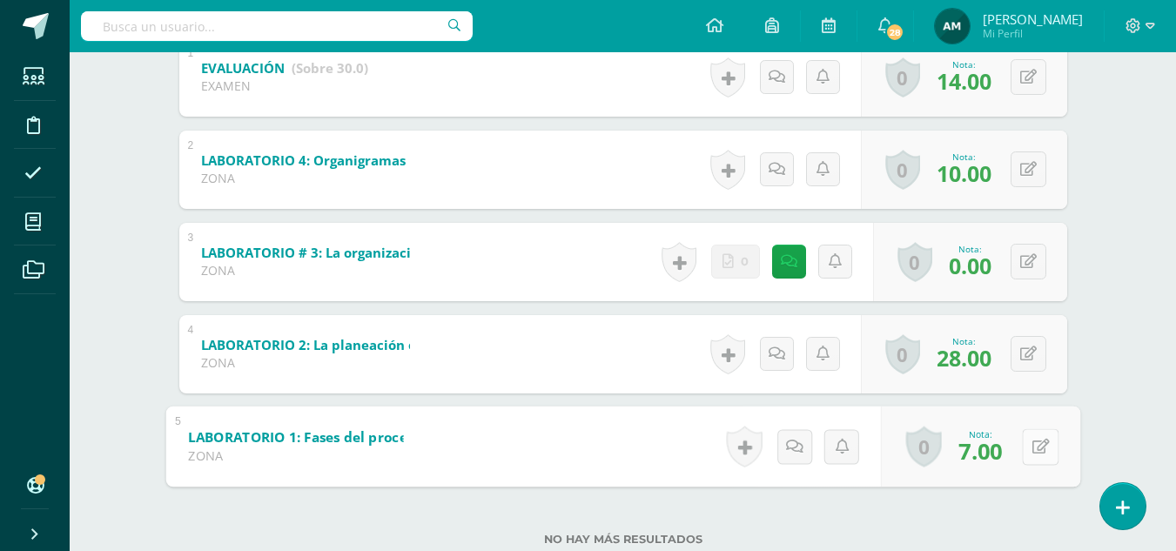
click at [1035, 449] on icon at bounding box center [1039, 446] width 17 height 15
type input "8"
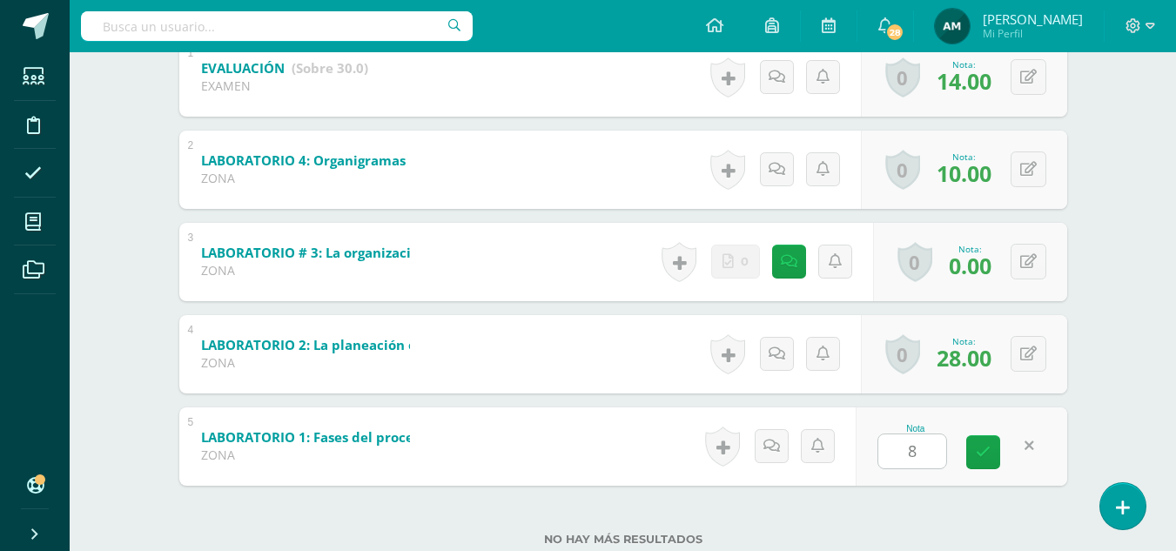
click at [1086, 388] on div "Gerardo Rivera Alice Alvarez Javier Archila Ana Cabrera Marcos Campos Wendy Car…" at bounding box center [622, 188] width 957 height 825
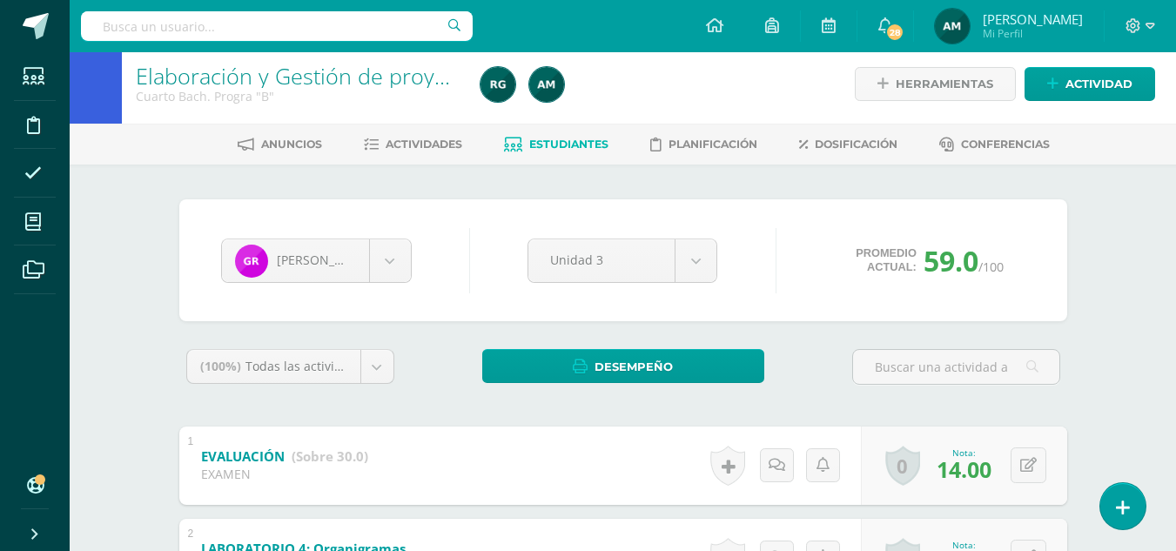
scroll to position [0, 0]
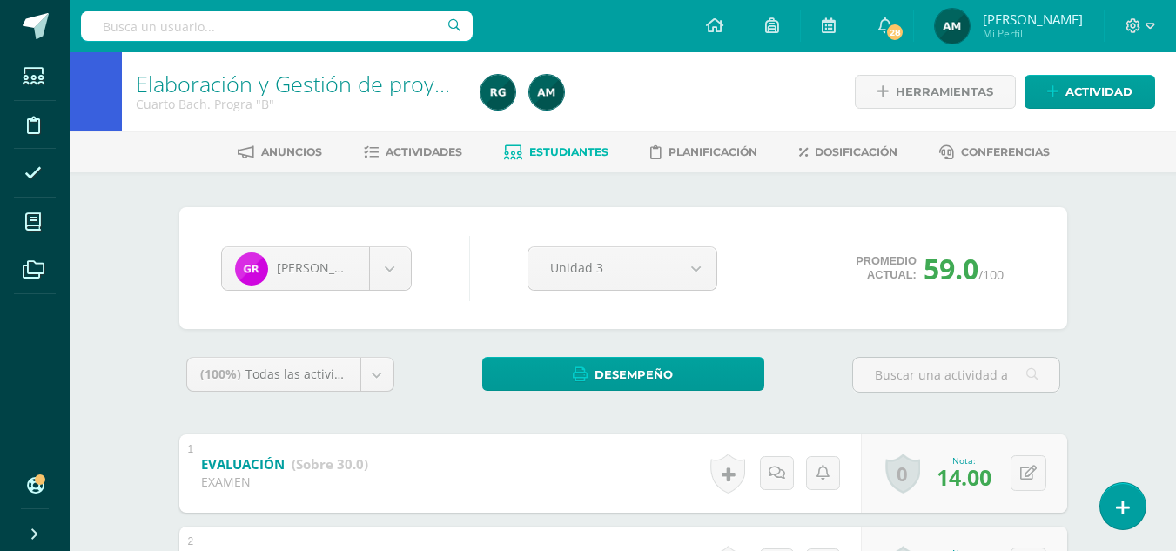
click at [567, 155] on span "Estudiantes" at bounding box center [568, 151] width 79 height 13
